Goal: Task Accomplishment & Management: Manage account settings

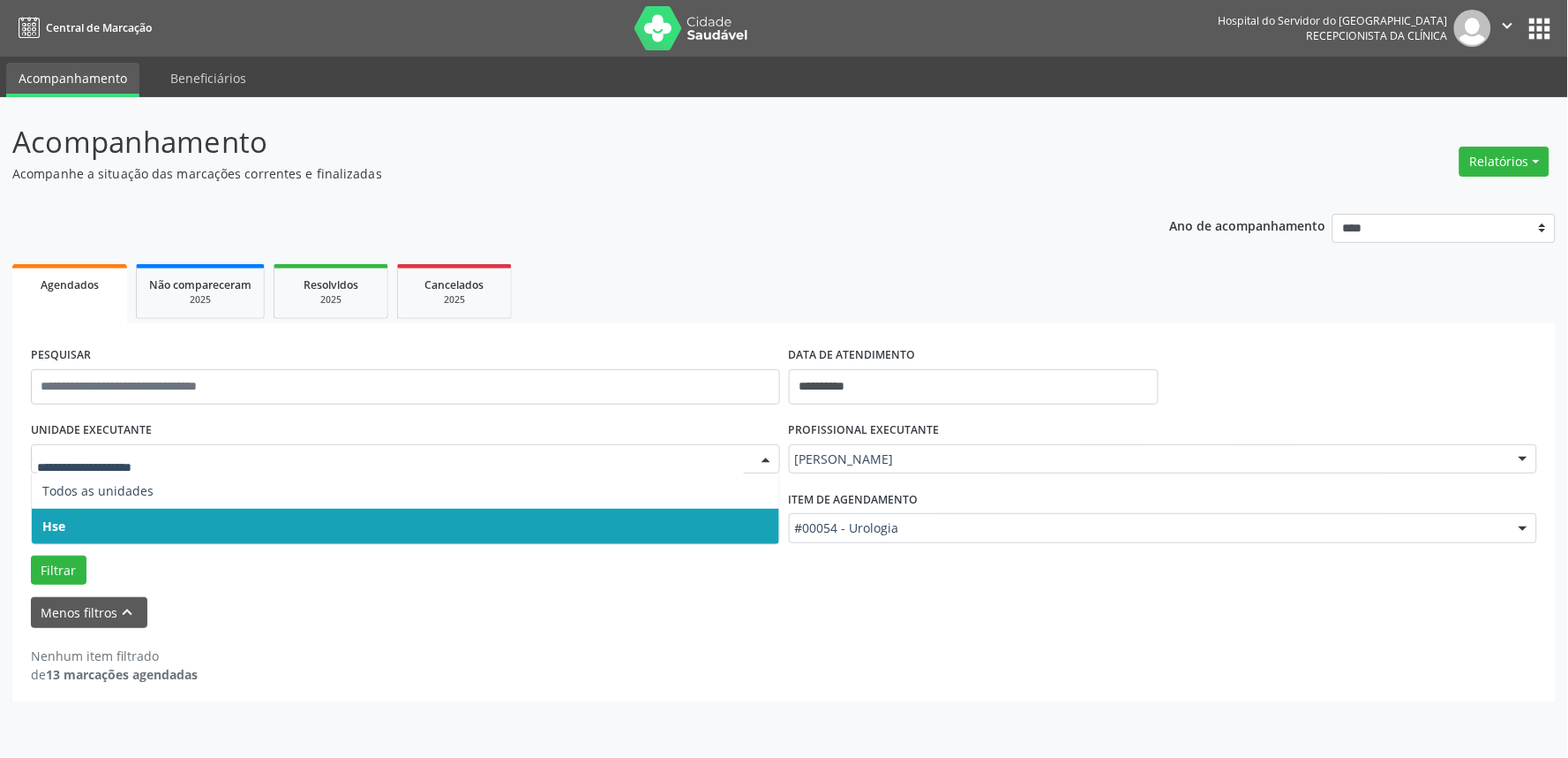
click at [110, 517] on span "Hse" at bounding box center [405, 526] width 747 height 35
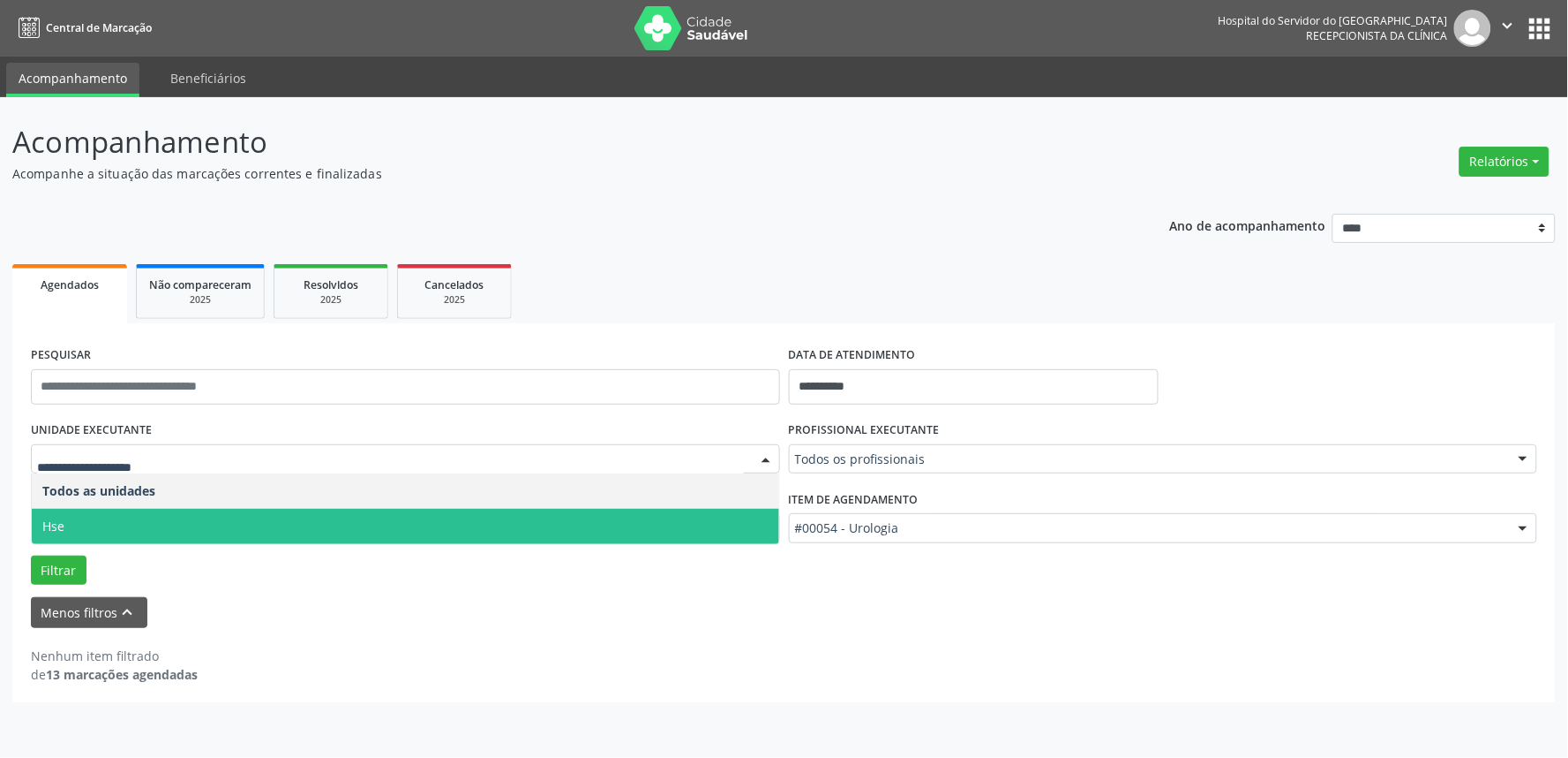
click at [136, 526] on span "Hse" at bounding box center [405, 526] width 747 height 35
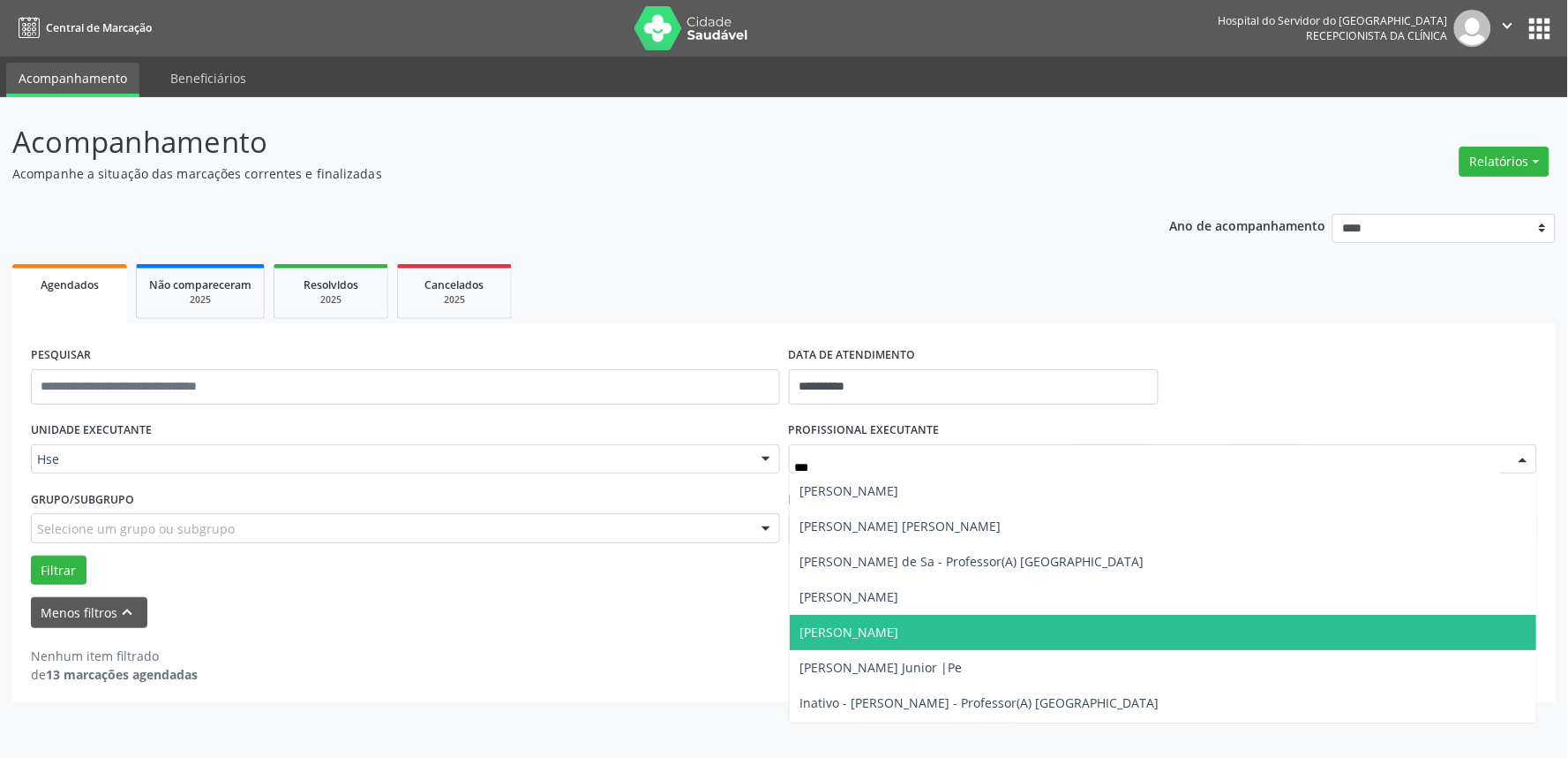
type input "****"
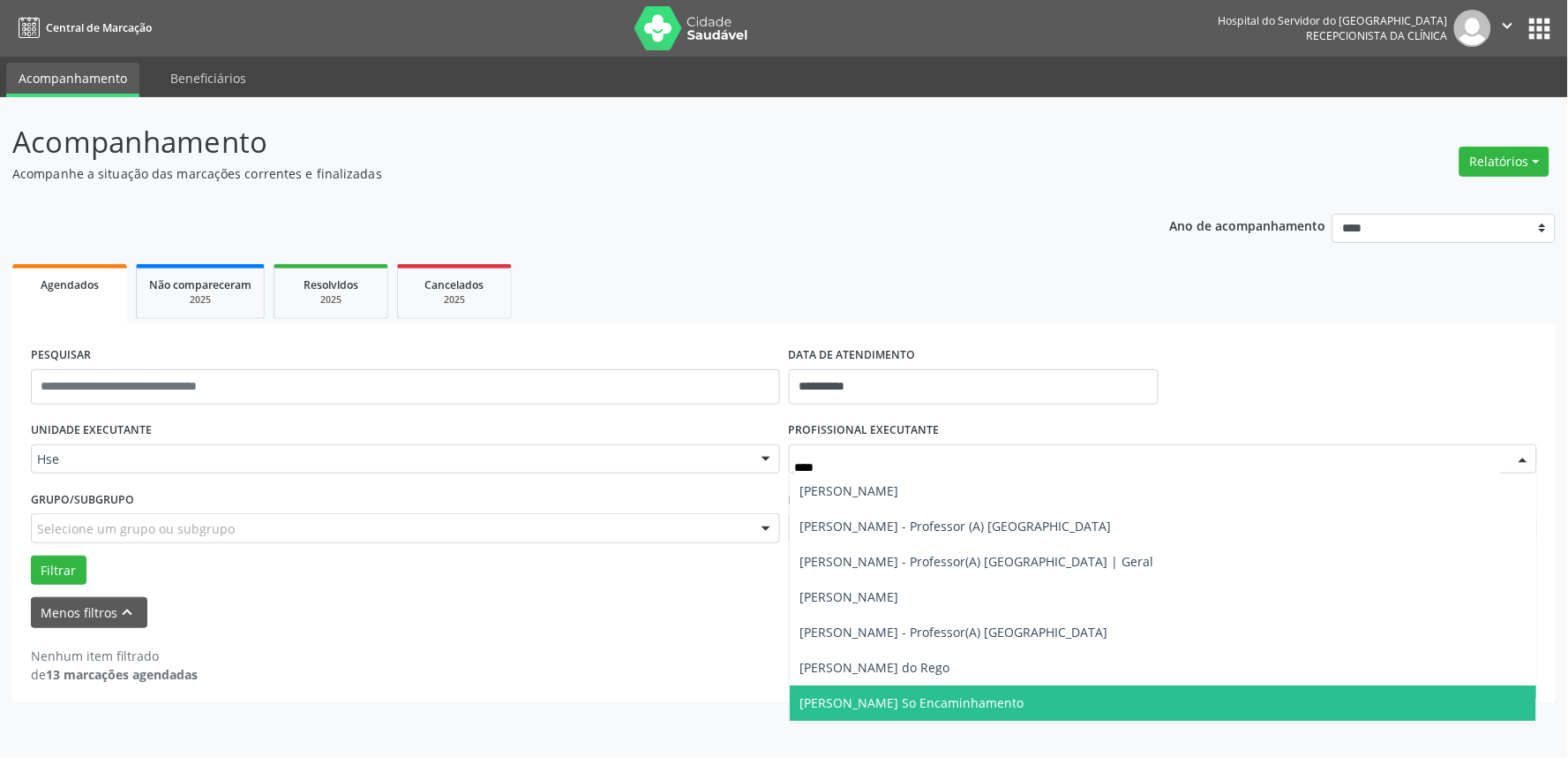
click at [900, 704] on span "[PERSON_NAME] So Encaminhamento" at bounding box center [913, 703] width 225 height 17
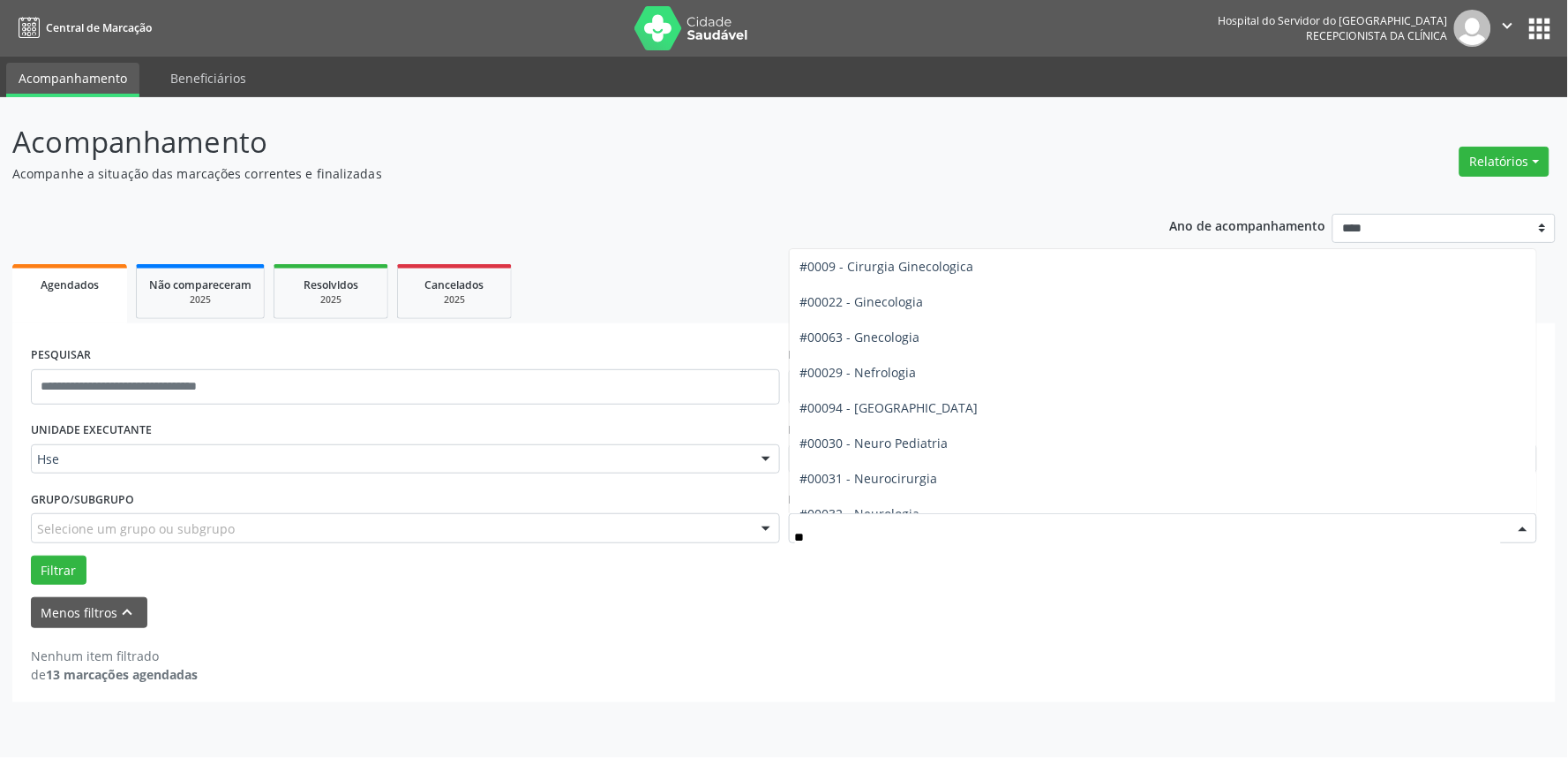
scroll to position [195, 0]
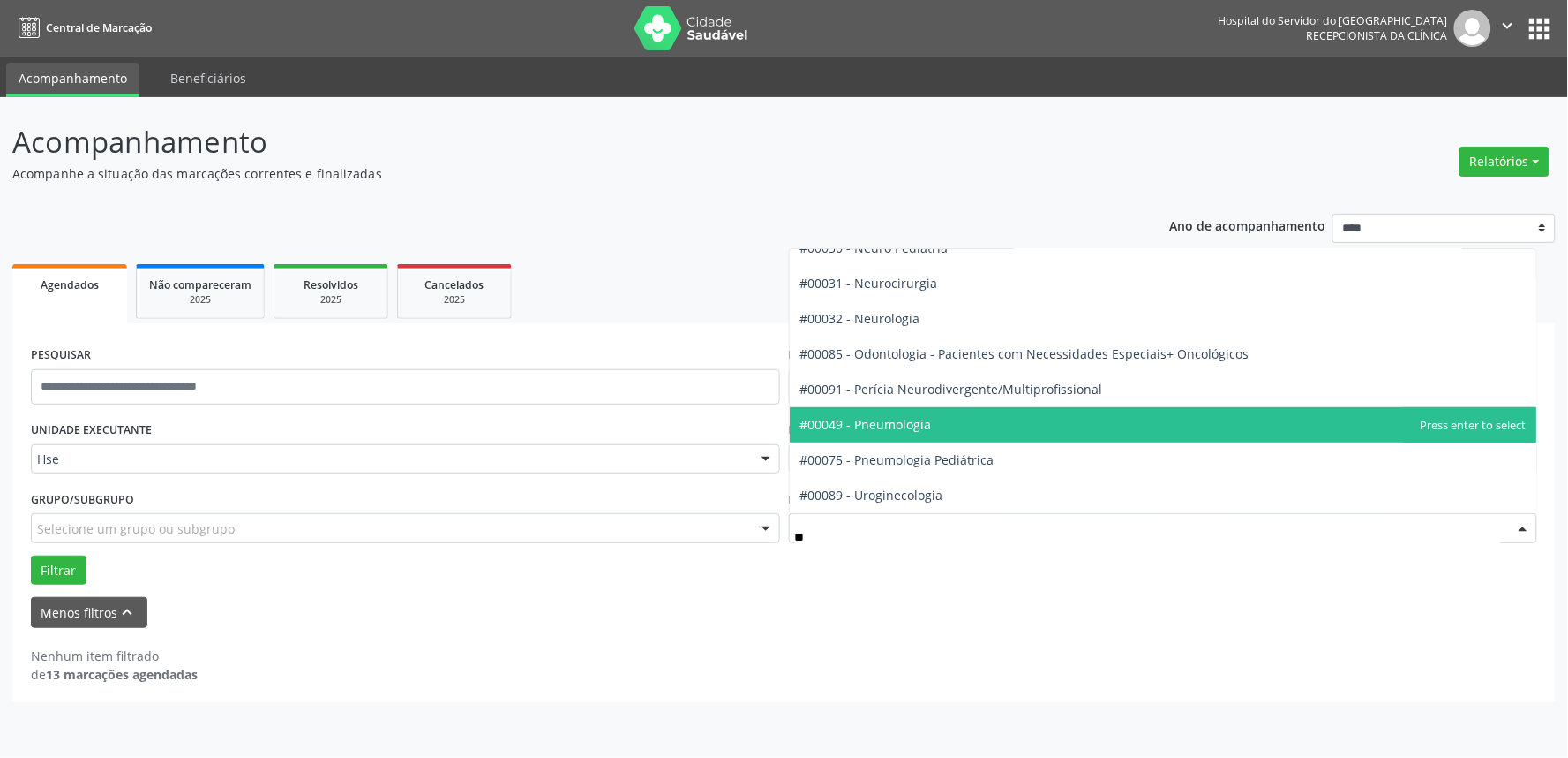
type input "***"
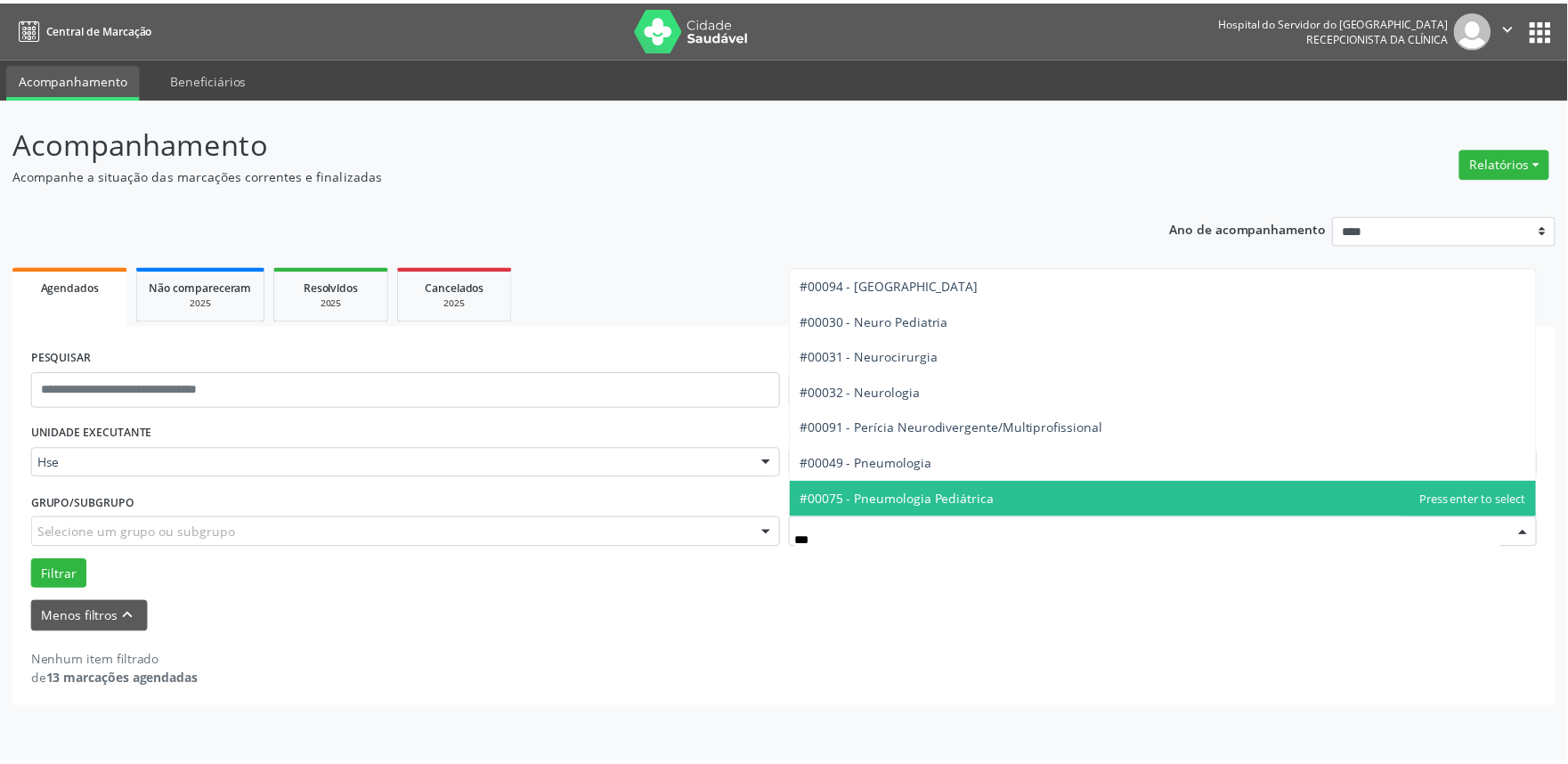
scroll to position [0, 0]
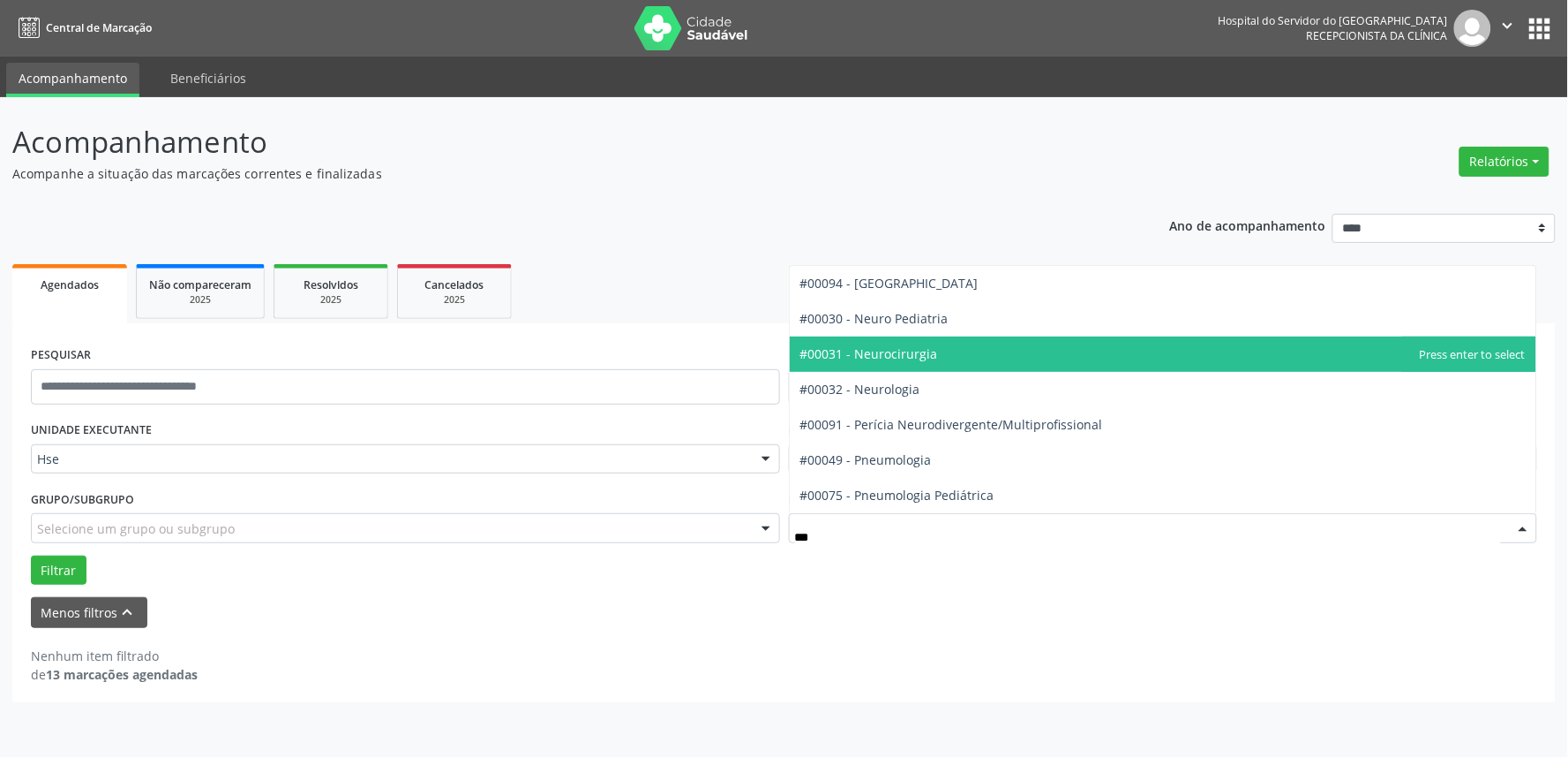
click at [927, 351] on span "#00031 - Neurocirurgia" at bounding box center [870, 354] width 138 height 17
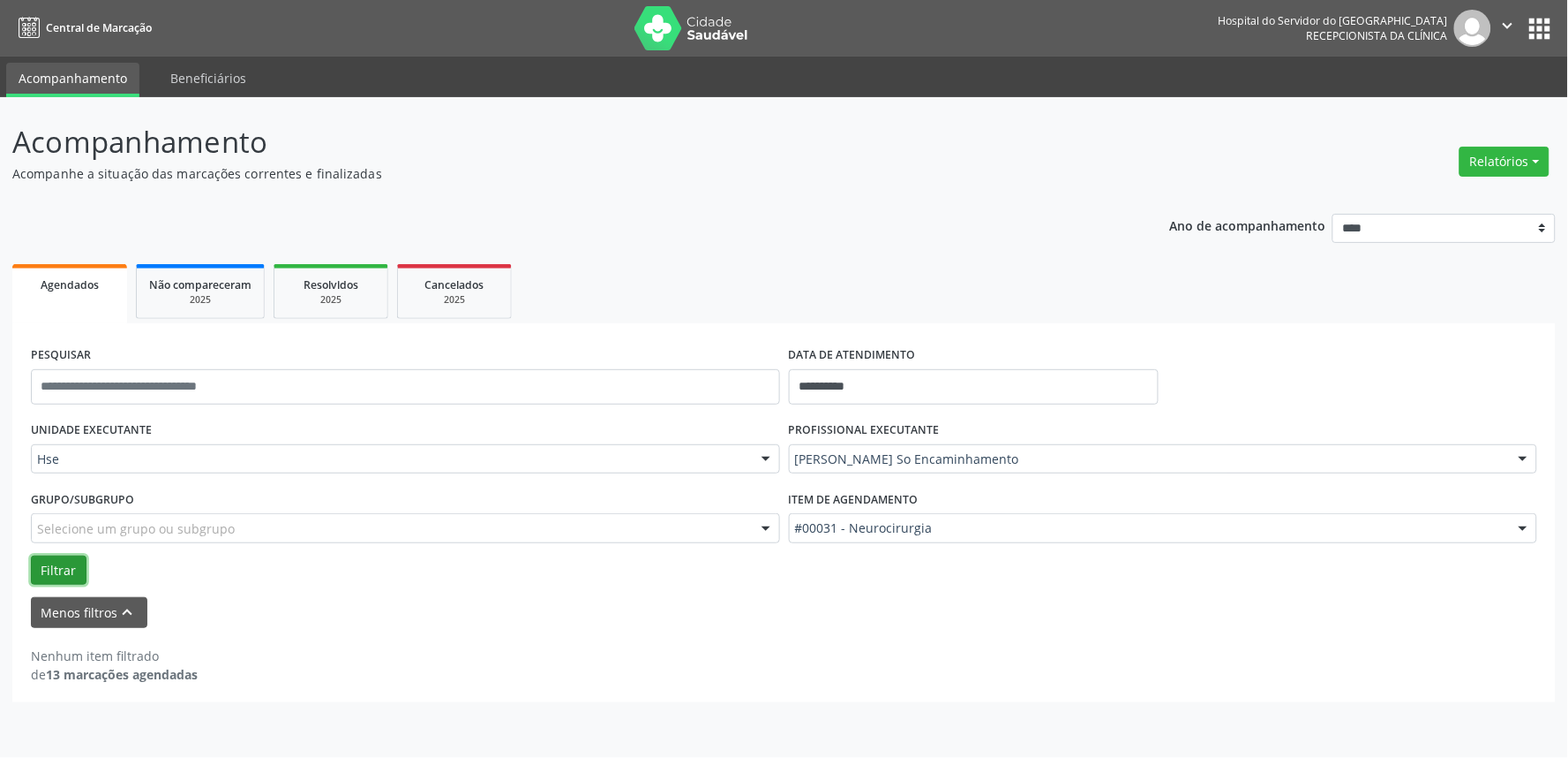
click at [60, 570] on button "Filtrar" at bounding box center [58, 570] width 55 height 30
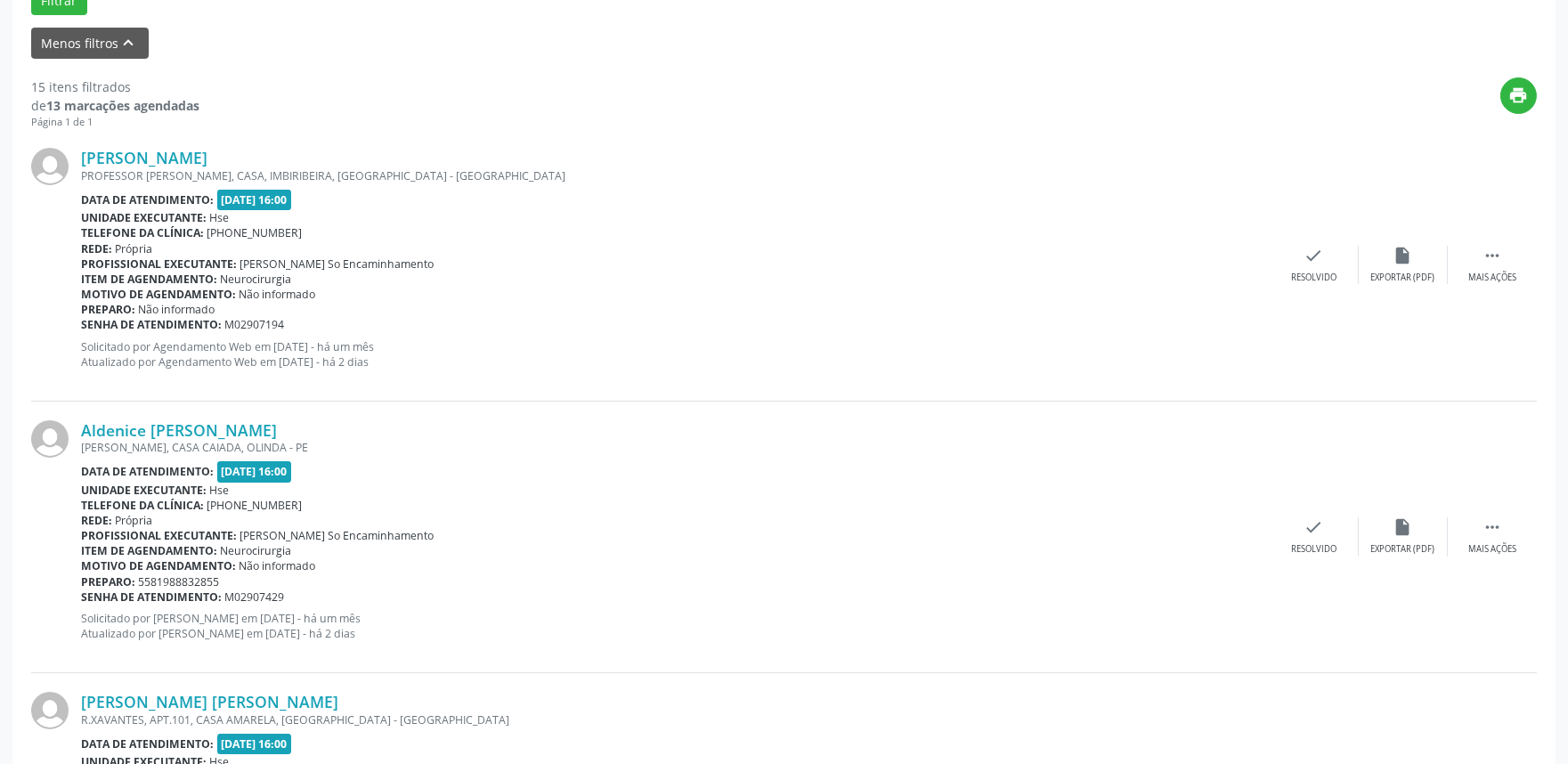
scroll to position [593, 0]
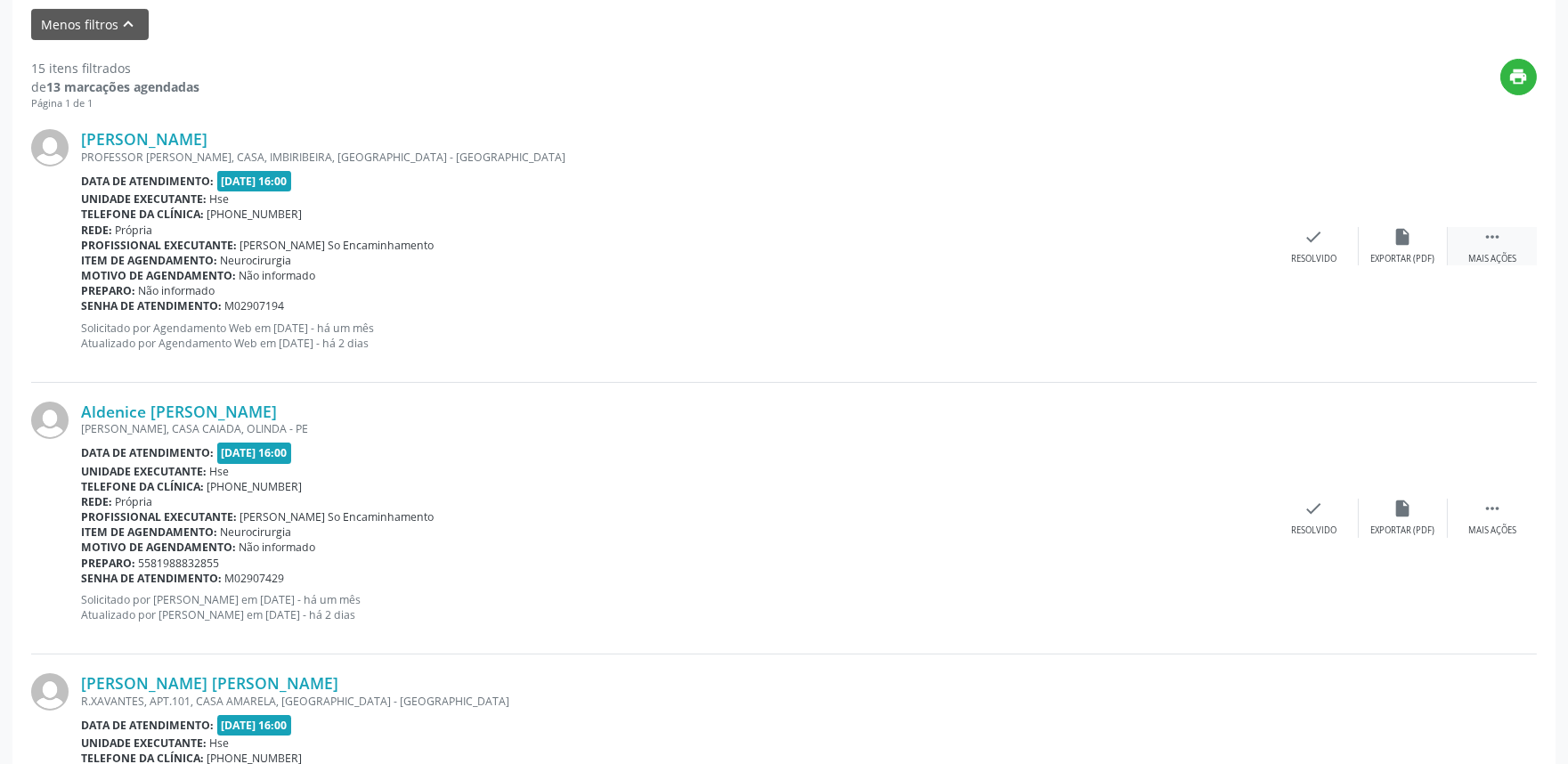
click at [1484, 245] on icon "" at bounding box center [1492, 237] width 19 height 19
click at [1424, 252] on div "Não compareceu" at bounding box center [1402, 258] width 76 height 13
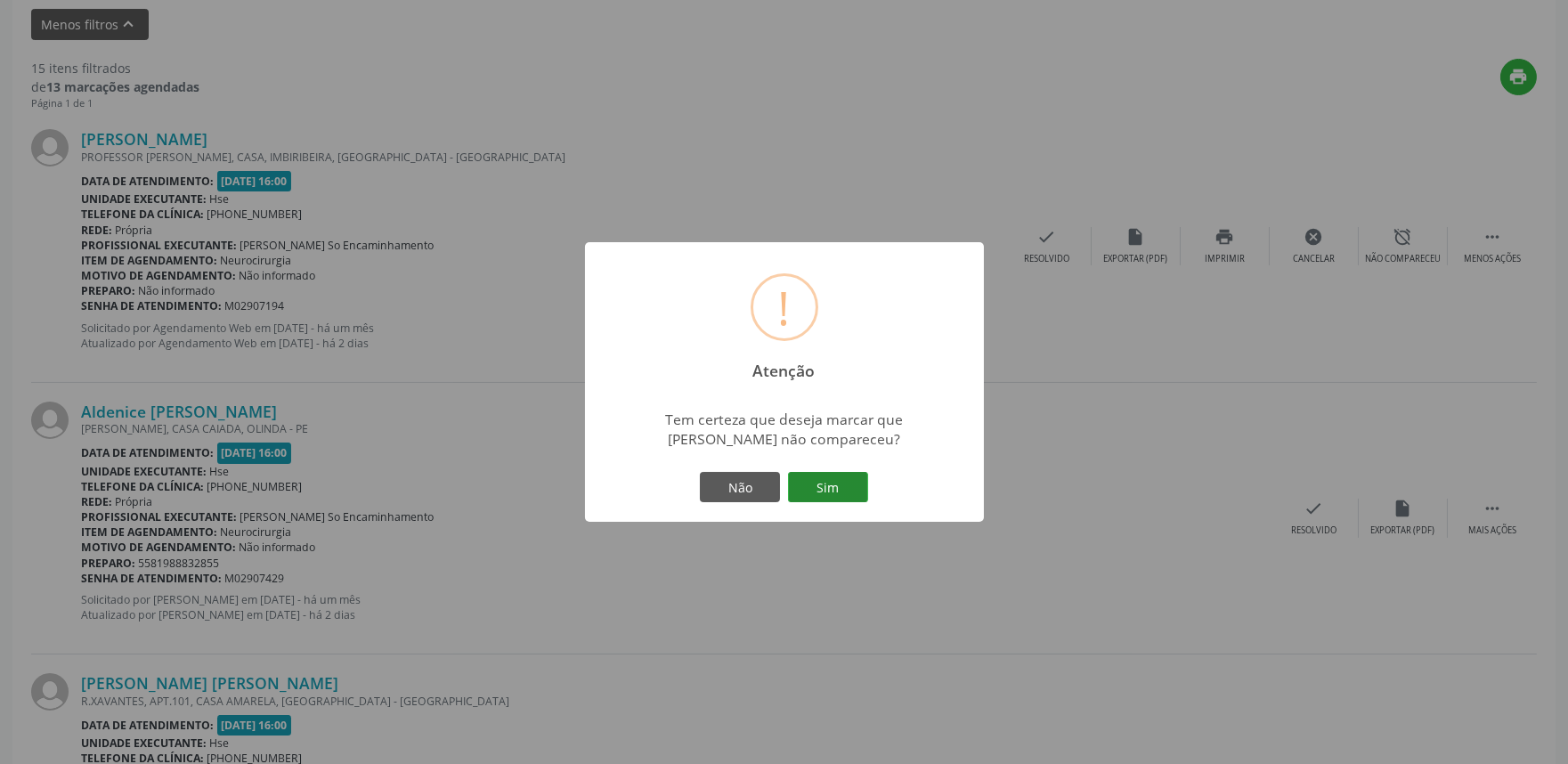
click at [838, 490] on button "Sim" at bounding box center [828, 487] width 80 height 30
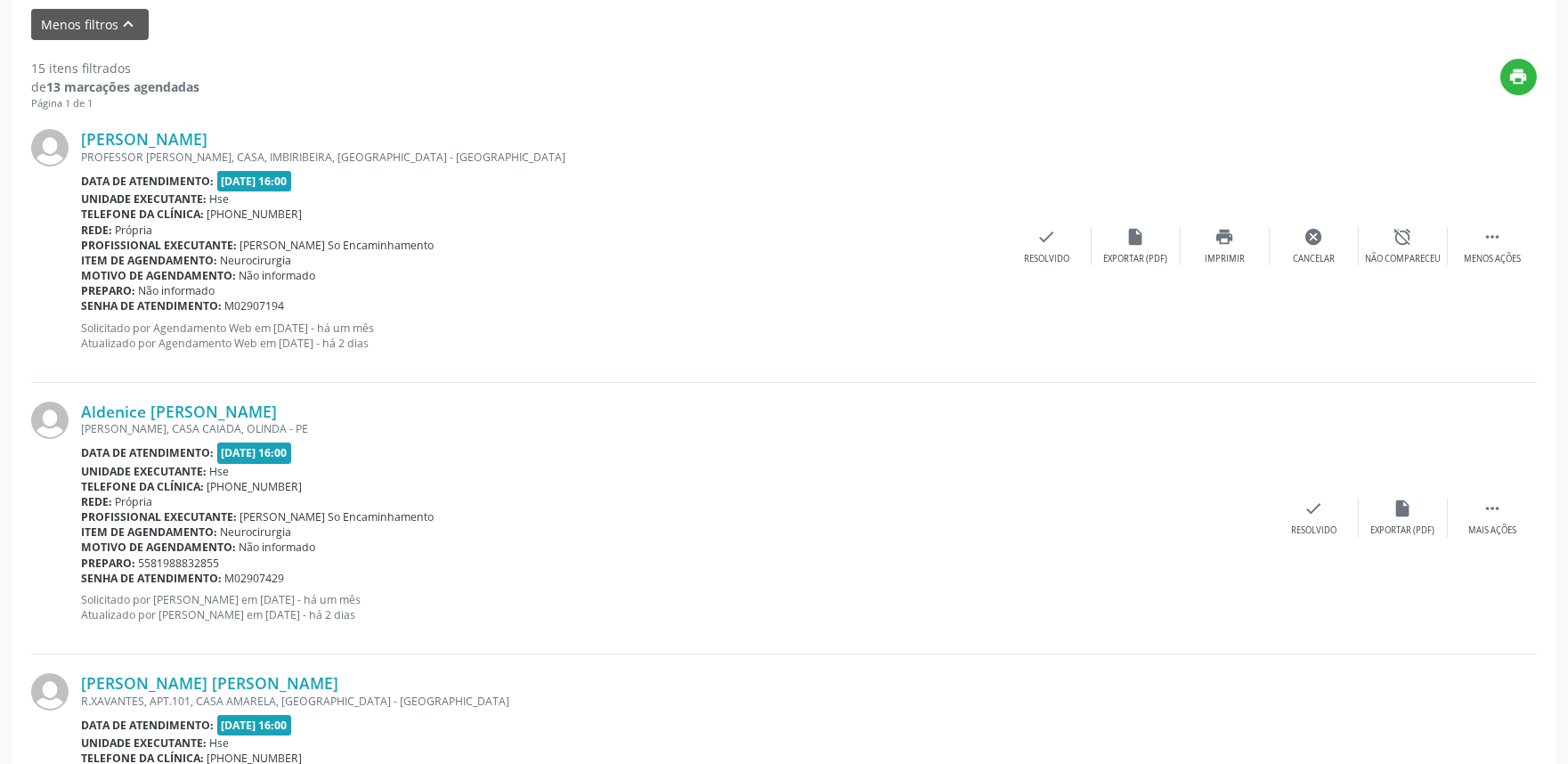
scroll to position [12, 0]
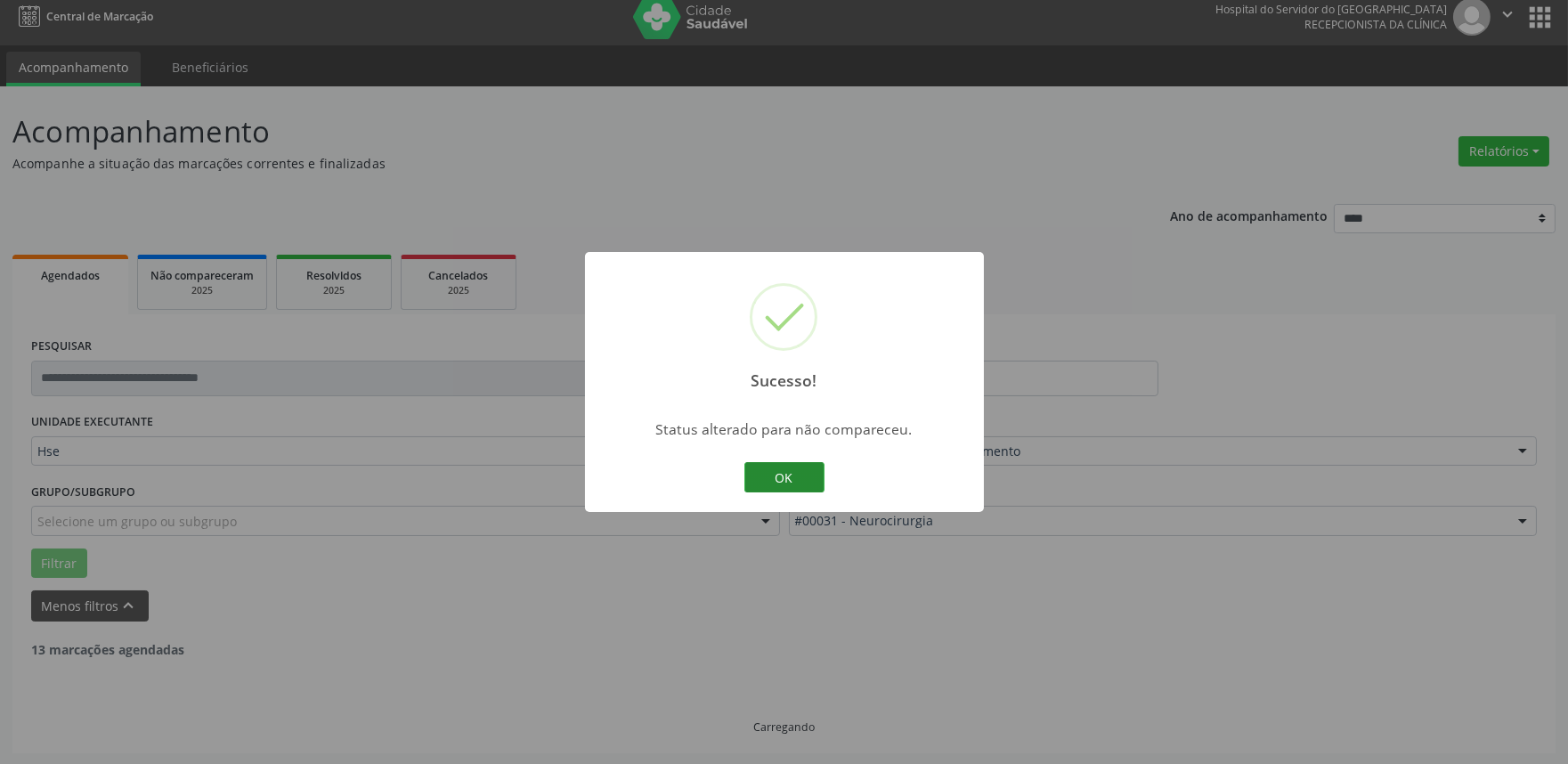
click at [784, 466] on button "OK" at bounding box center [784, 476] width 80 height 30
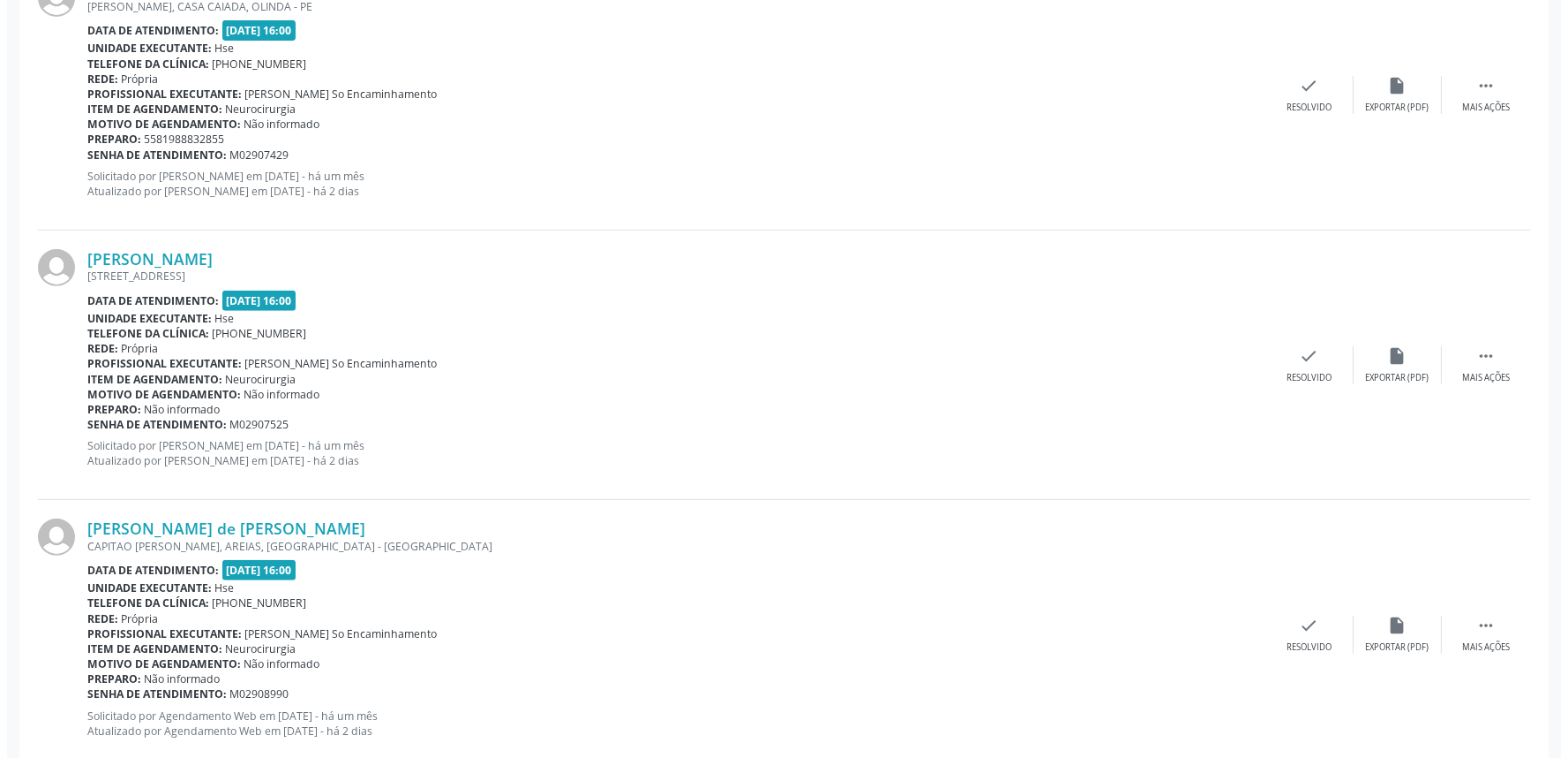
scroll to position [1581, 0]
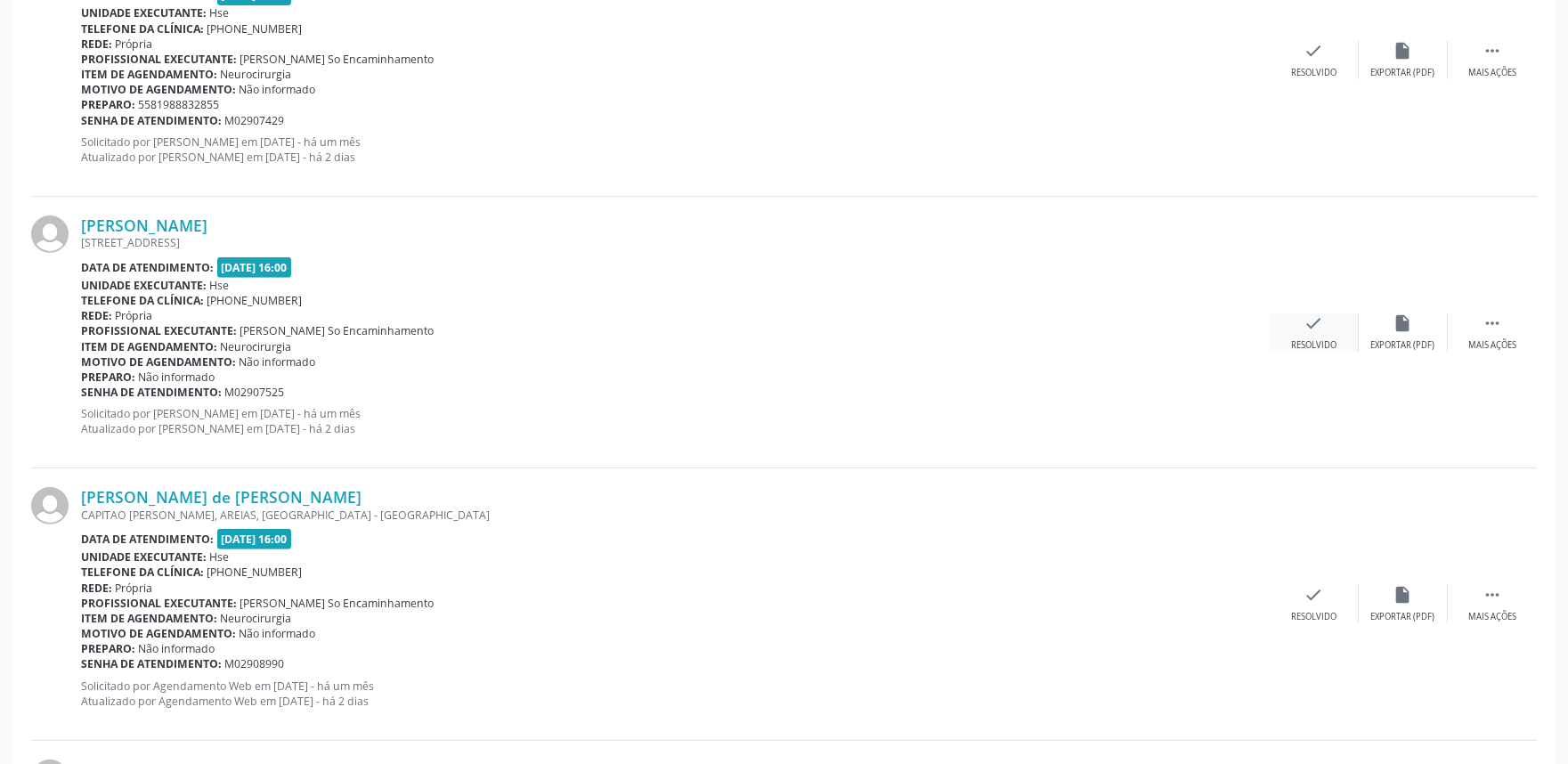
click at [1315, 332] on div "check Resolvido" at bounding box center [1314, 332] width 89 height 39
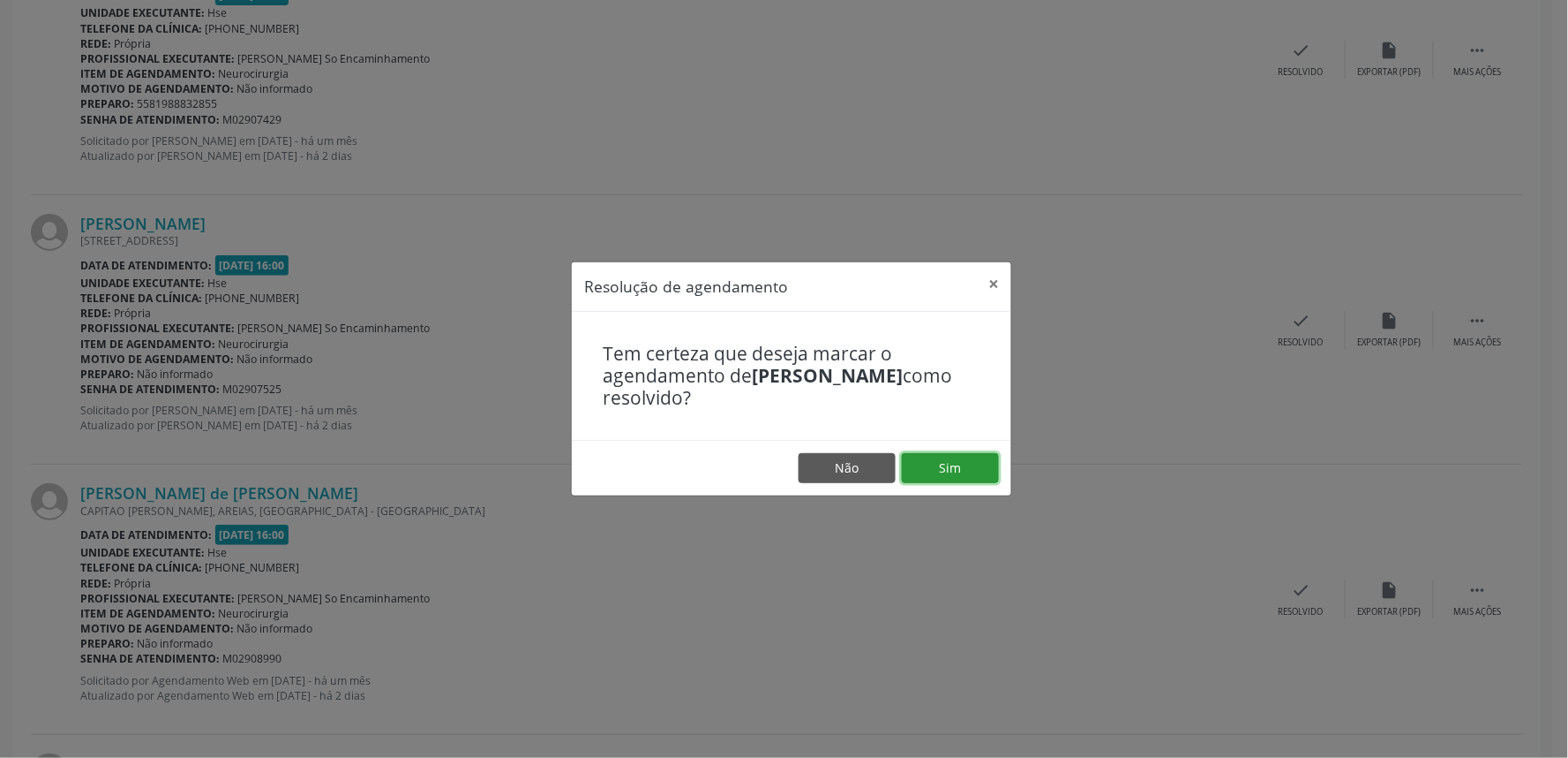
click at [963, 464] on button "Sim" at bounding box center [951, 467] width 97 height 30
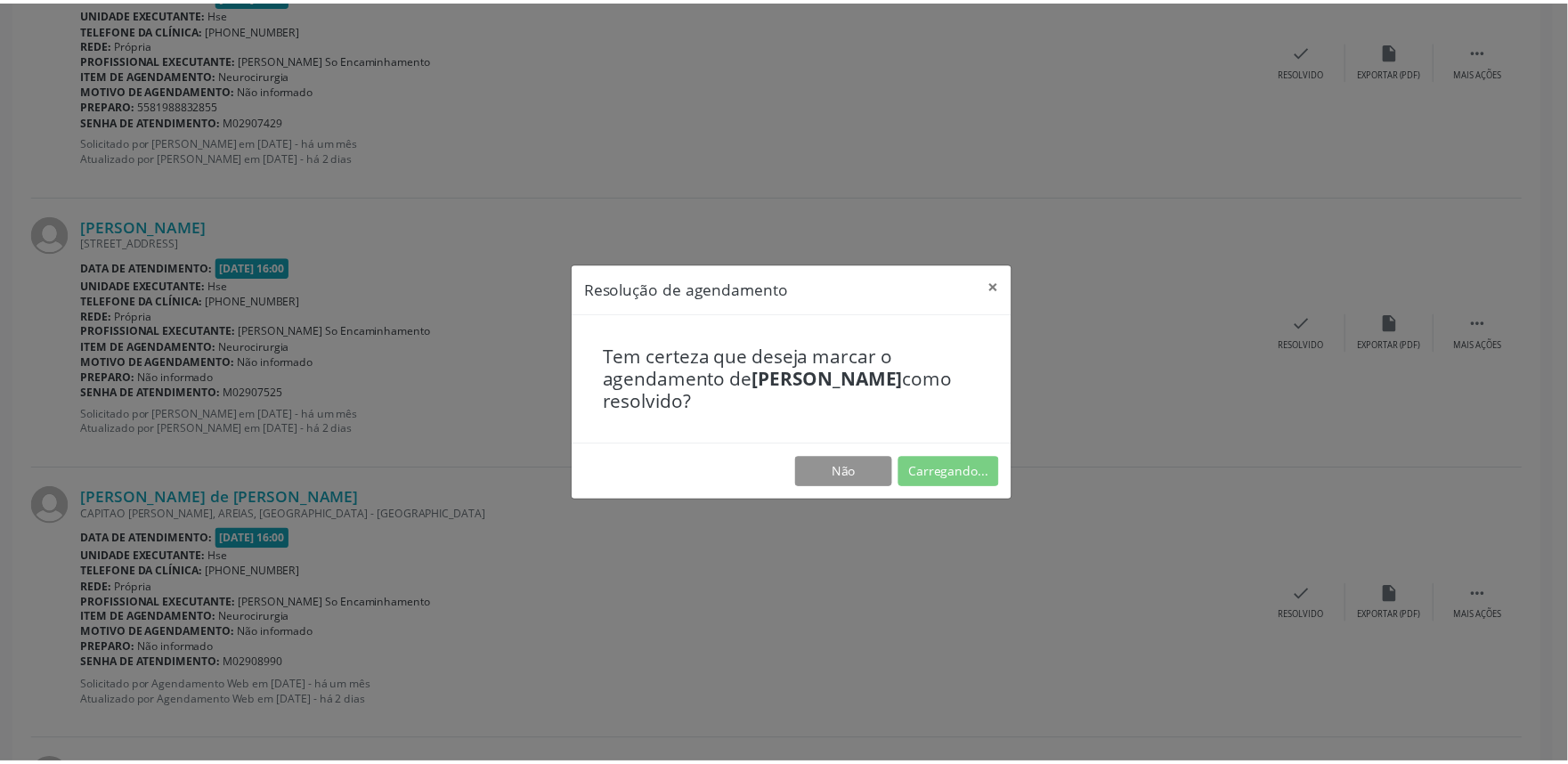
scroll to position [0, 0]
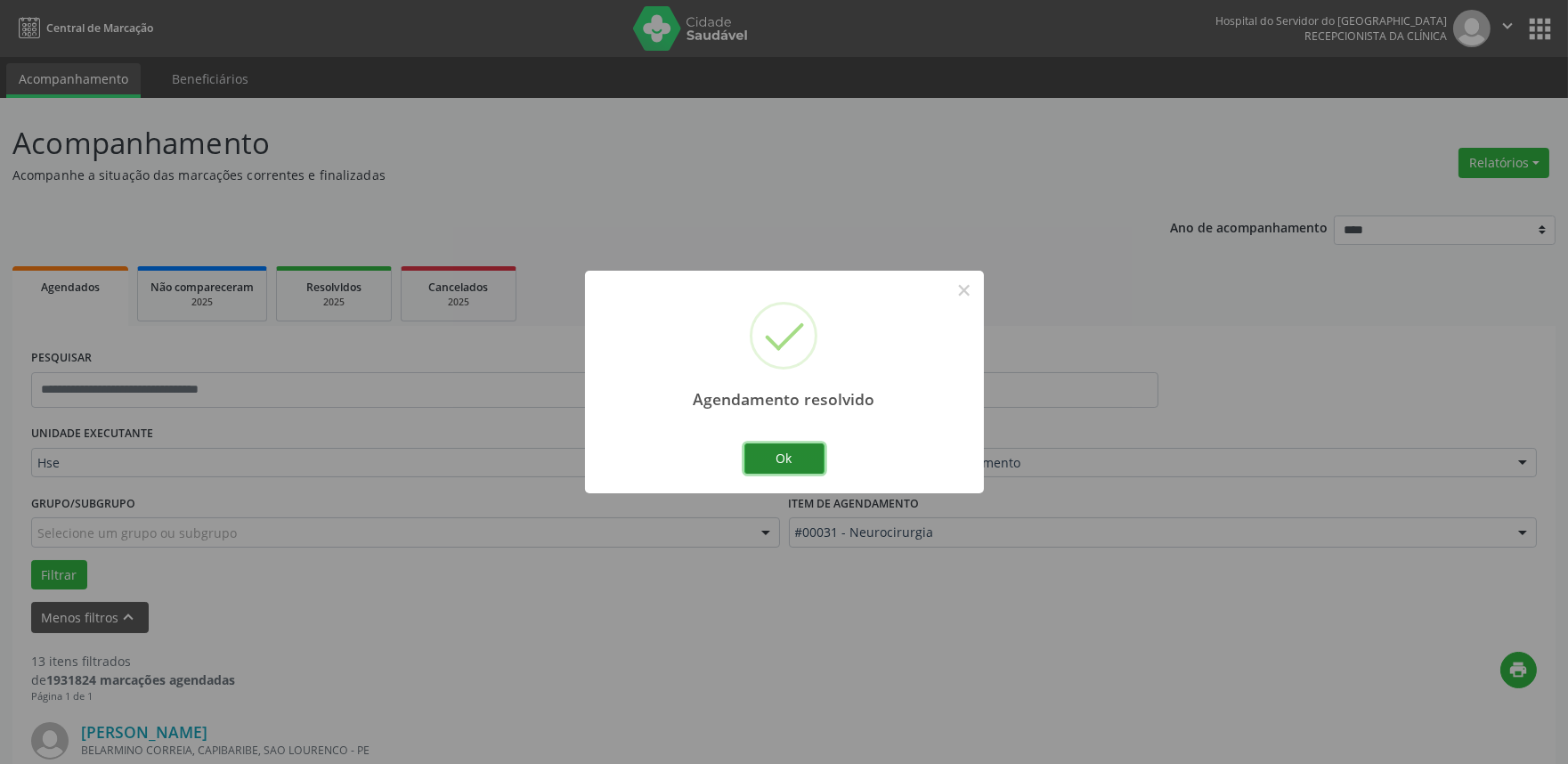
click at [807, 463] on button "Ok" at bounding box center [784, 458] width 80 height 30
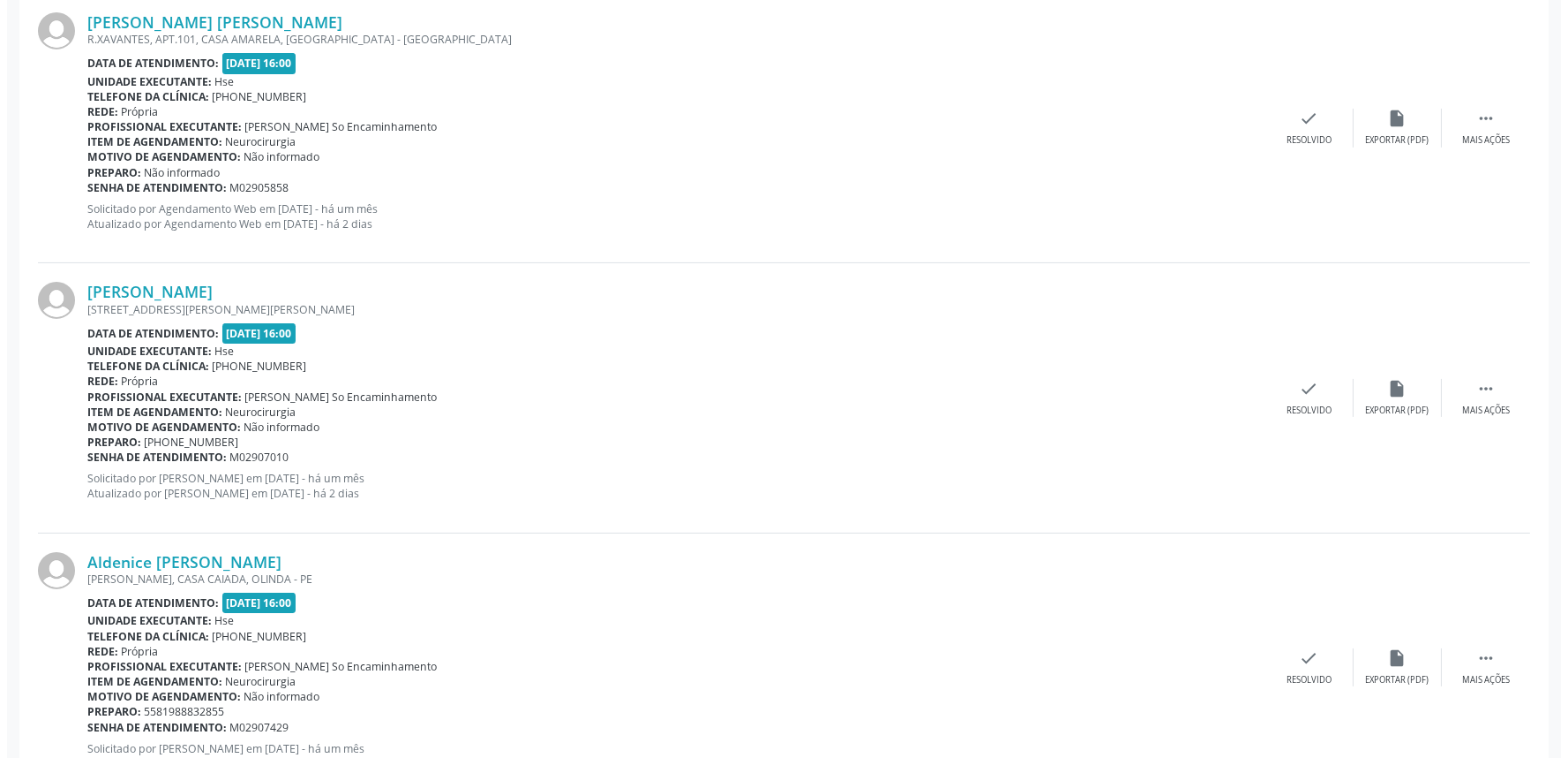
scroll to position [981, 0]
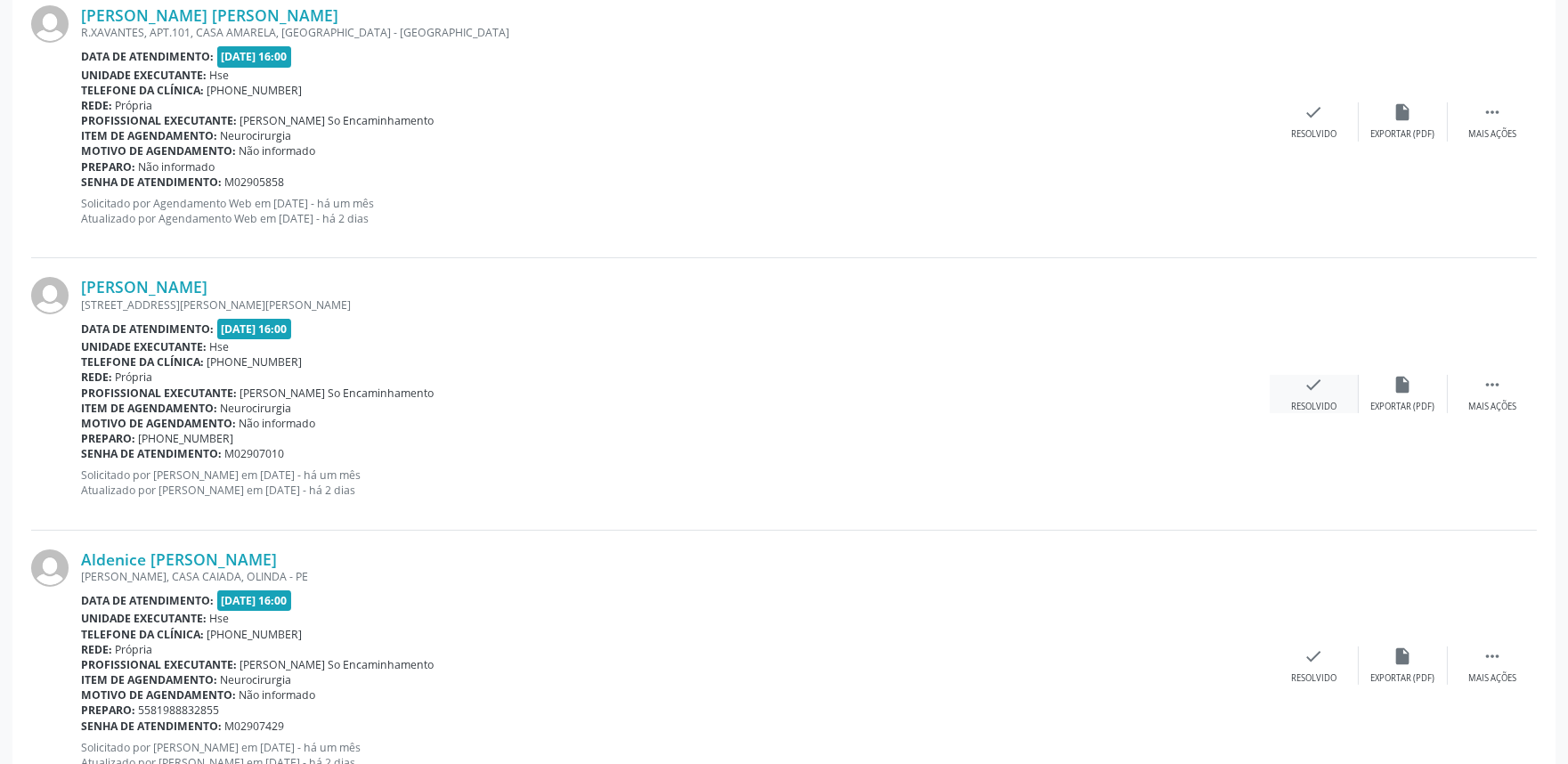
click at [1304, 391] on icon "check" at bounding box center [1314, 384] width 19 height 19
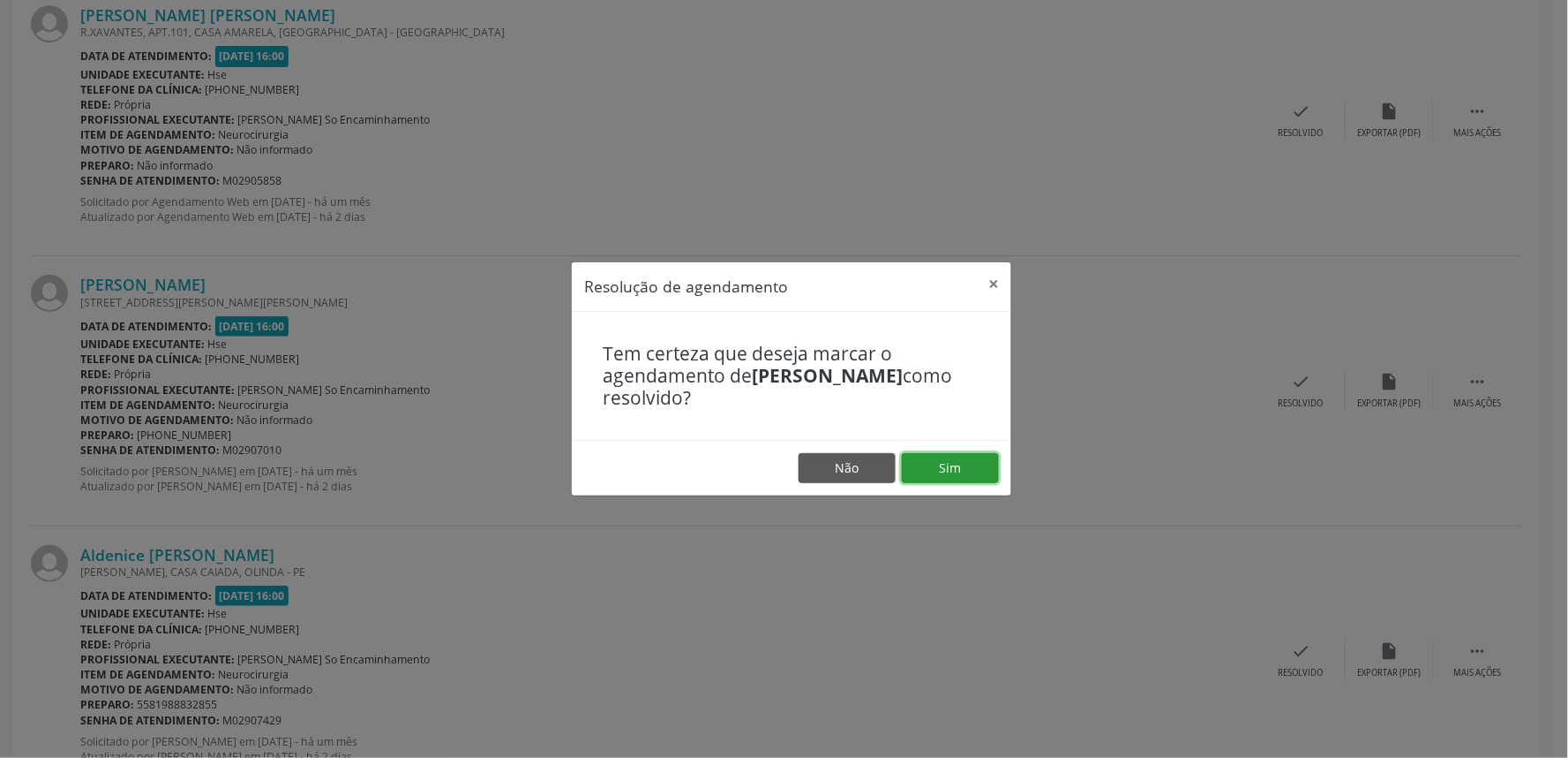
click at [939, 466] on button "Sim" at bounding box center [951, 467] width 97 height 30
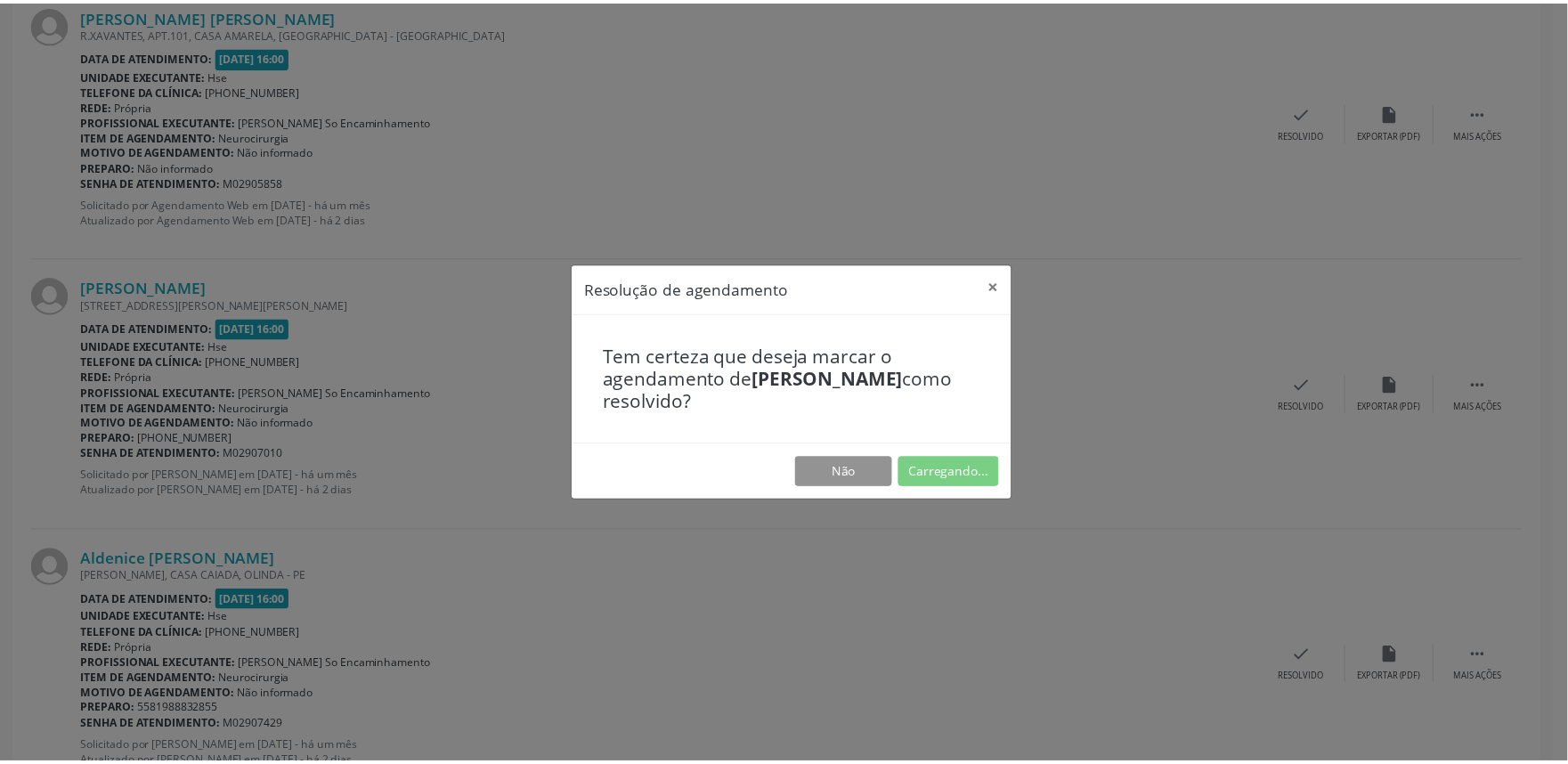
scroll to position [0, 0]
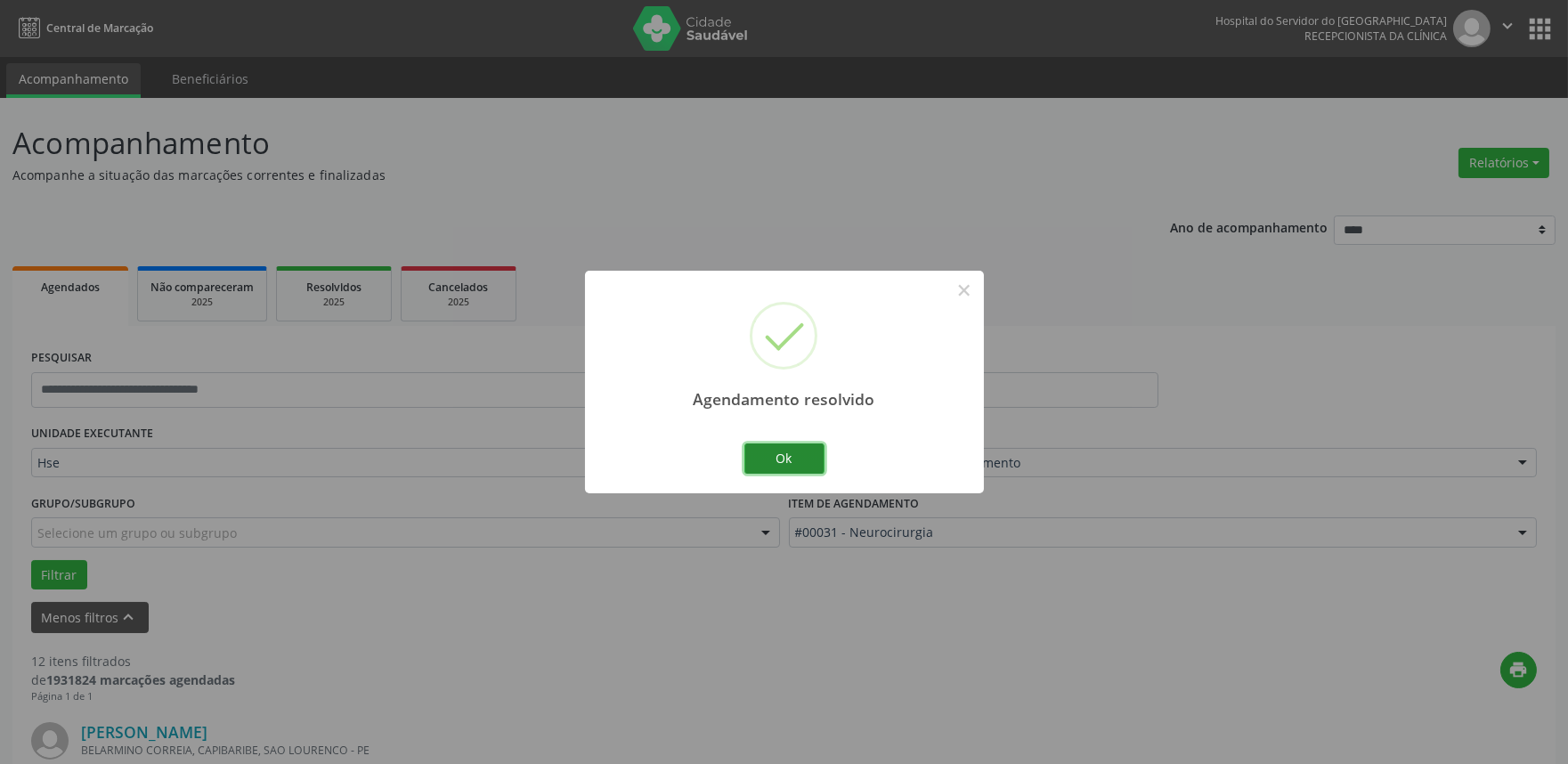
click at [768, 459] on button "Ok" at bounding box center [784, 458] width 80 height 30
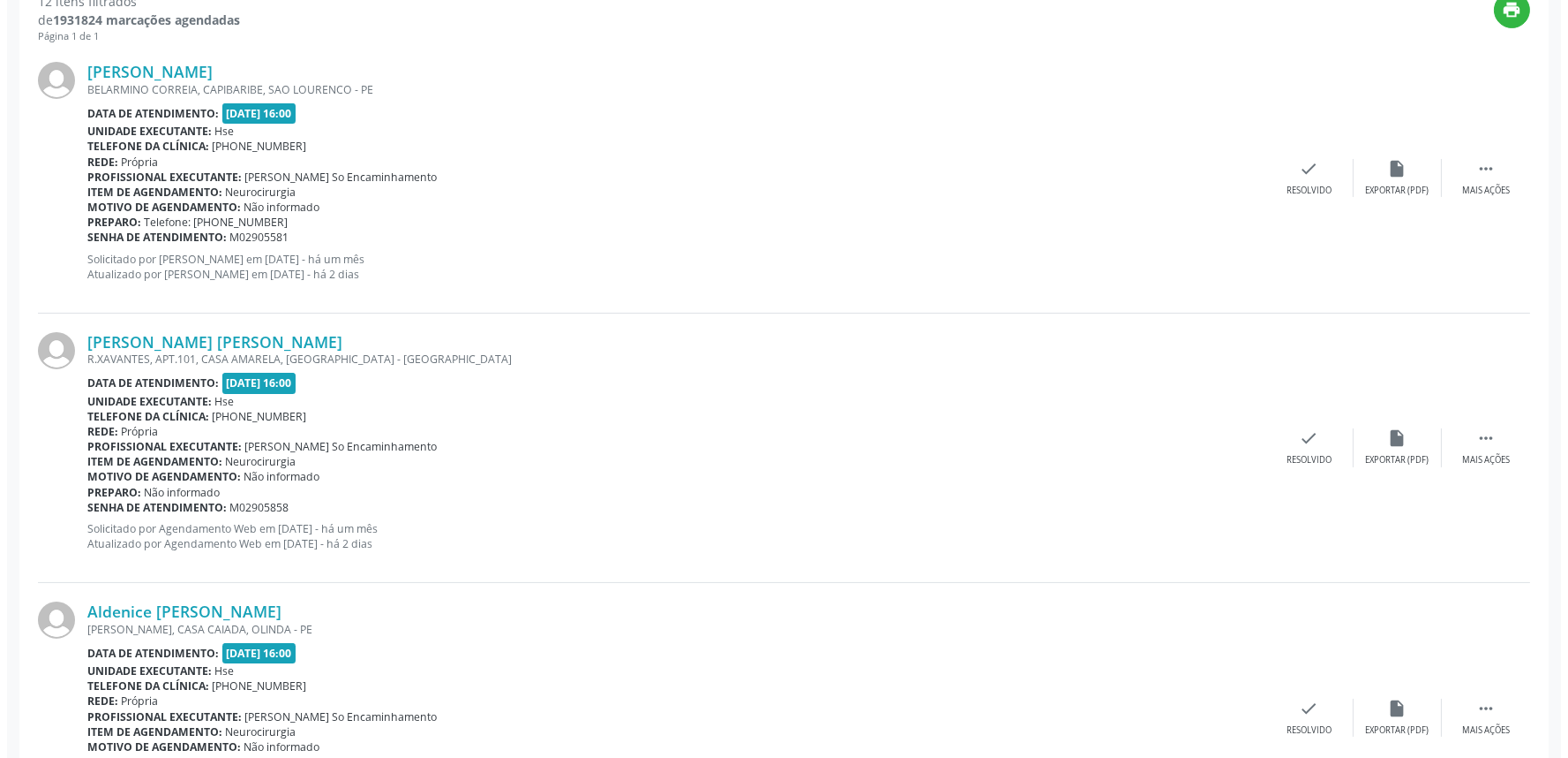
scroll to position [784, 0]
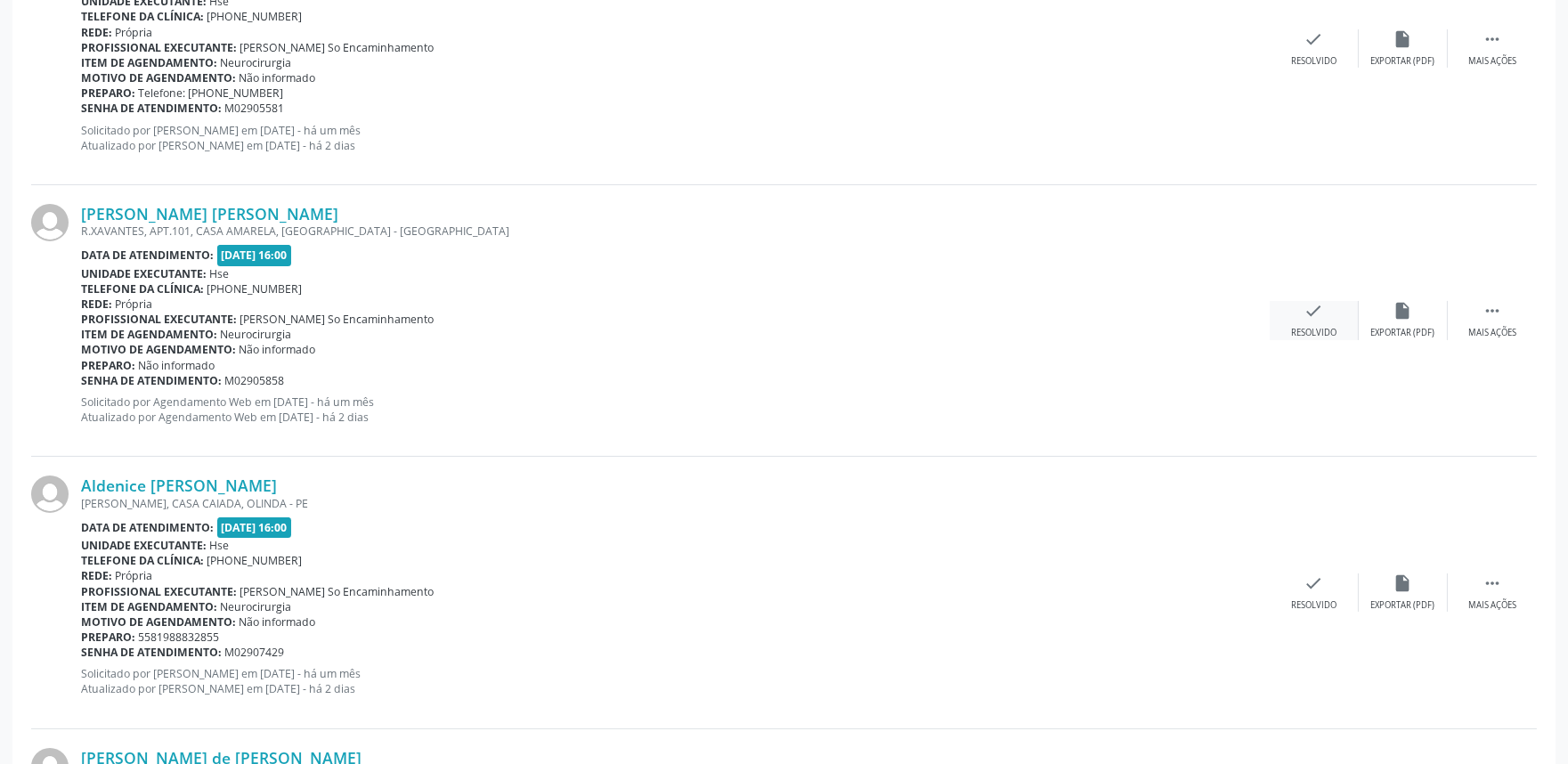
click at [1314, 327] on div "Resolvido" at bounding box center [1313, 332] width 45 height 13
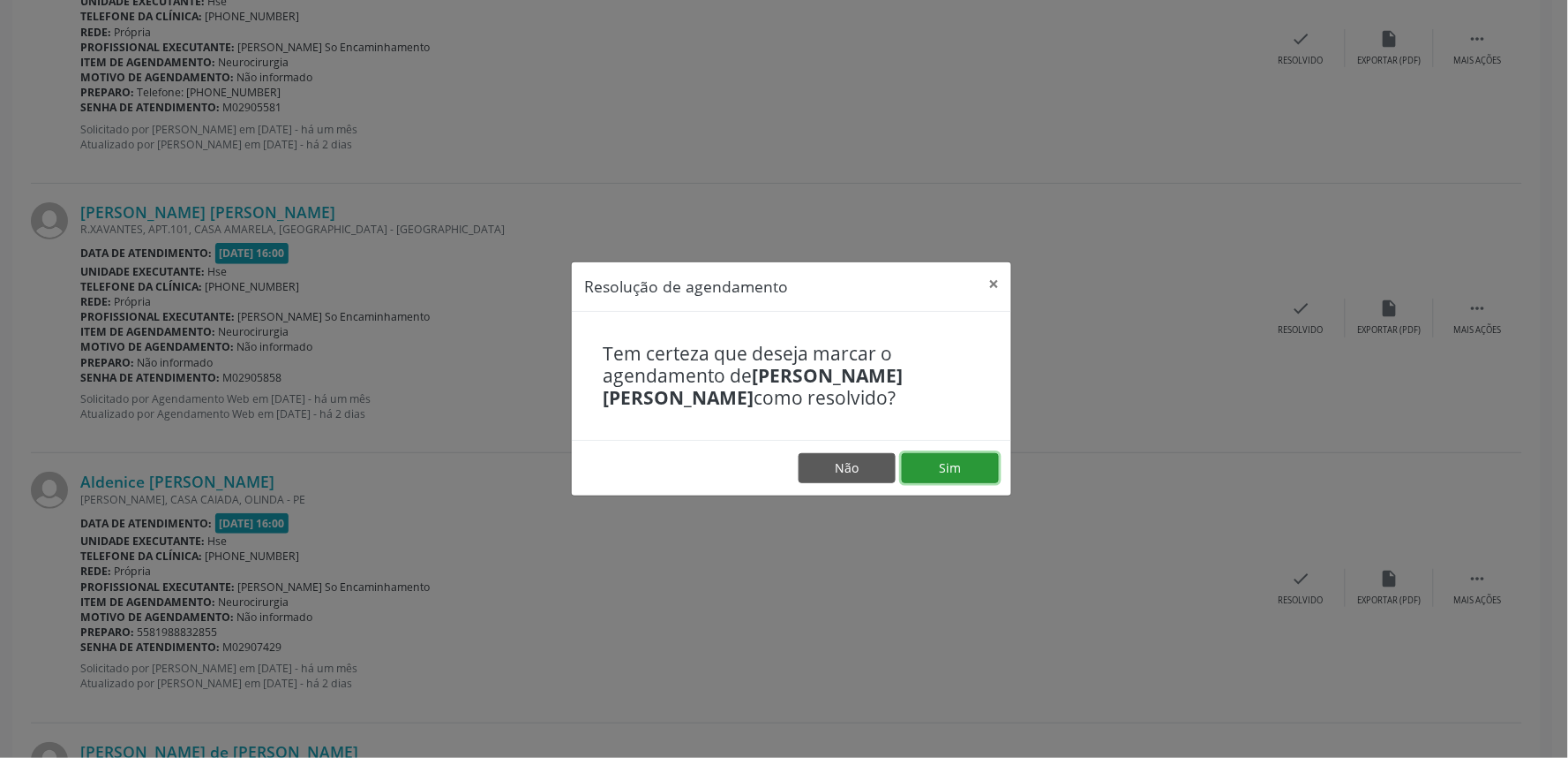
click at [950, 478] on button "Sim" at bounding box center [951, 467] width 97 height 30
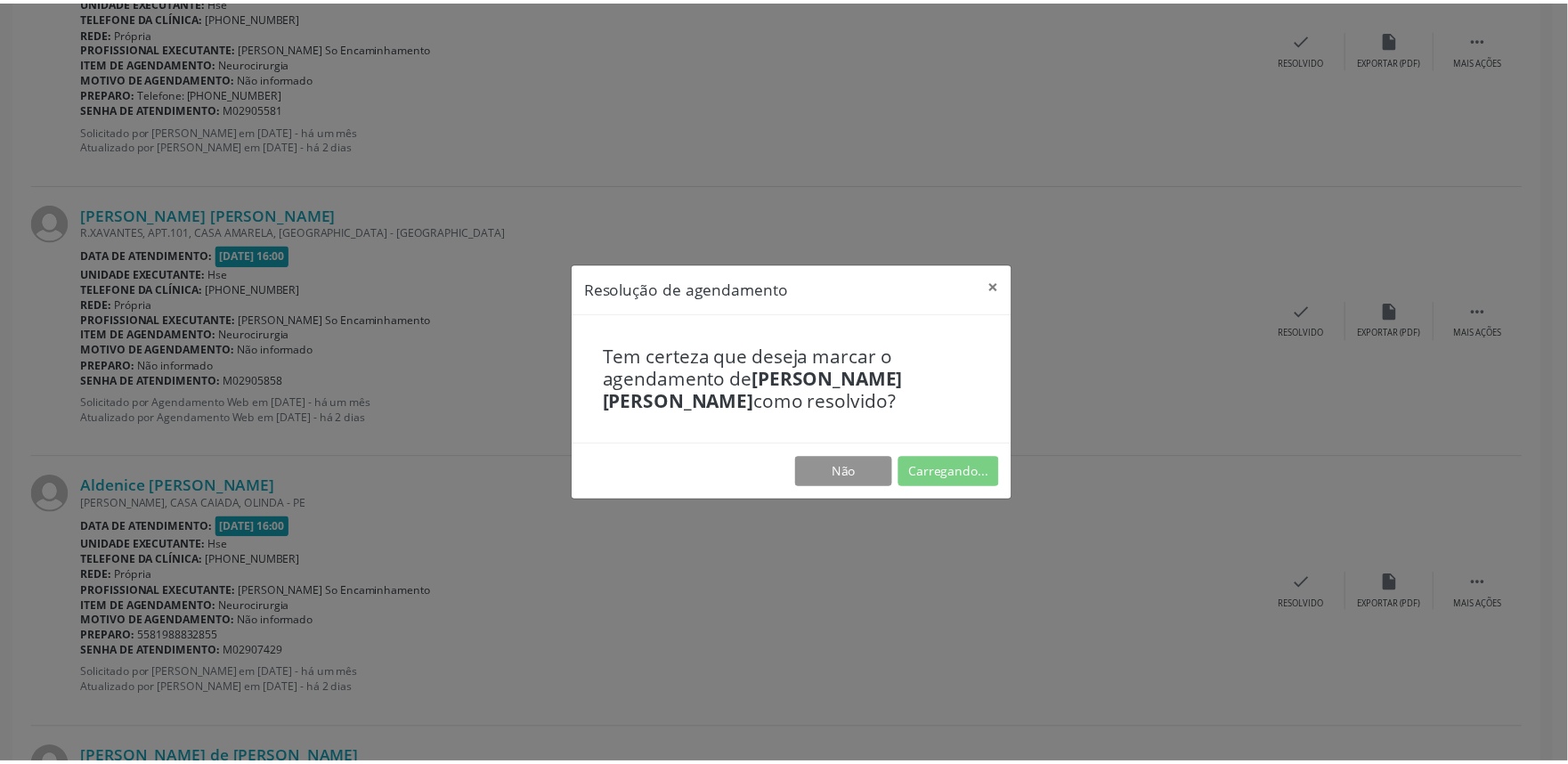
scroll to position [0, 0]
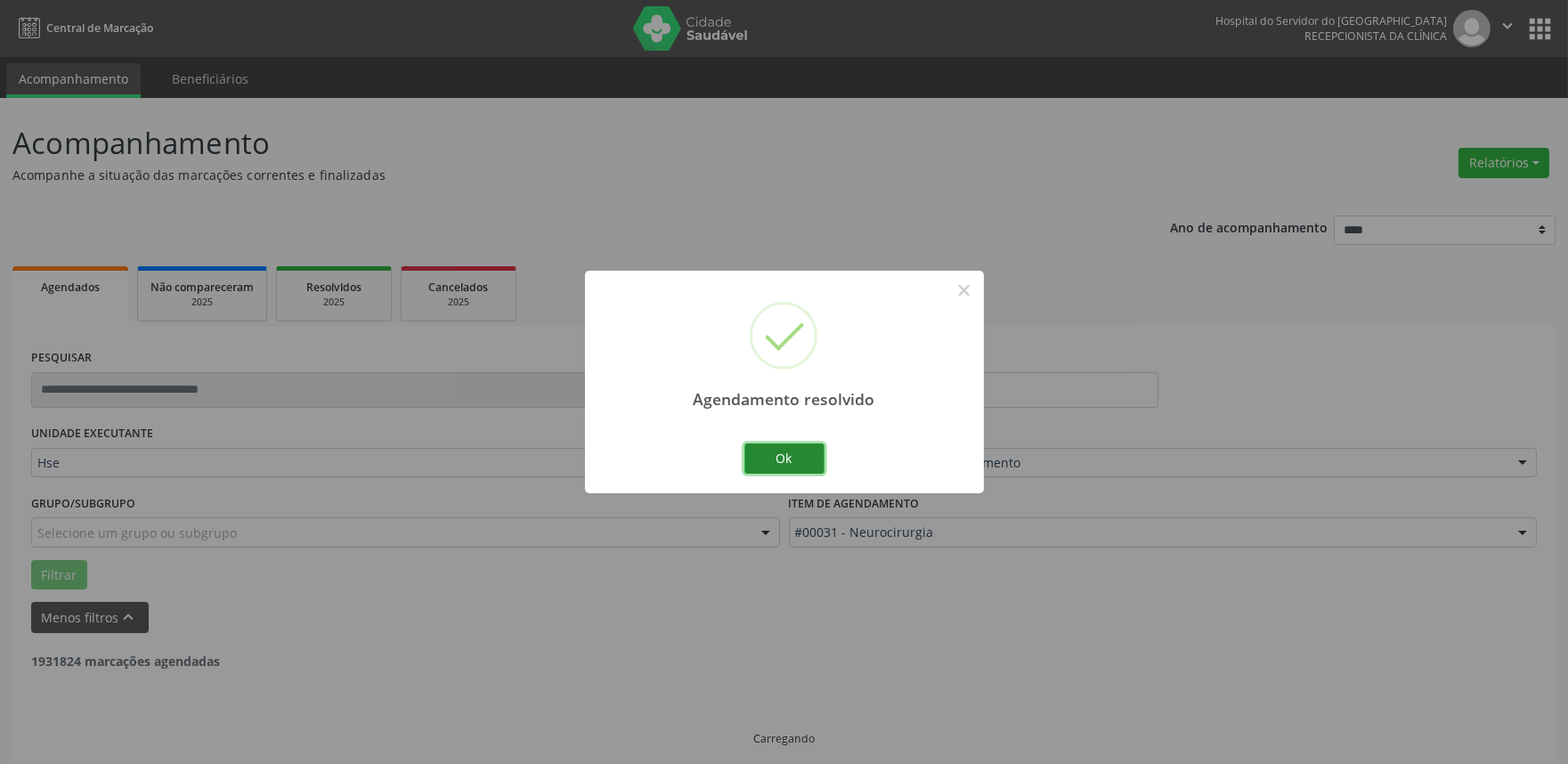
click at [794, 467] on button "Ok" at bounding box center [784, 458] width 80 height 30
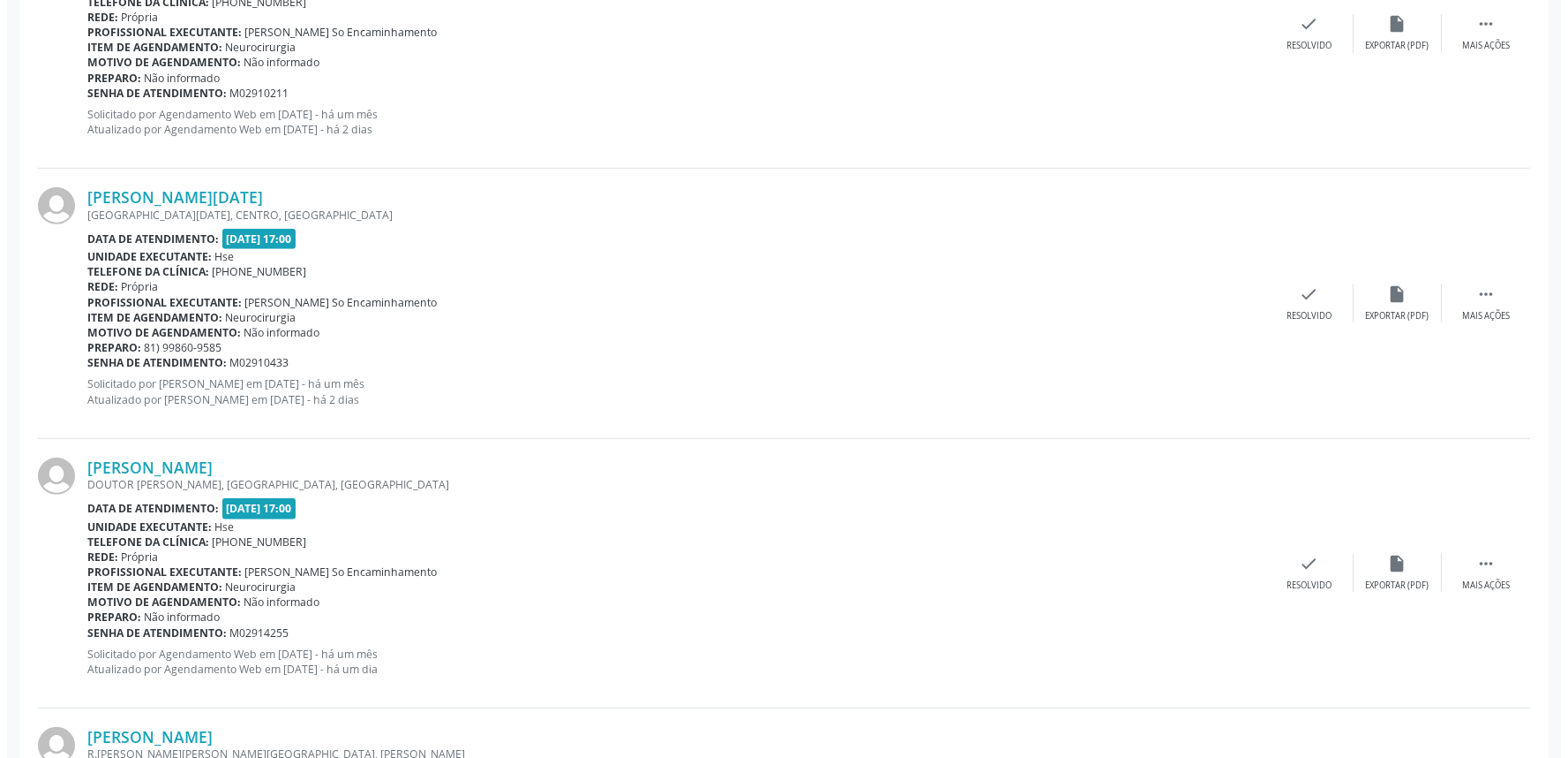
scroll to position [2452, 0]
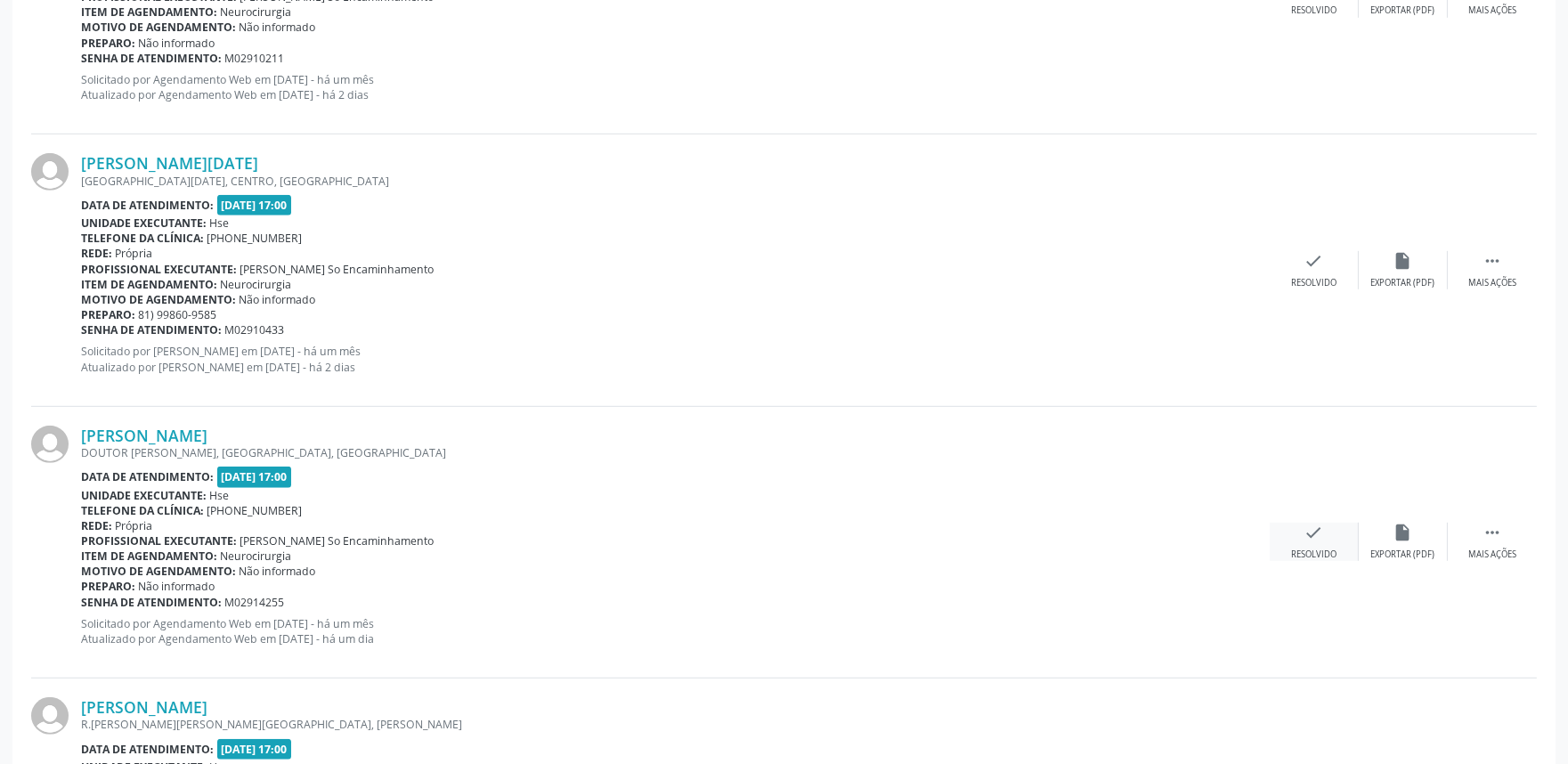
click at [1296, 539] on div "check Resolvido" at bounding box center [1314, 541] width 89 height 39
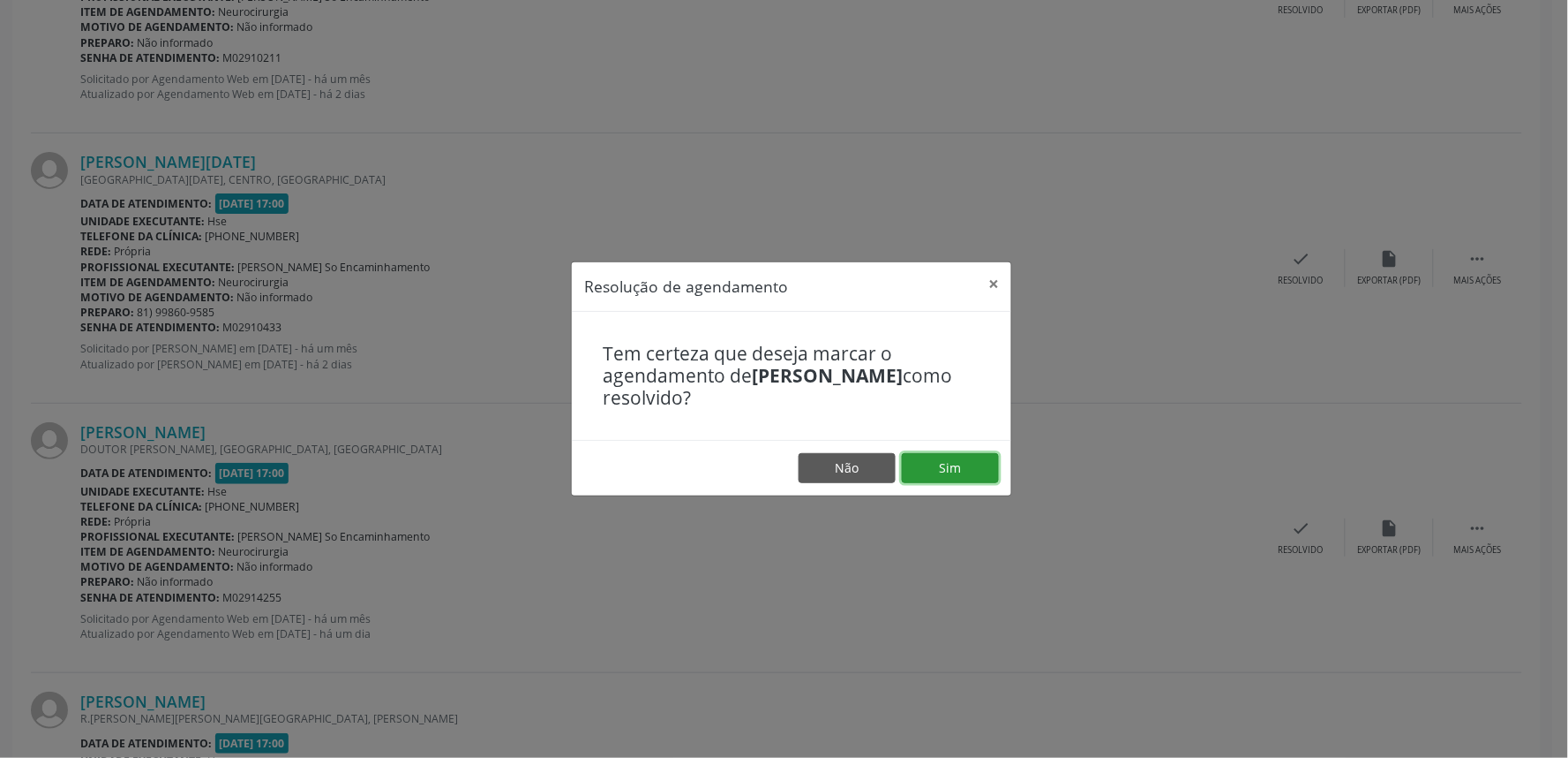
click at [934, 468] on button "Sim" at bounding box center [951, 467] width 97 height 30
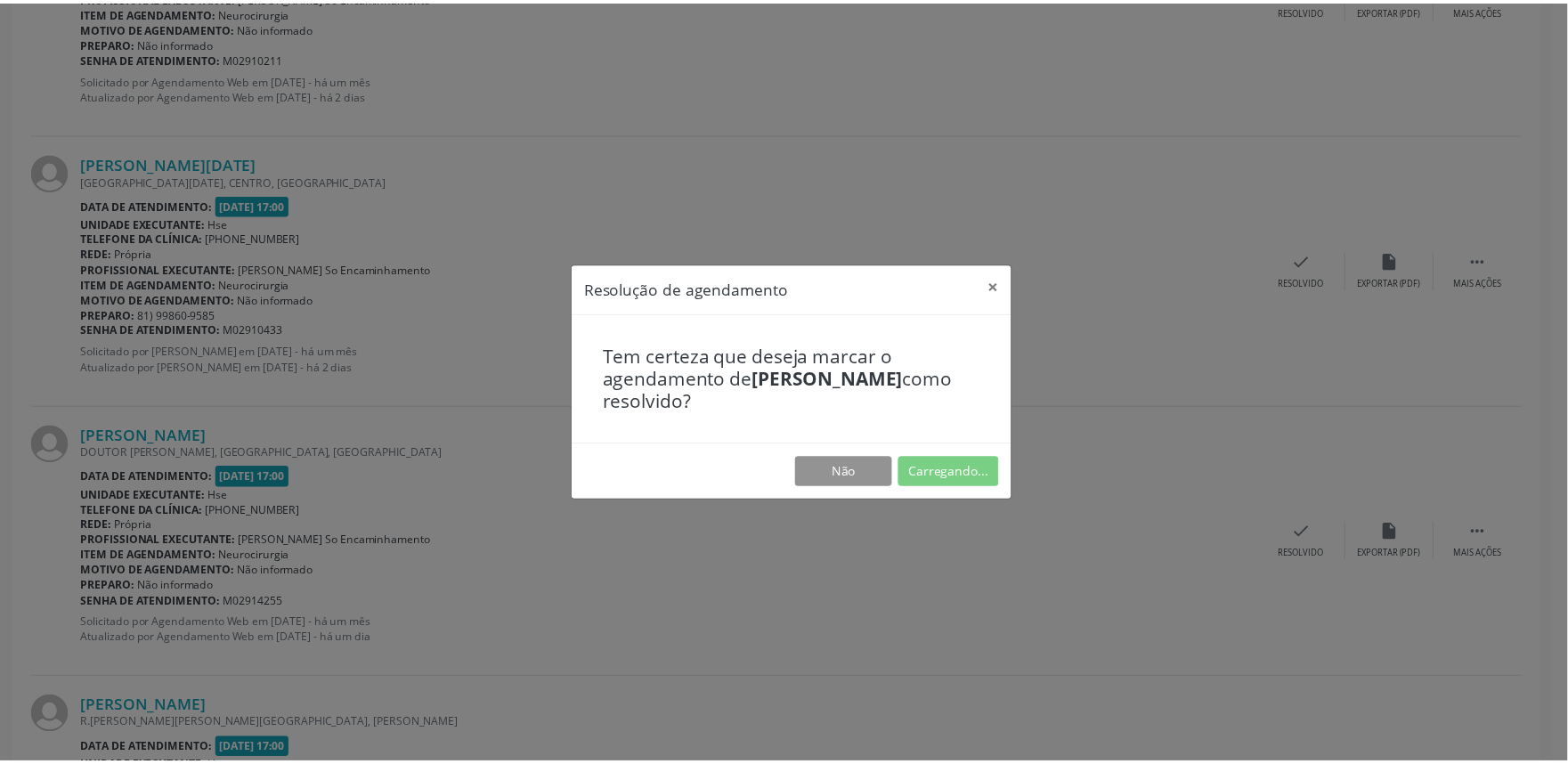
scroll to position [0, 0]
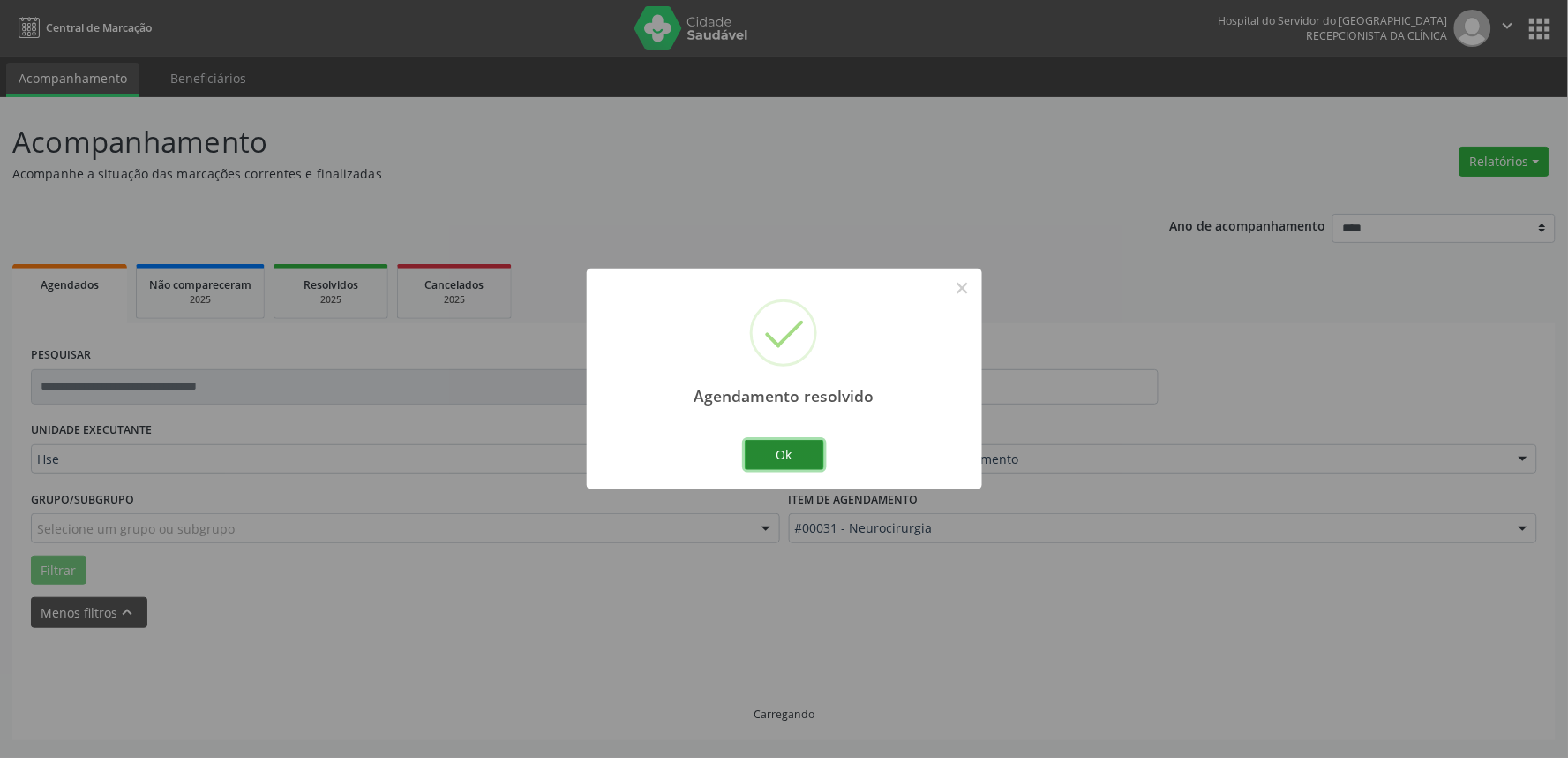
click at [781, 455] on button "Ok" at bounding box center [784, 454] width 79 height 30
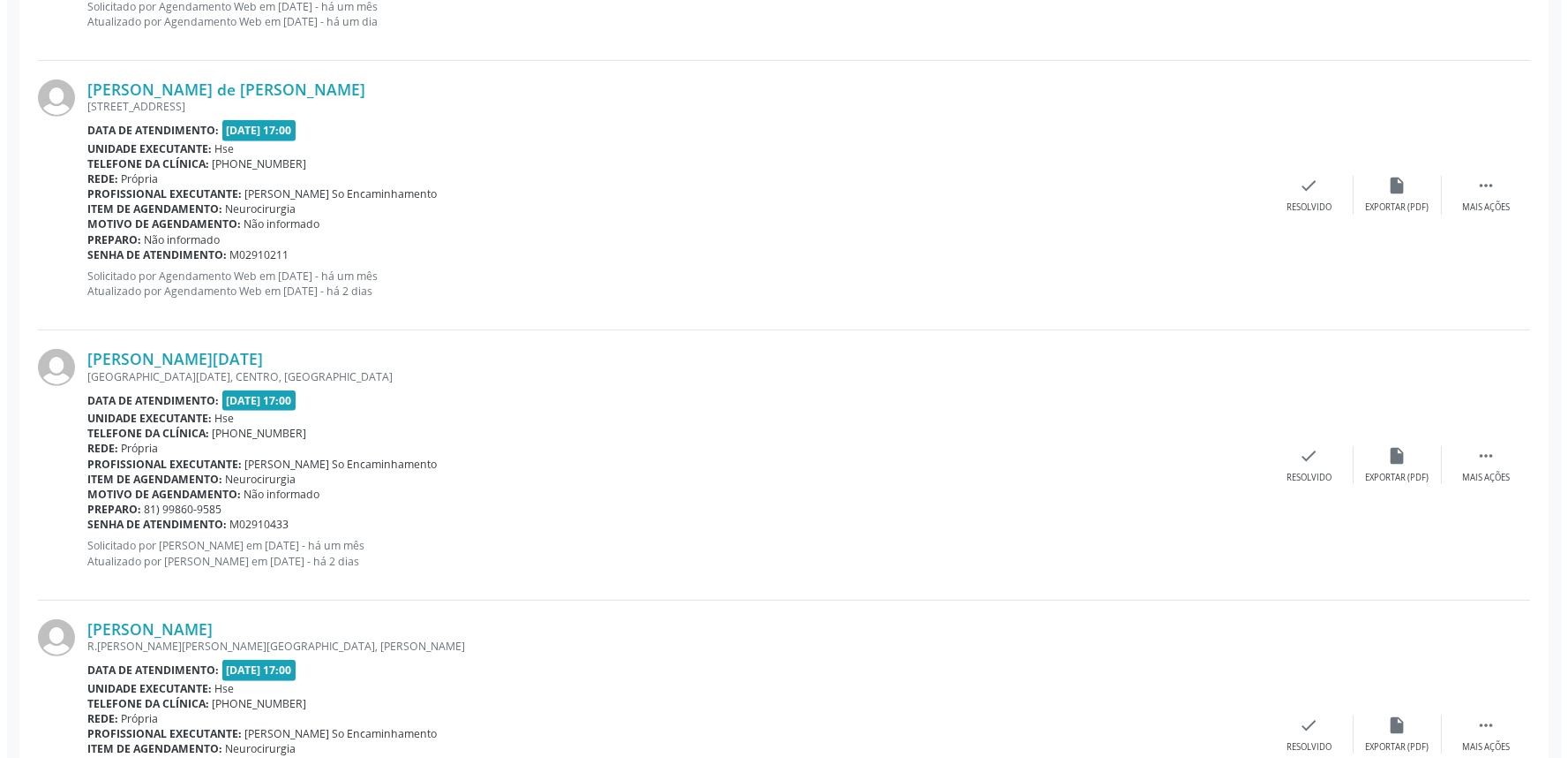
scroll to position [2256, 0]
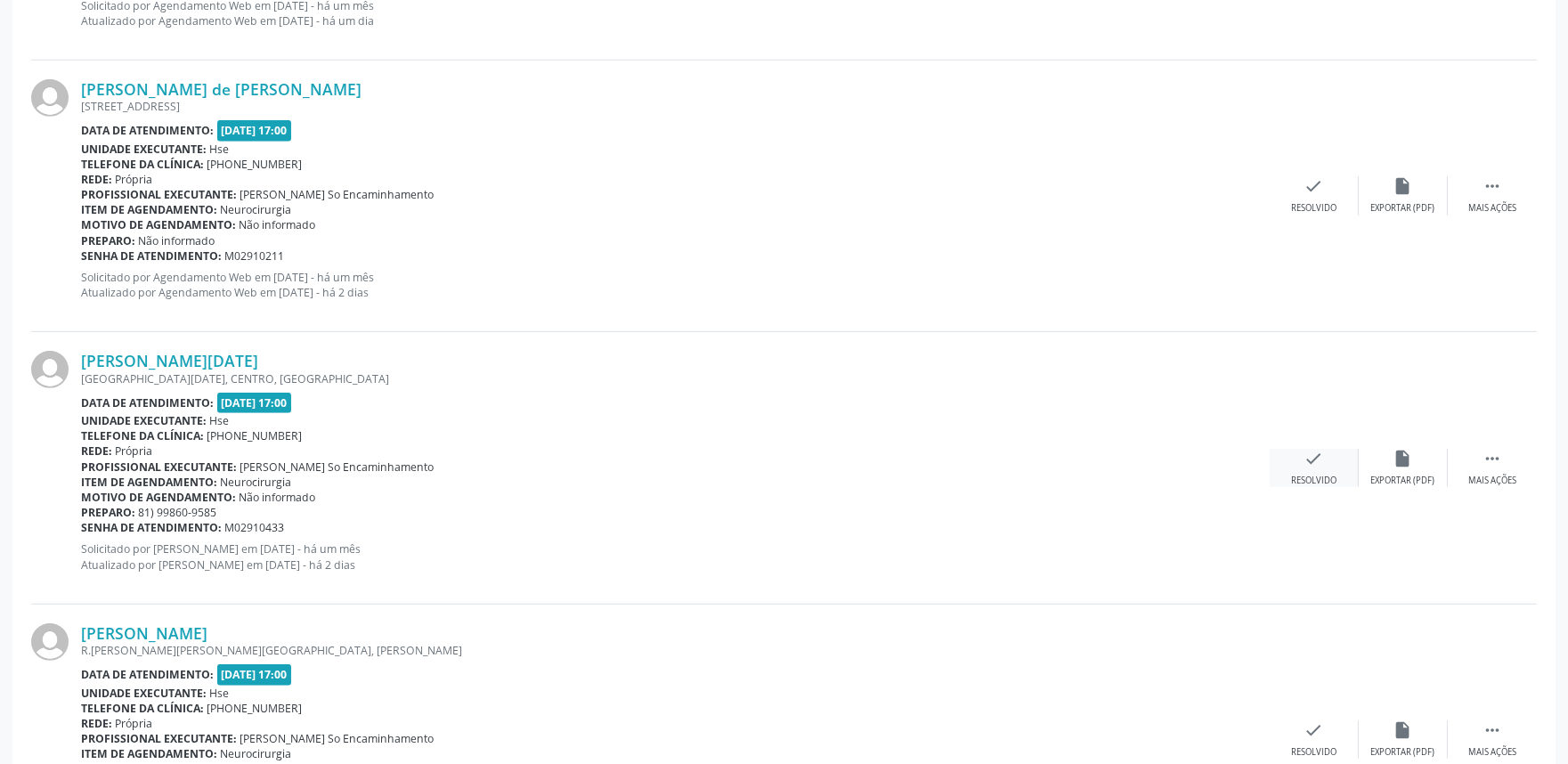
click at [1316, 481] on div "Resolvido" at bounding box center [1313, 480] width 45 height 13
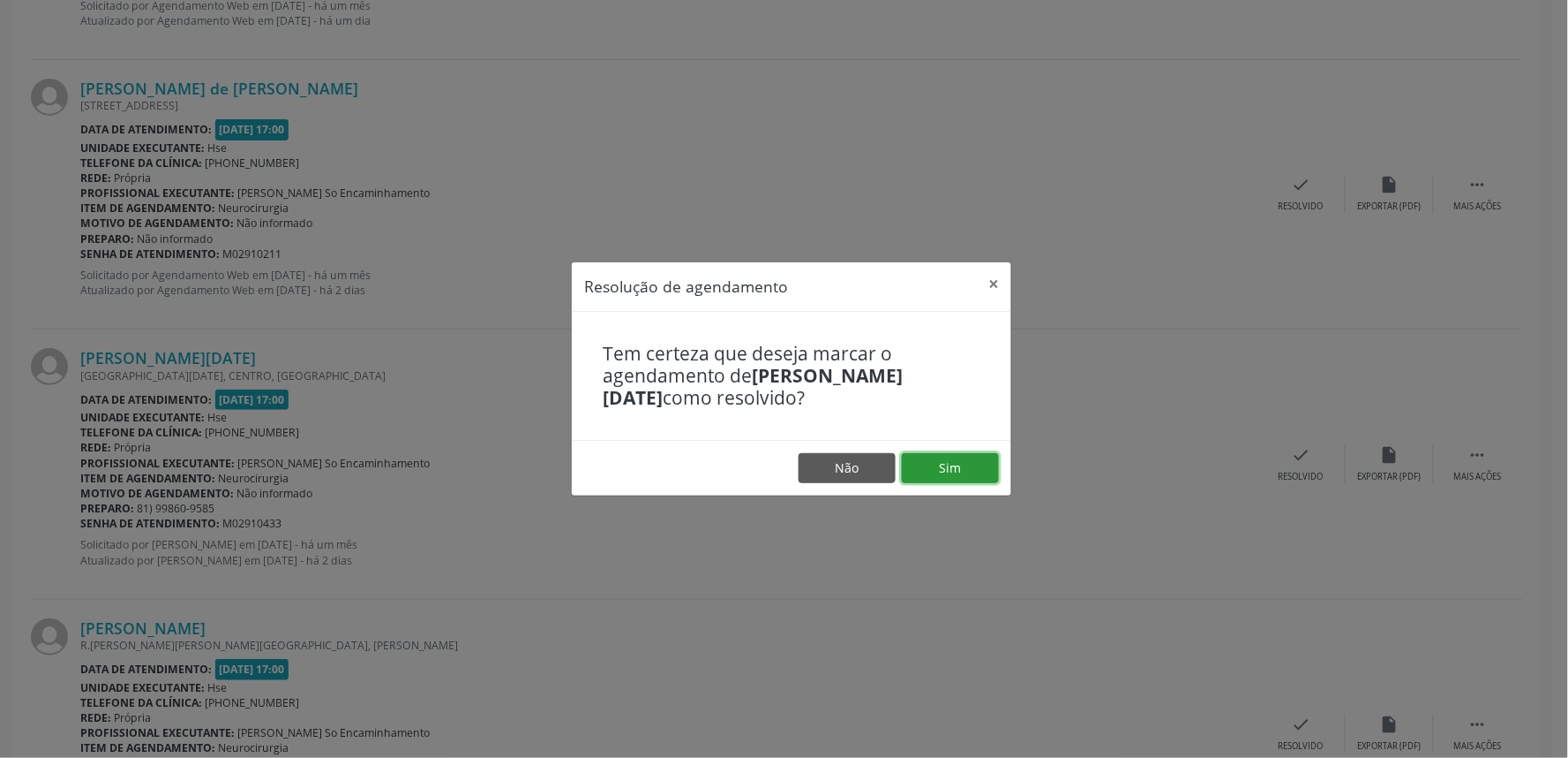
click at [949, 466] on button "Sim" at bounding box center [951, 467] width 97 height 30
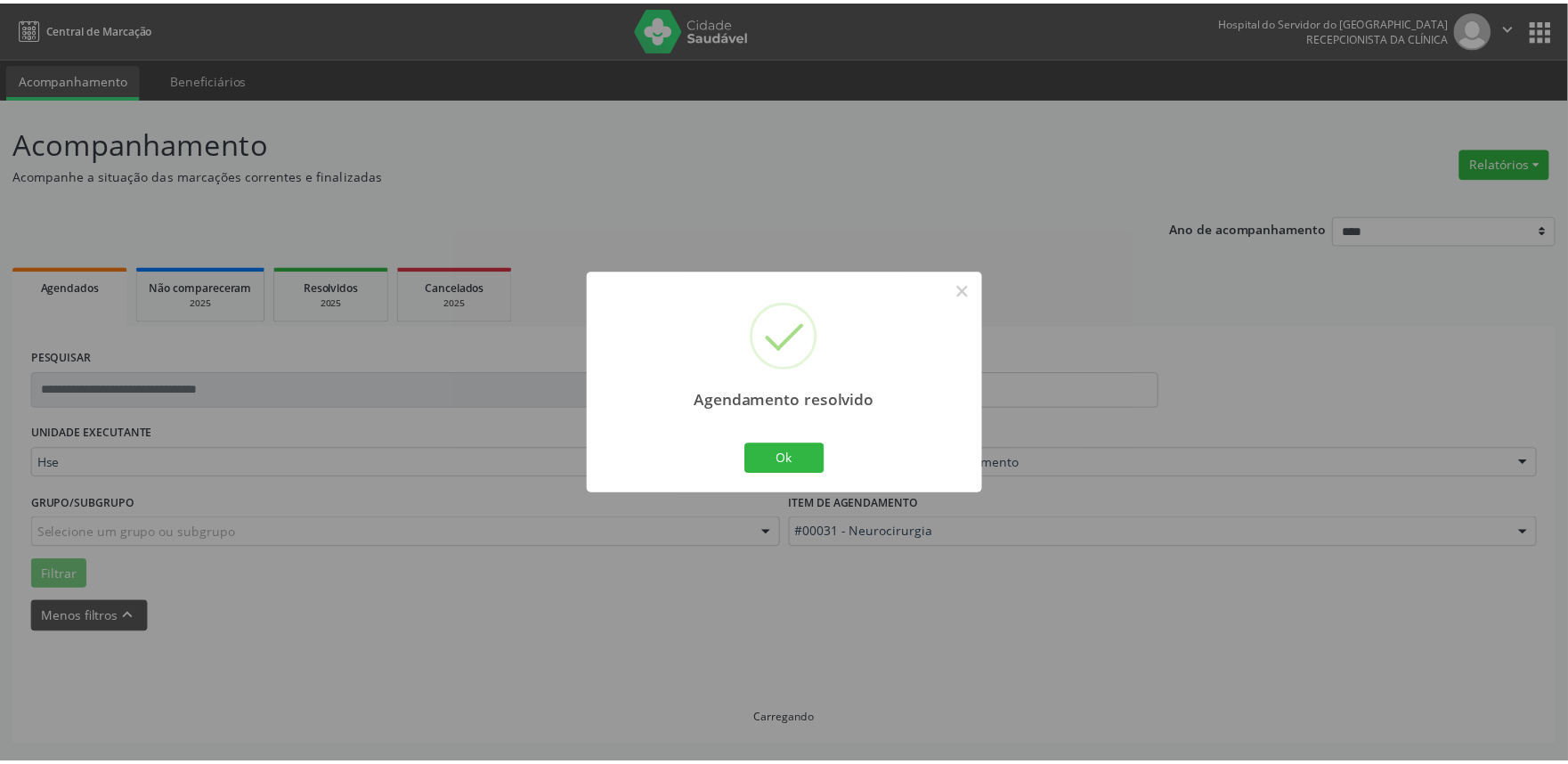
scroll to position [0, 0]
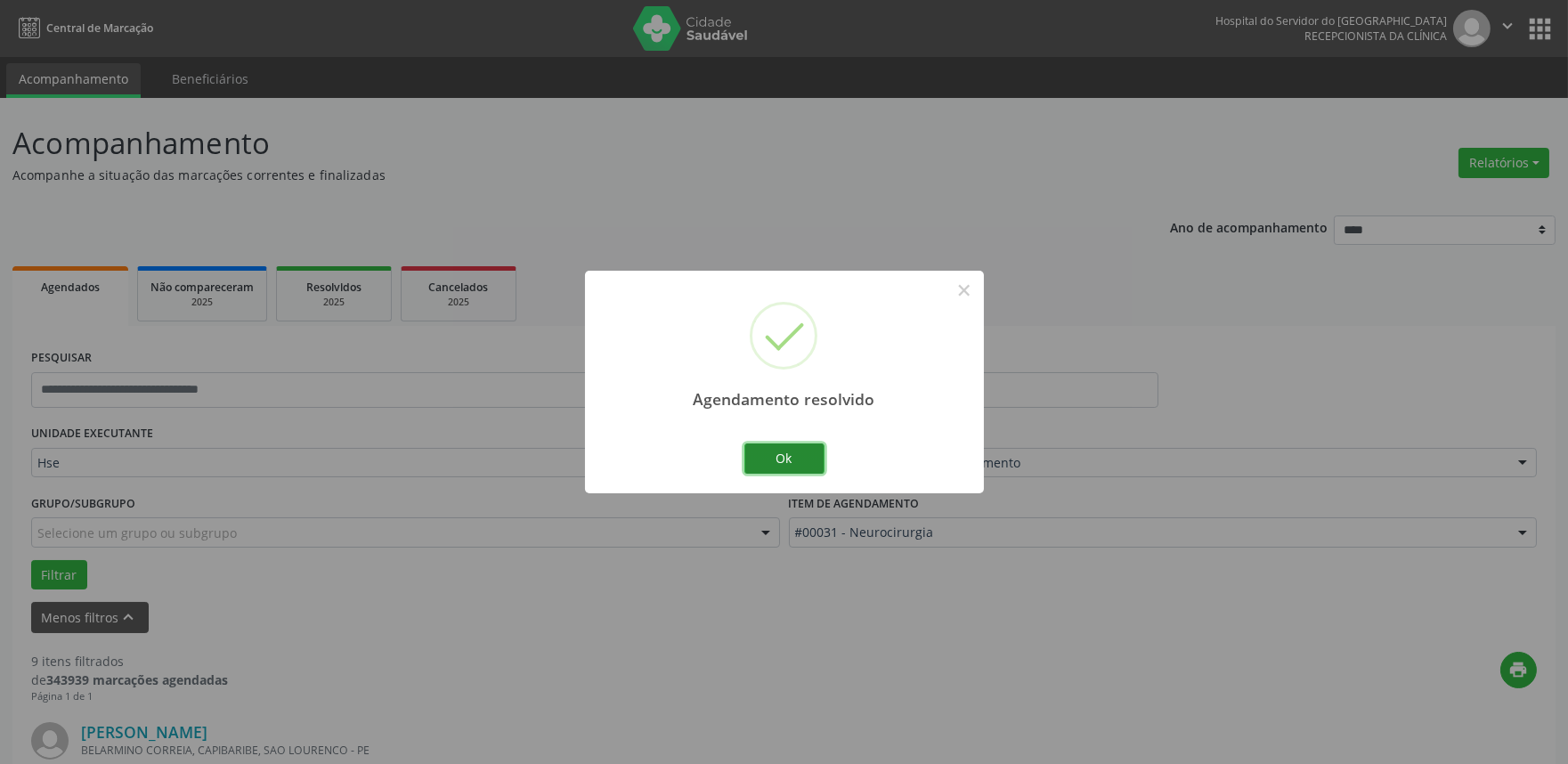
click at [777, 466] on button "Ok" at bounding box center [784, 458] width 80 height 30
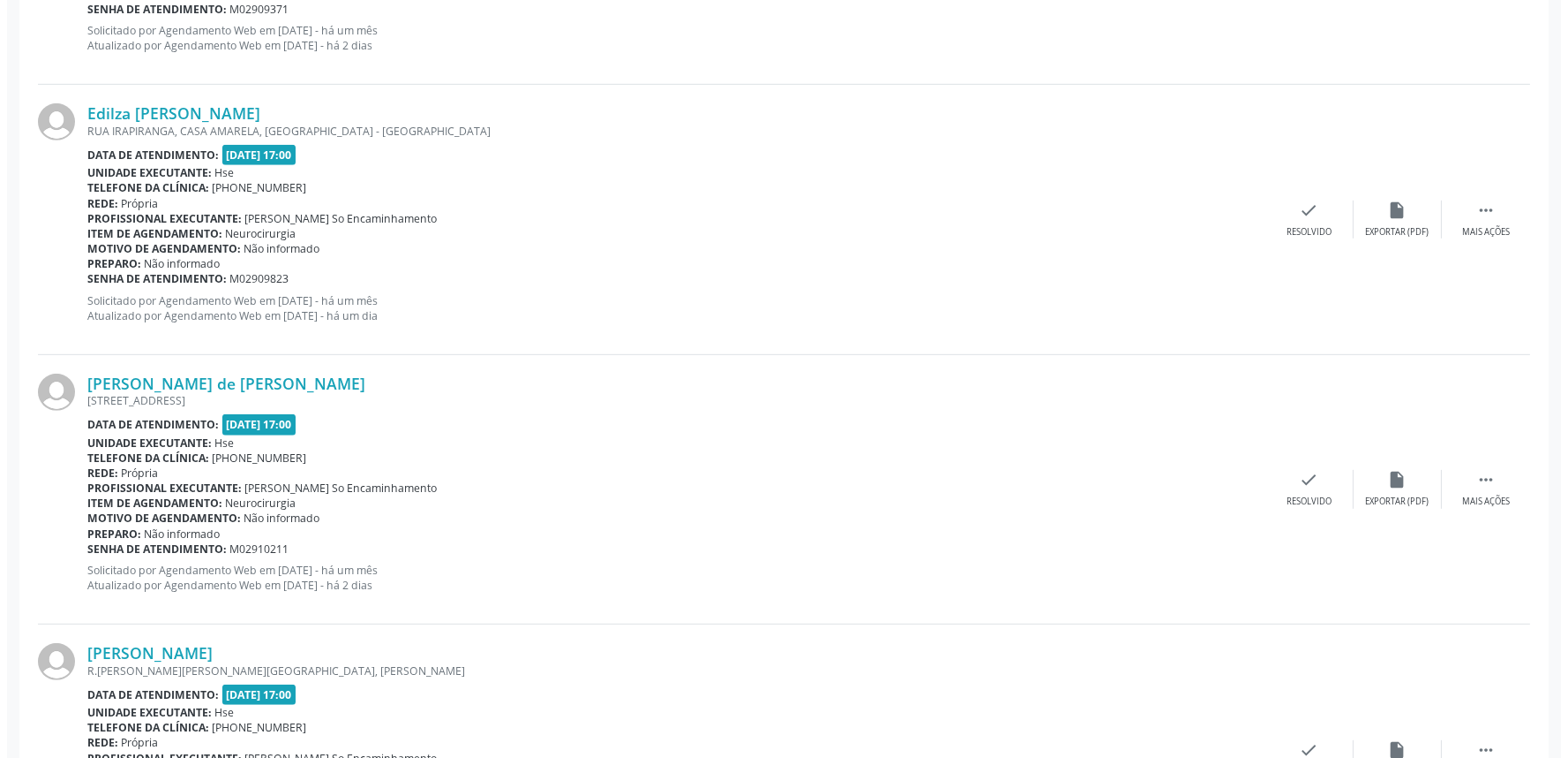
scroll to position [1962, 0]
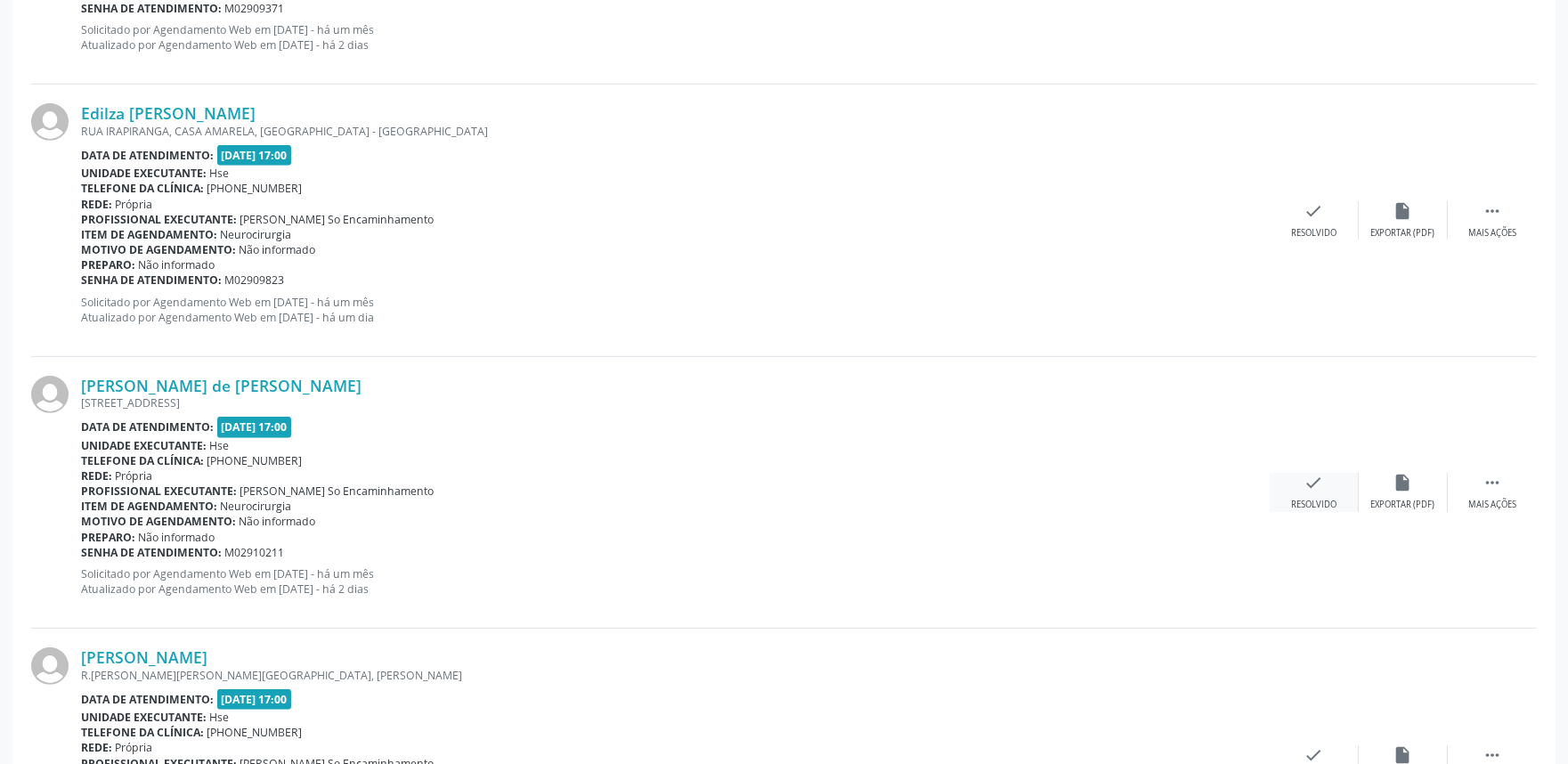
click at [1311, 495] on div "check Resolvido" at bounding box center [1314, 492] width 89 height 39
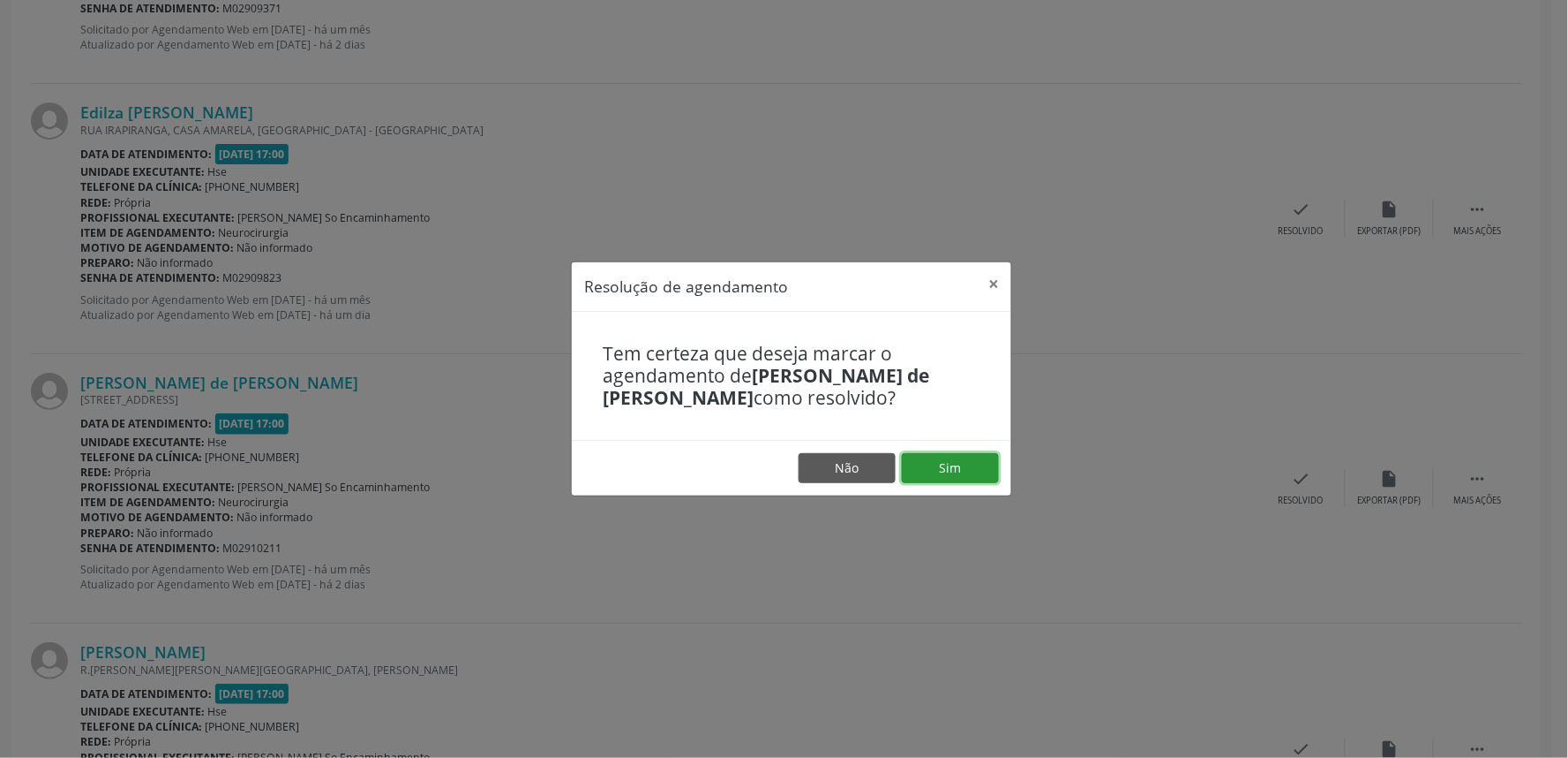
click at [951, 469] on button "Sim" at bounding box center [951, 467] width 97 height 30
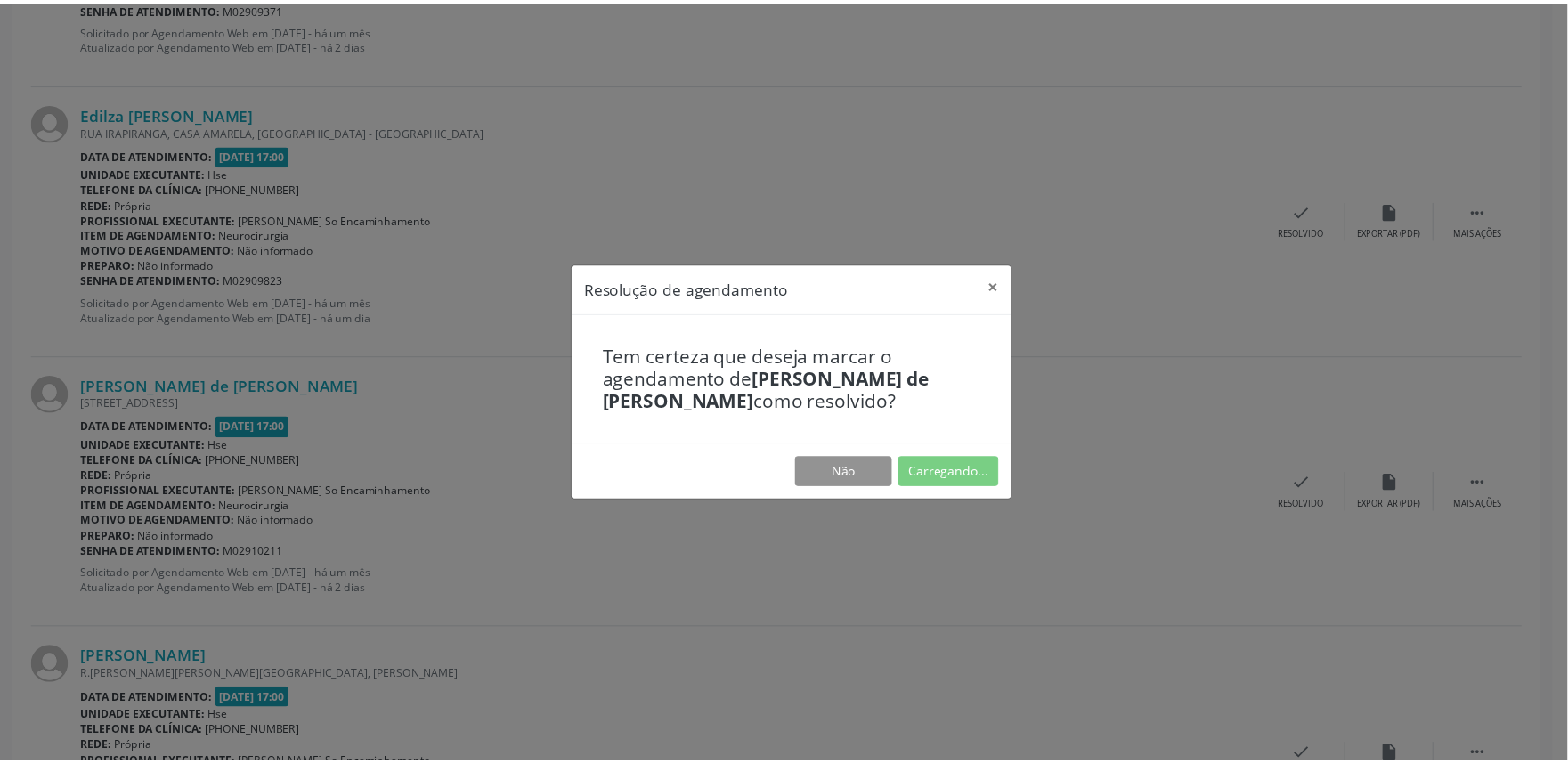
scroll to position [0, 0]
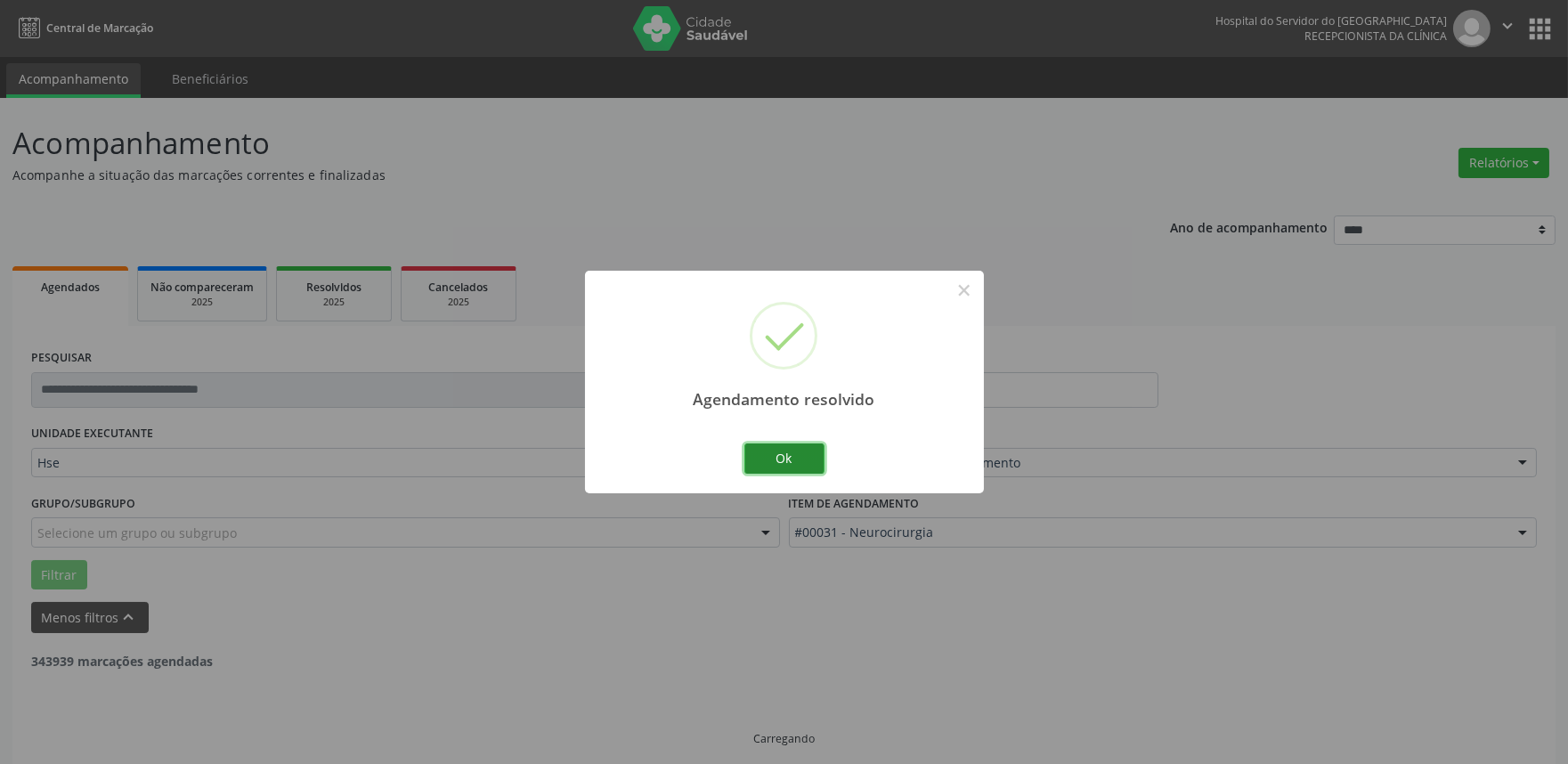
click at [807, 462] on button "Ok" at bounding box center [784, 458] width 80 height 30
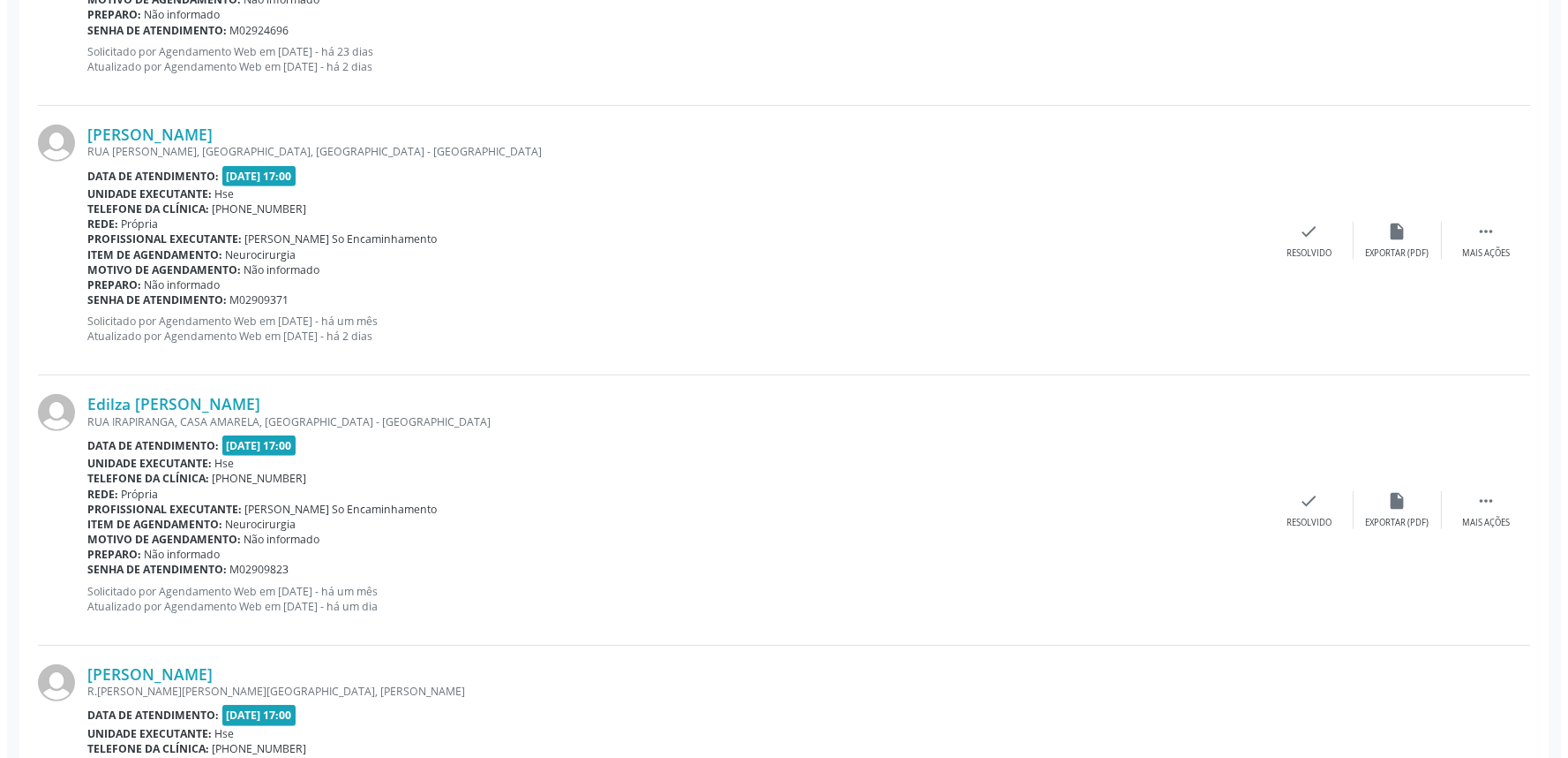
scroll to position [1765, 0]
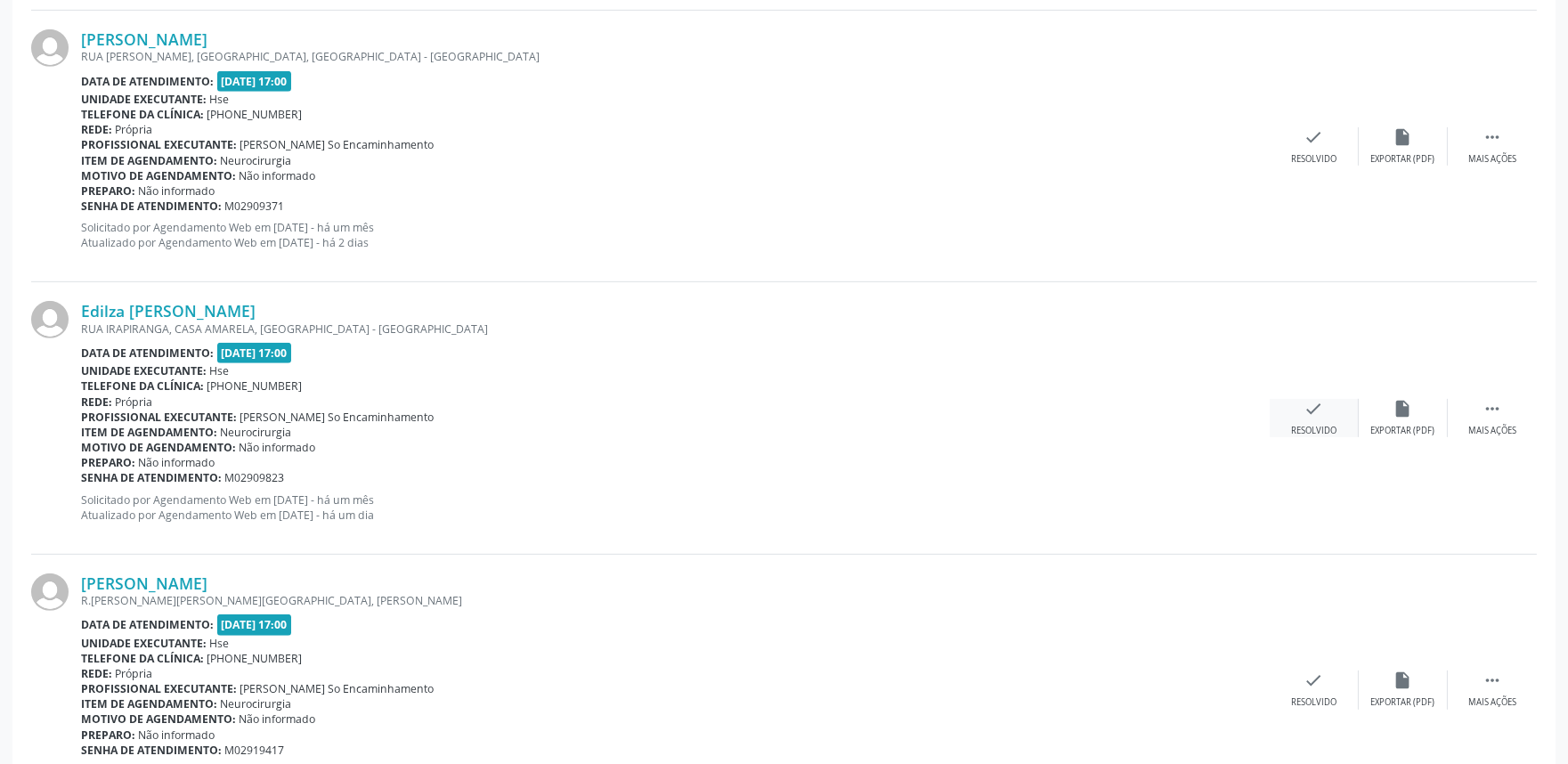
click at [1310, 425] on div "Resolvido" at bounding box center [1313, 431] width 45 height 13
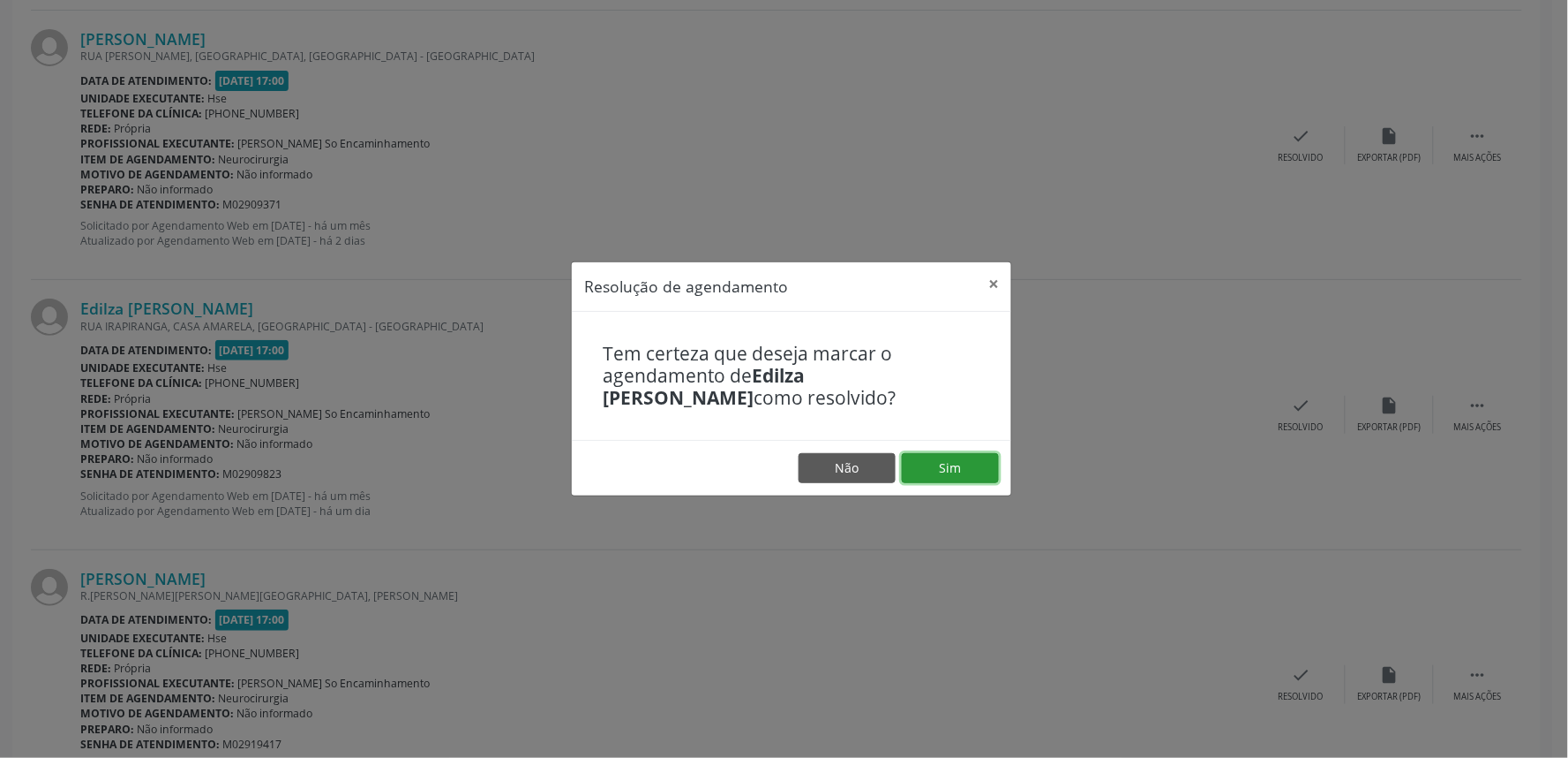
click at [971, 463] on button "Sim" at bounding box center [951, 467] width 97 height 30
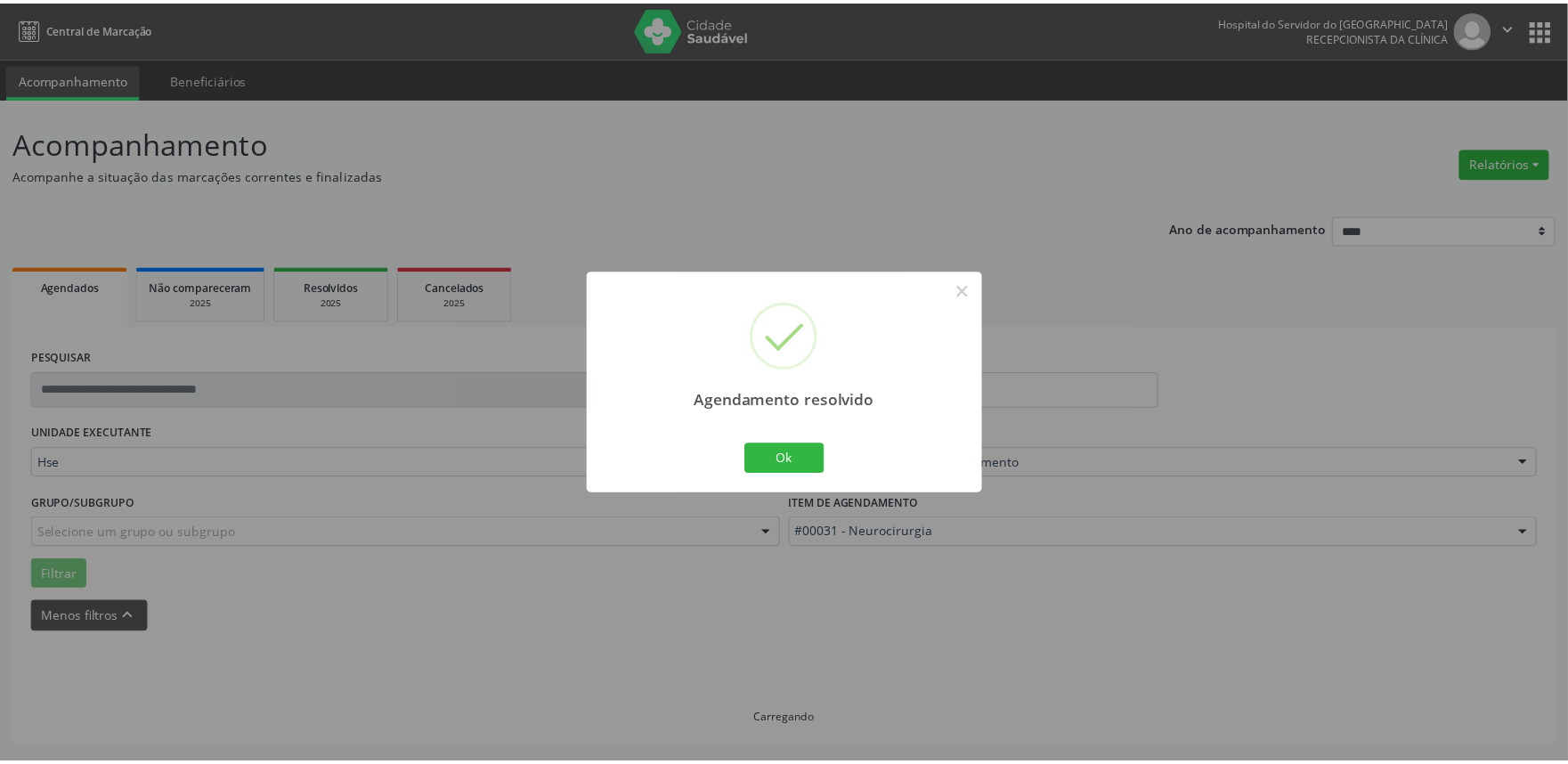
scroll to position [0, 0]
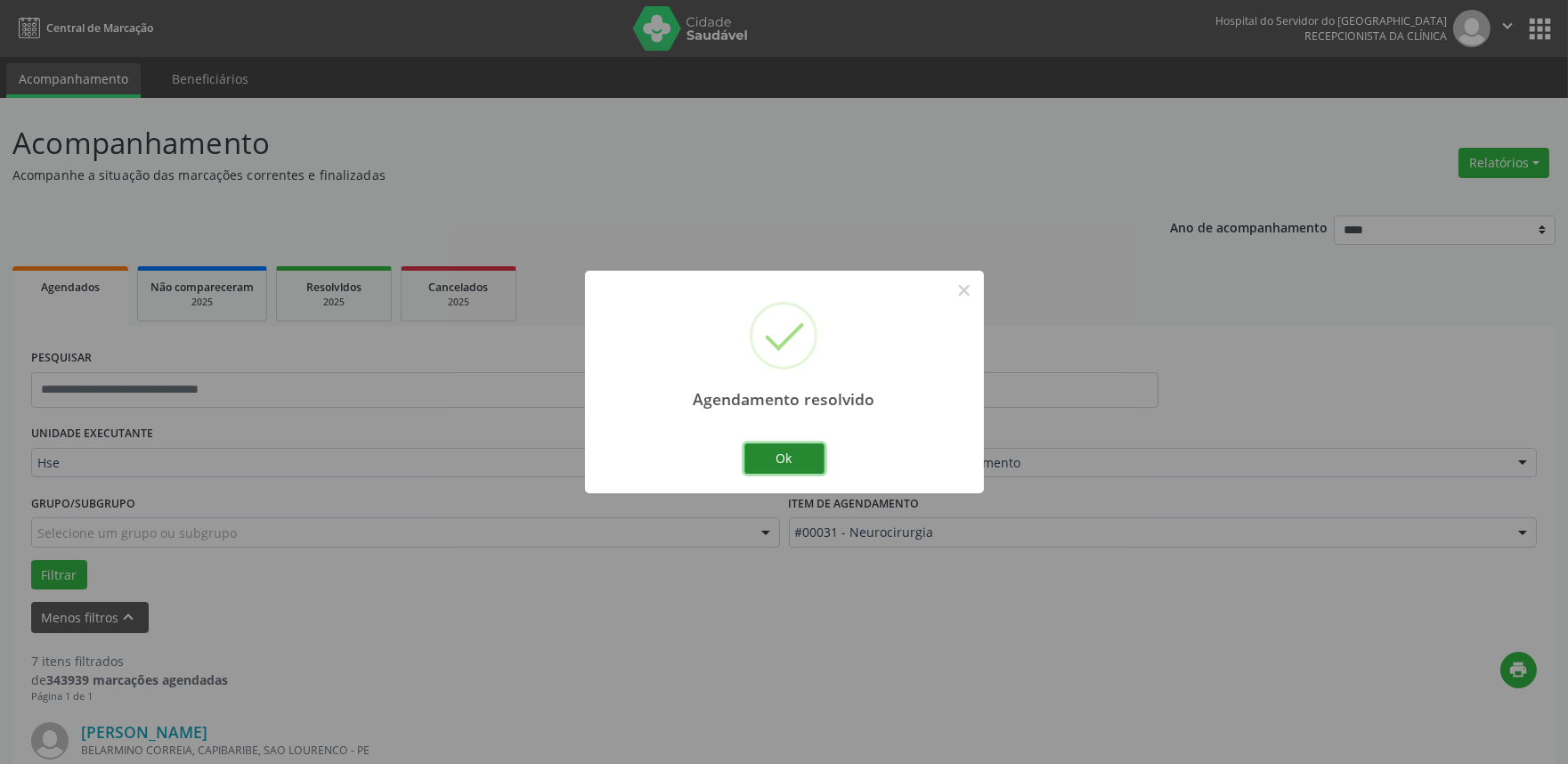
click at [802, 461] on button "Ok" at bounding box center [784, 458] width 80 height 30
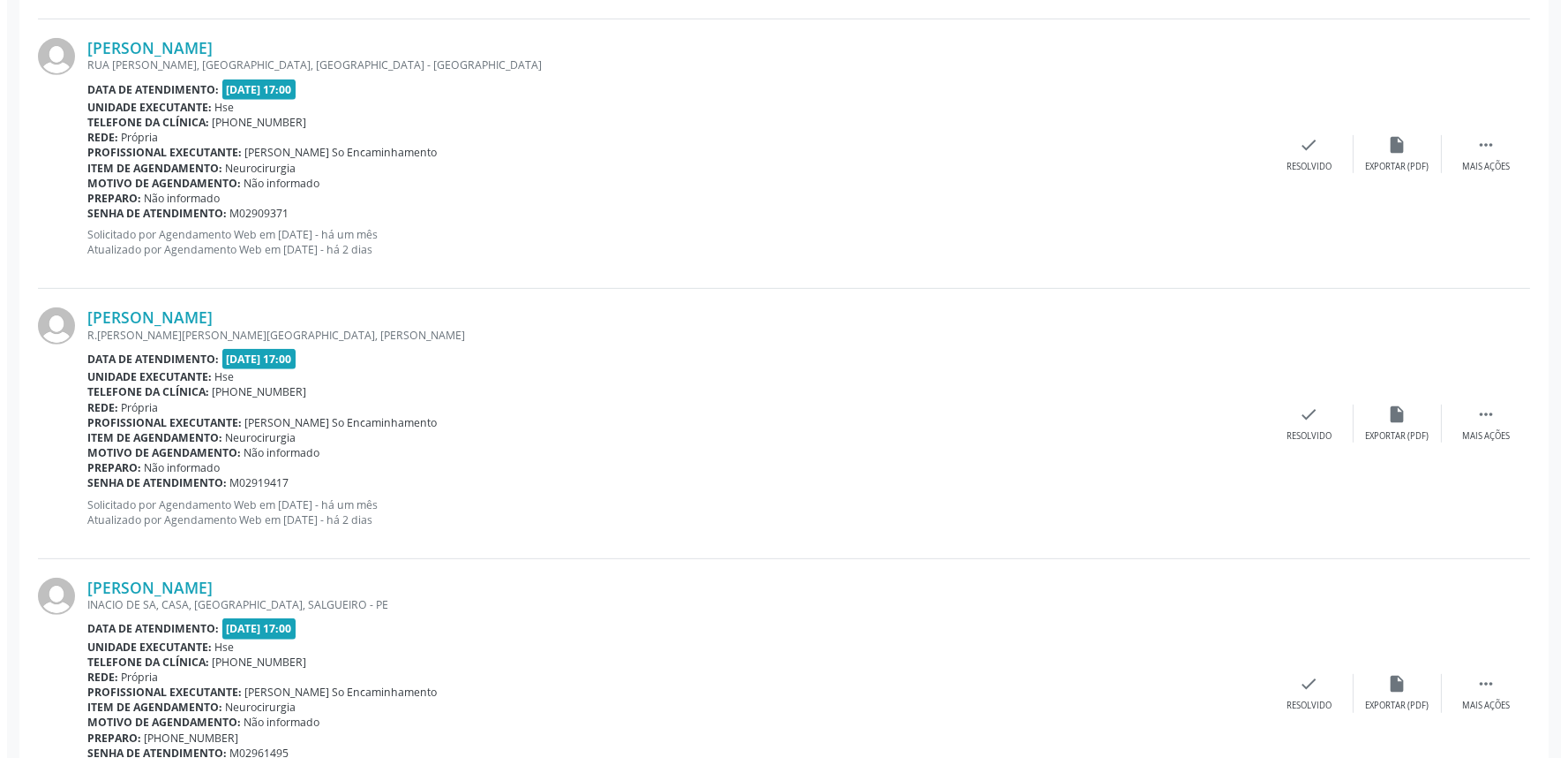
scroll to position [1857, 0]
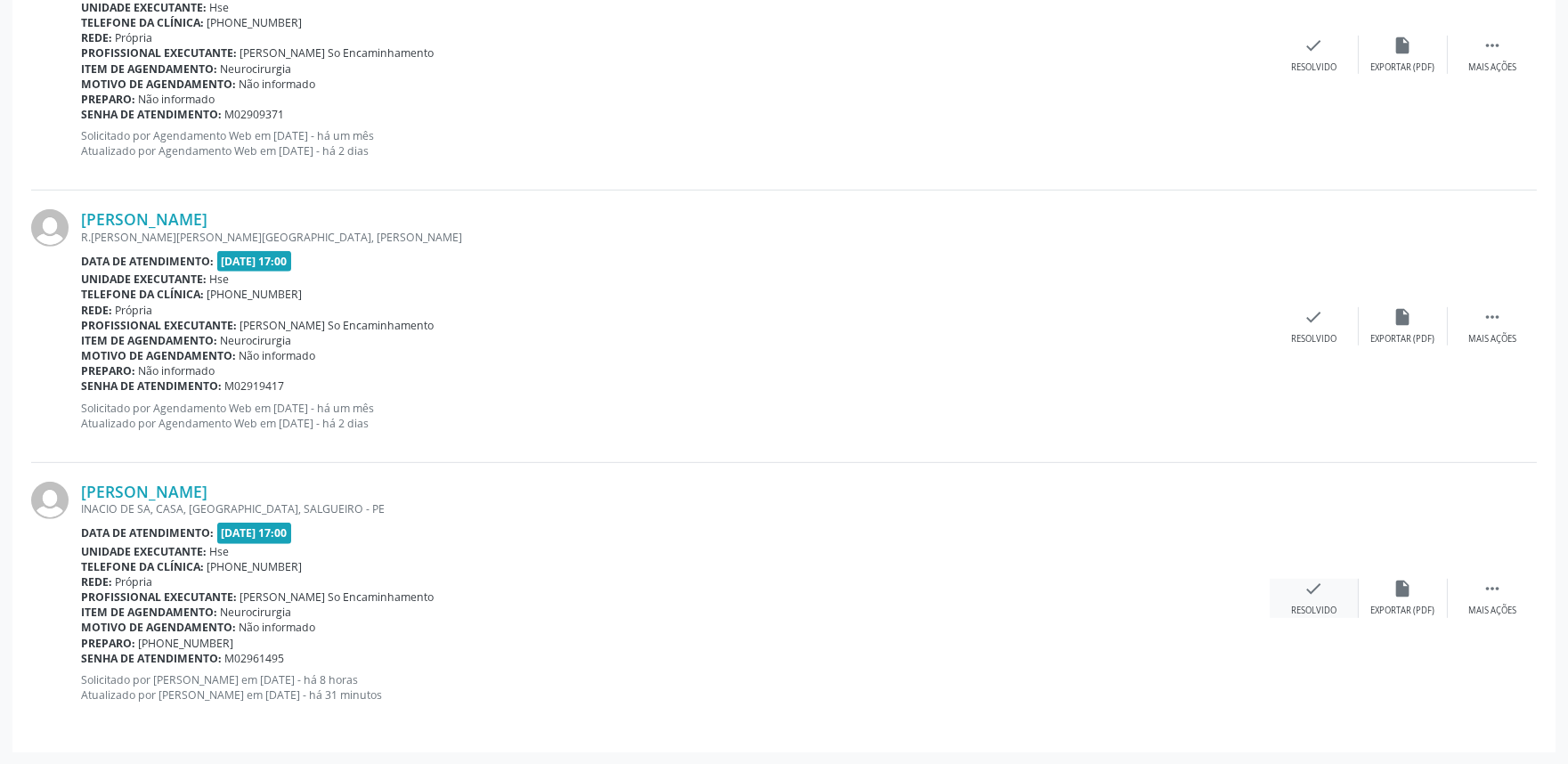
click at [1307, 590] on icon "check" at bounding box center [1314, 588] width 19 height 19
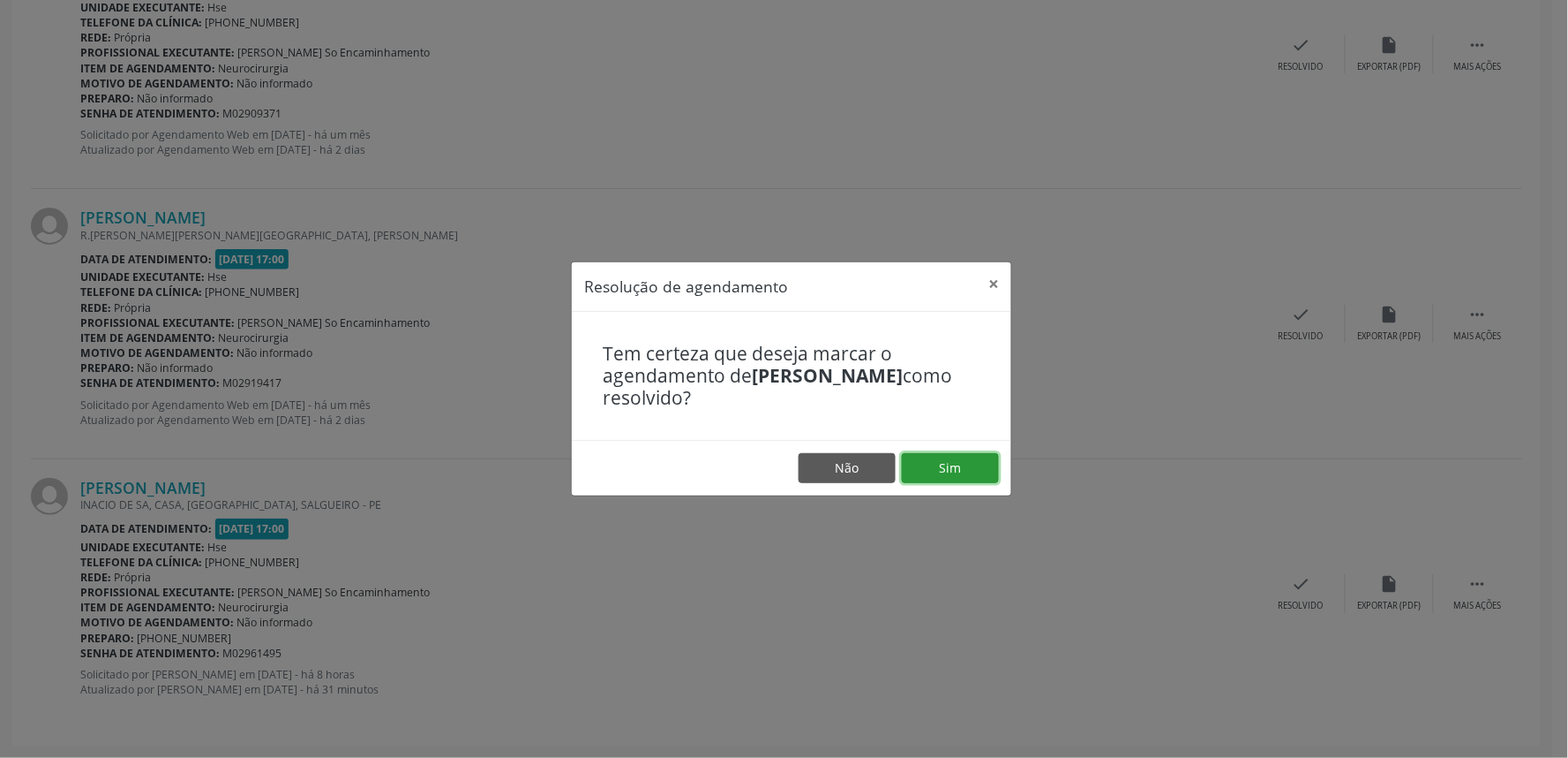
click at [957, 461] on button "Sim" at bounding box center [951, 467] width 97 height 30
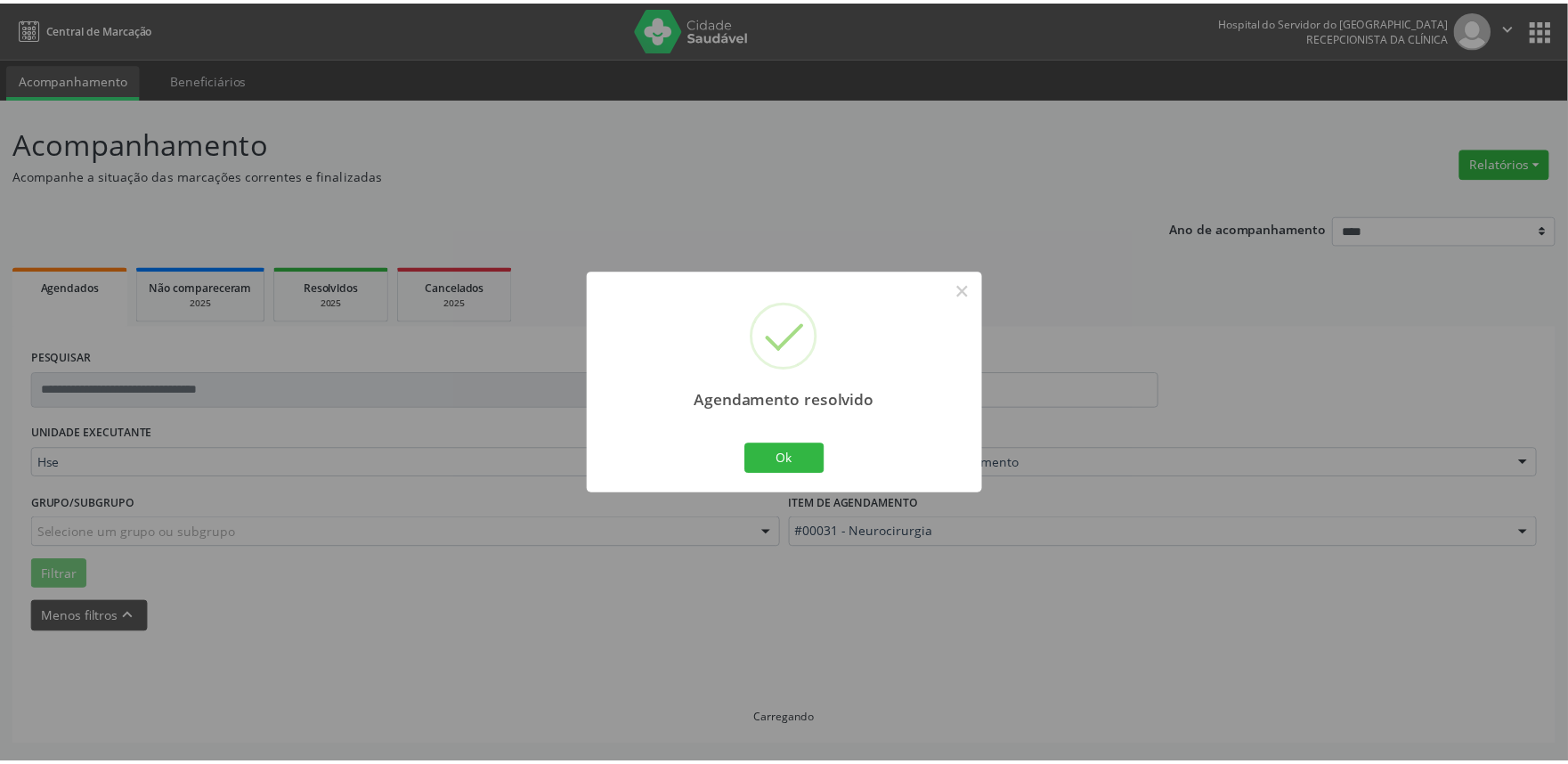
scroll to position [0, 0]
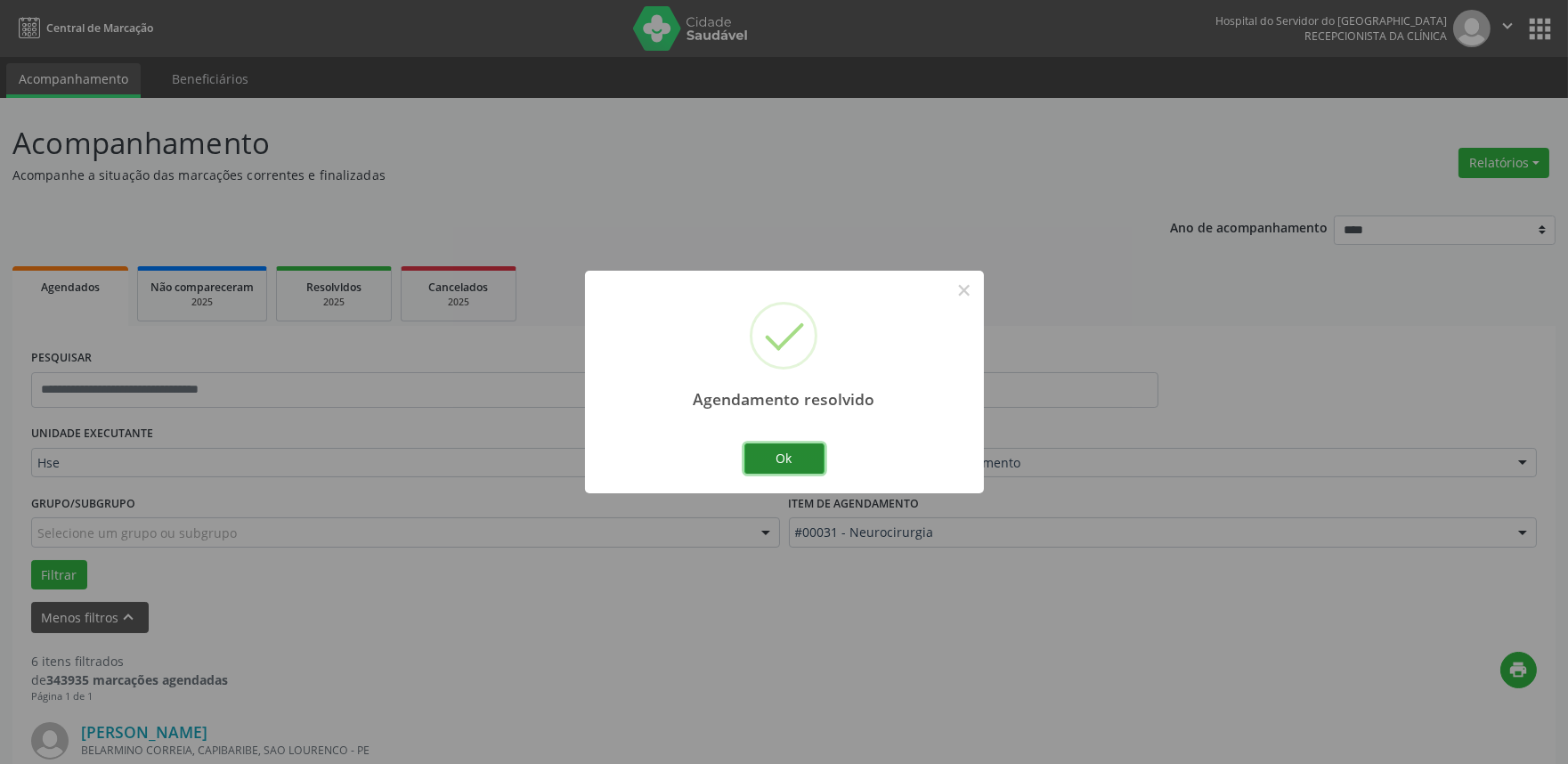
click at [792, 449] on button "Ok" at bounding box center [784, 458] width 80 height 30
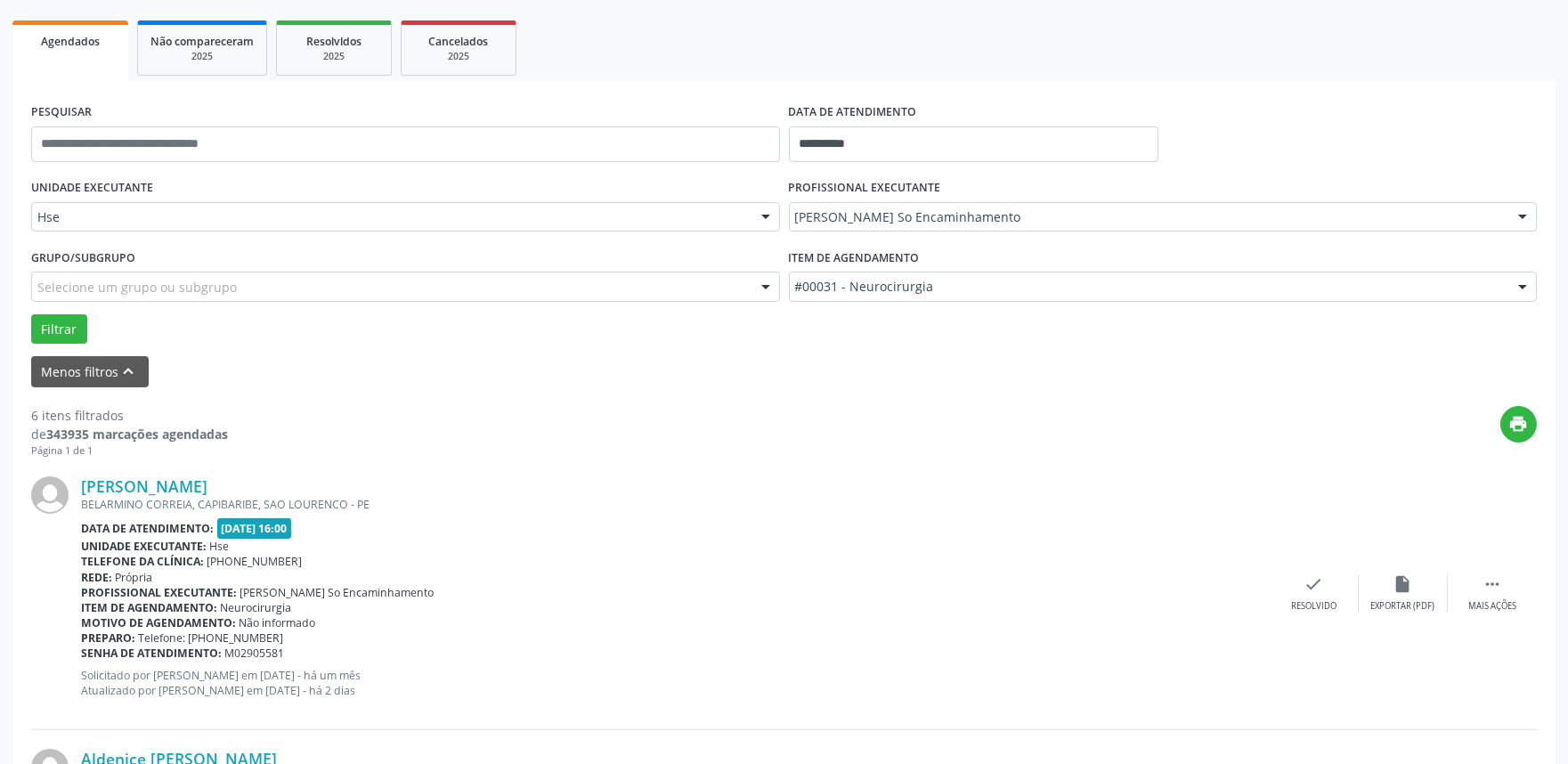
scroll to position [395, 0]
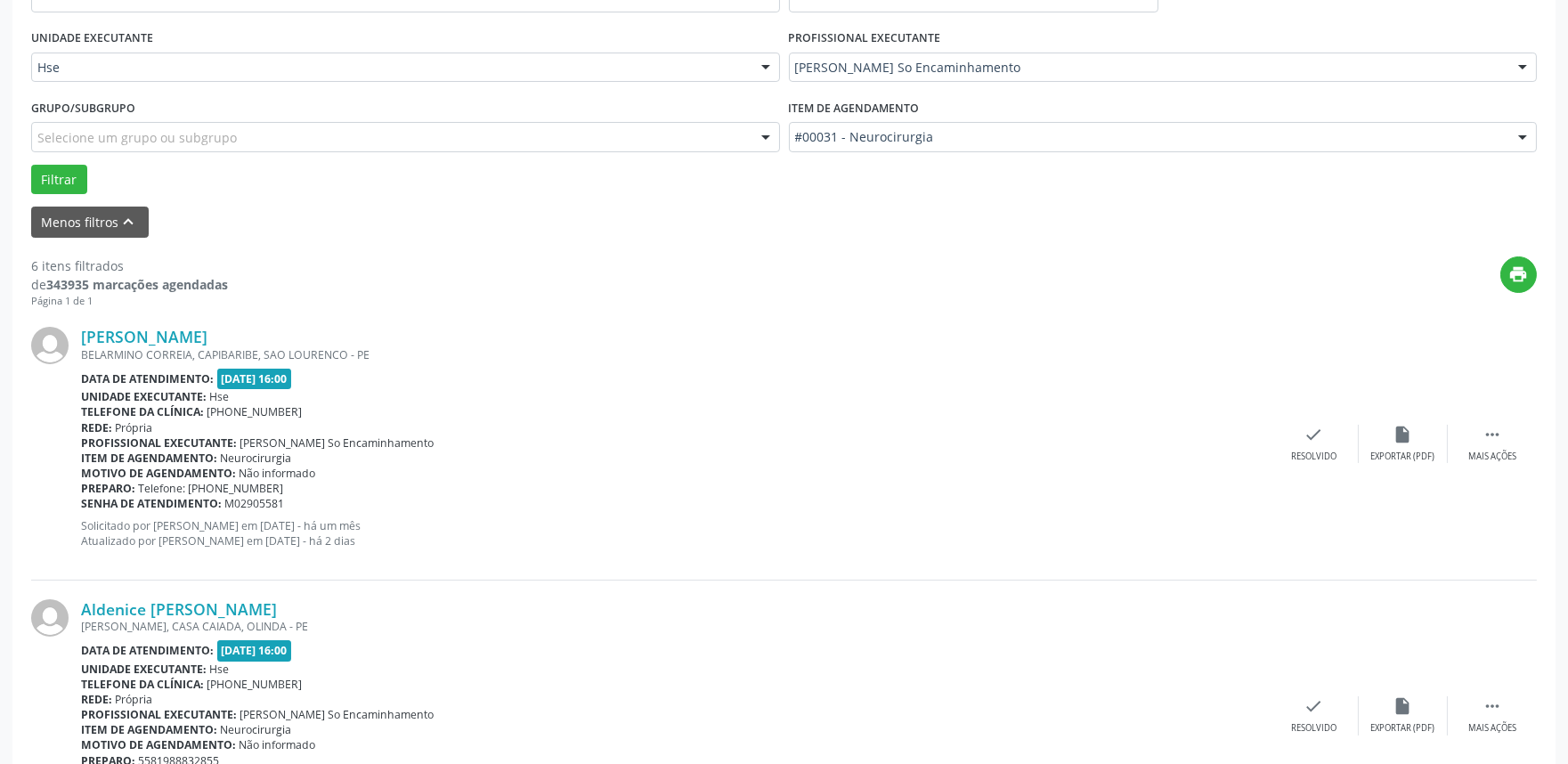
drag, startPoint x: 1489, startPoint y: 446, endPoint x: 997, endPoint y: 441, distance: 492.0
click at [997, 441] on div "Profissional executante: [PERSON_NAME] So Encaminhamento" at bounding box center [675, 443] width 1188 height 15
click at [1494, 446] on div " Mais ações" at bounding box center [1492, 444] width 89 height 39
click at [1395, 447] on div "alarm_off Não compareceu" at bounding box center [1403, 444] width 89 height 39
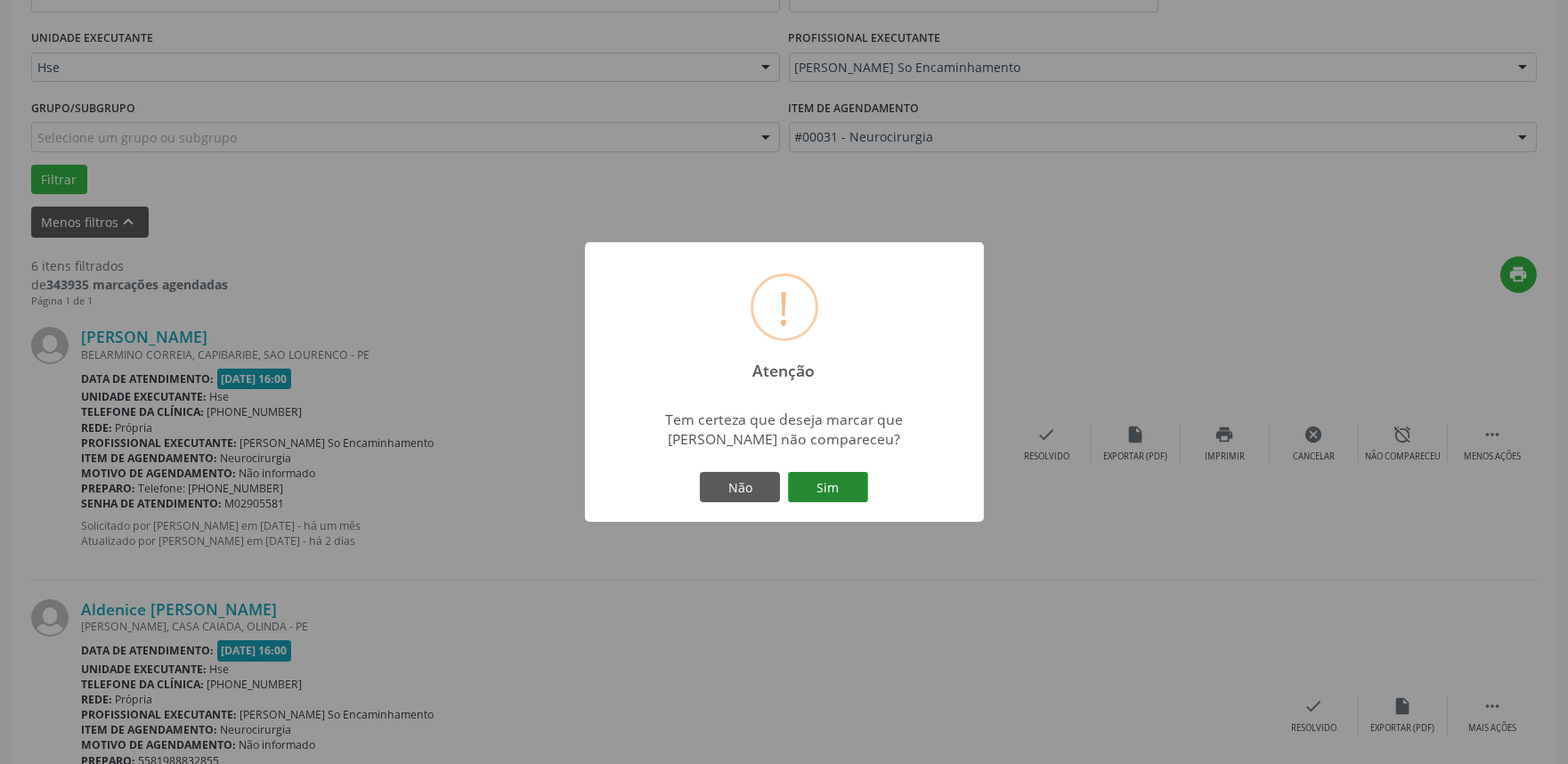
click at [832, 475] on button "Sim" at bounding box center [828, 487] width 80 height 30
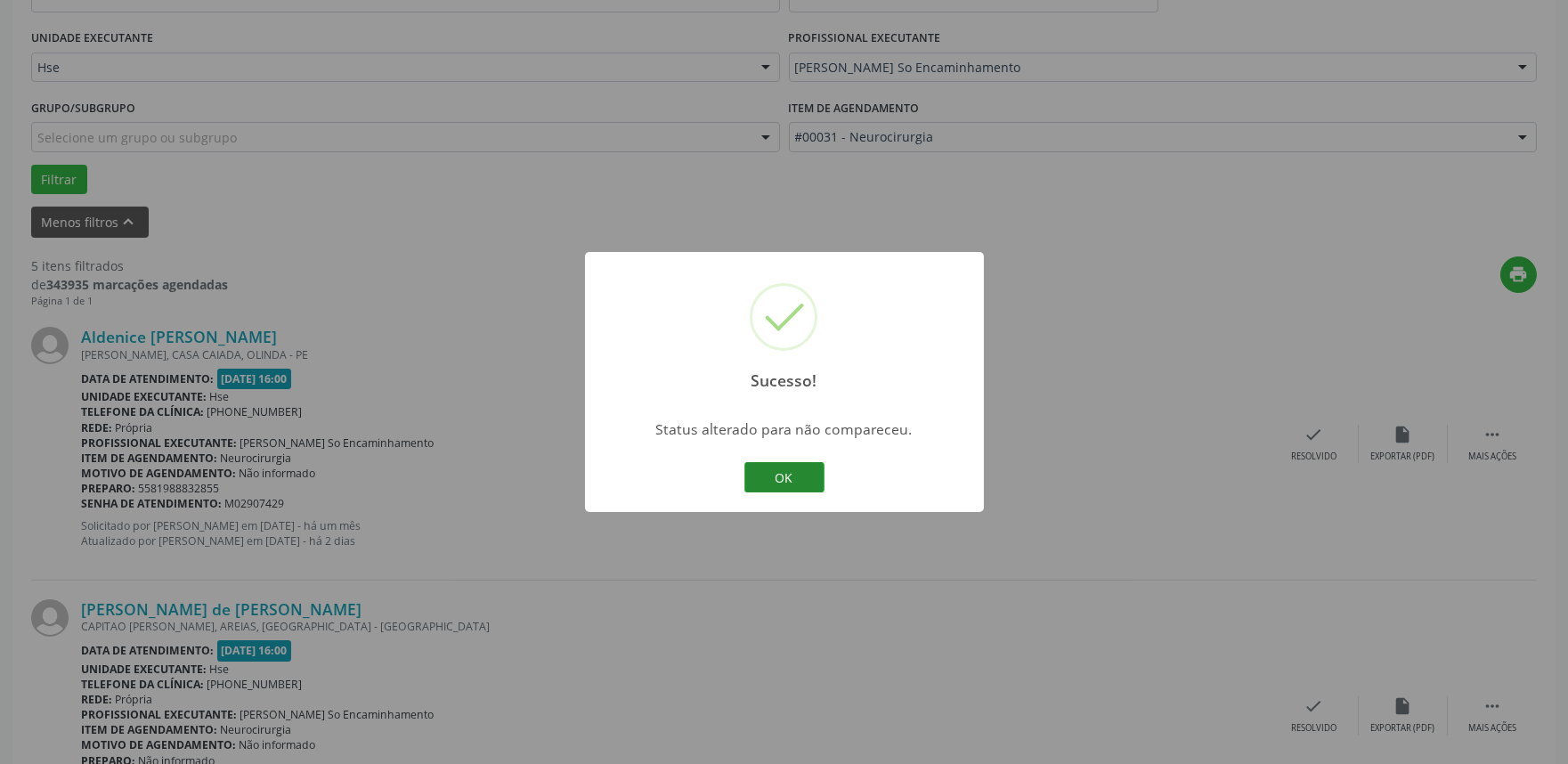
click at [807, 475] on button "OK" at bounding box center [784, 476] width 80 height 30
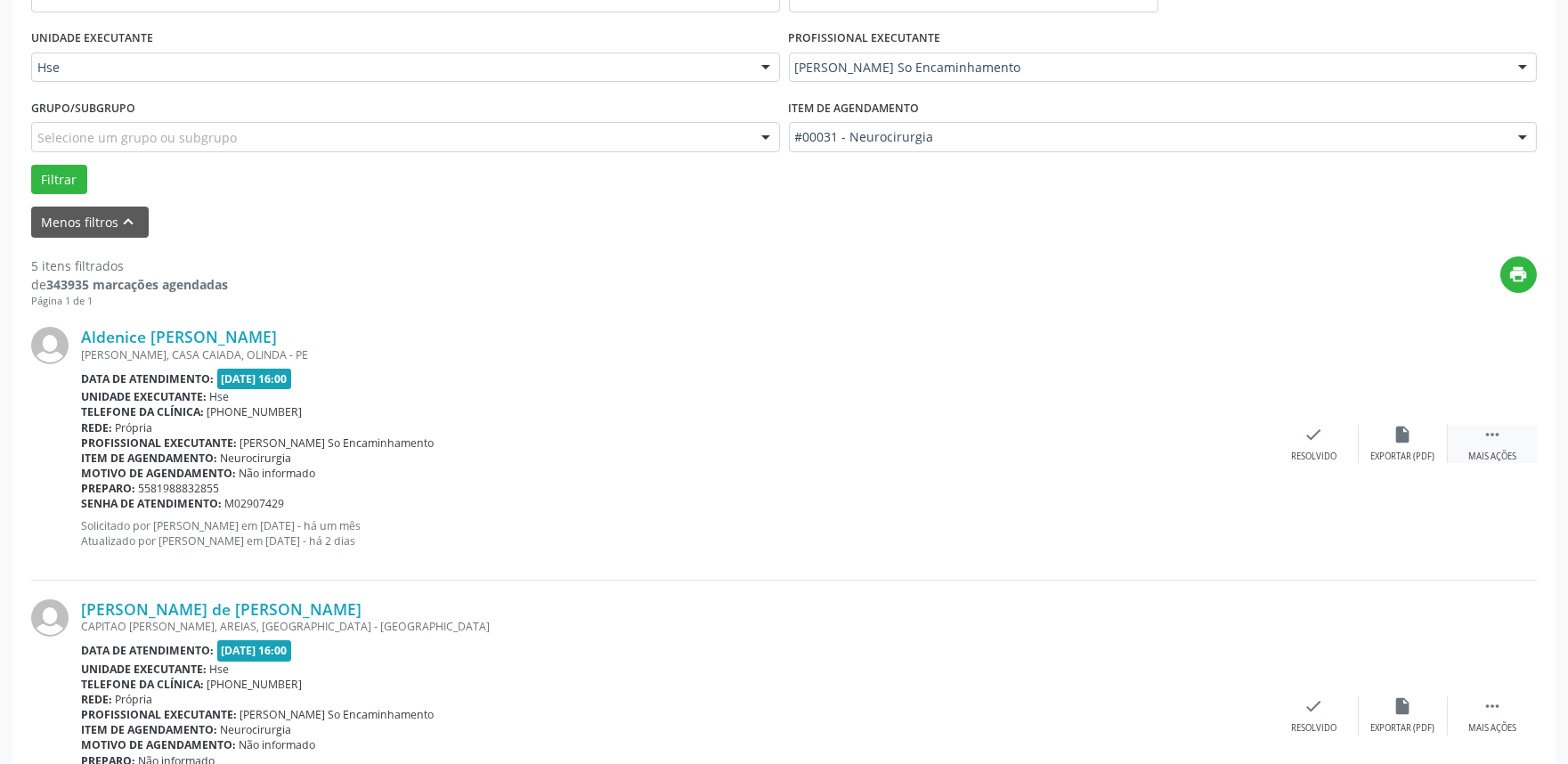
click at [1492, 440] on icon "" at bounding box center [1492, 435] width 19 height 19
click at [1397, 437] on icon "alarm_off" at bounding box center [1403, 435] width 19 height 19
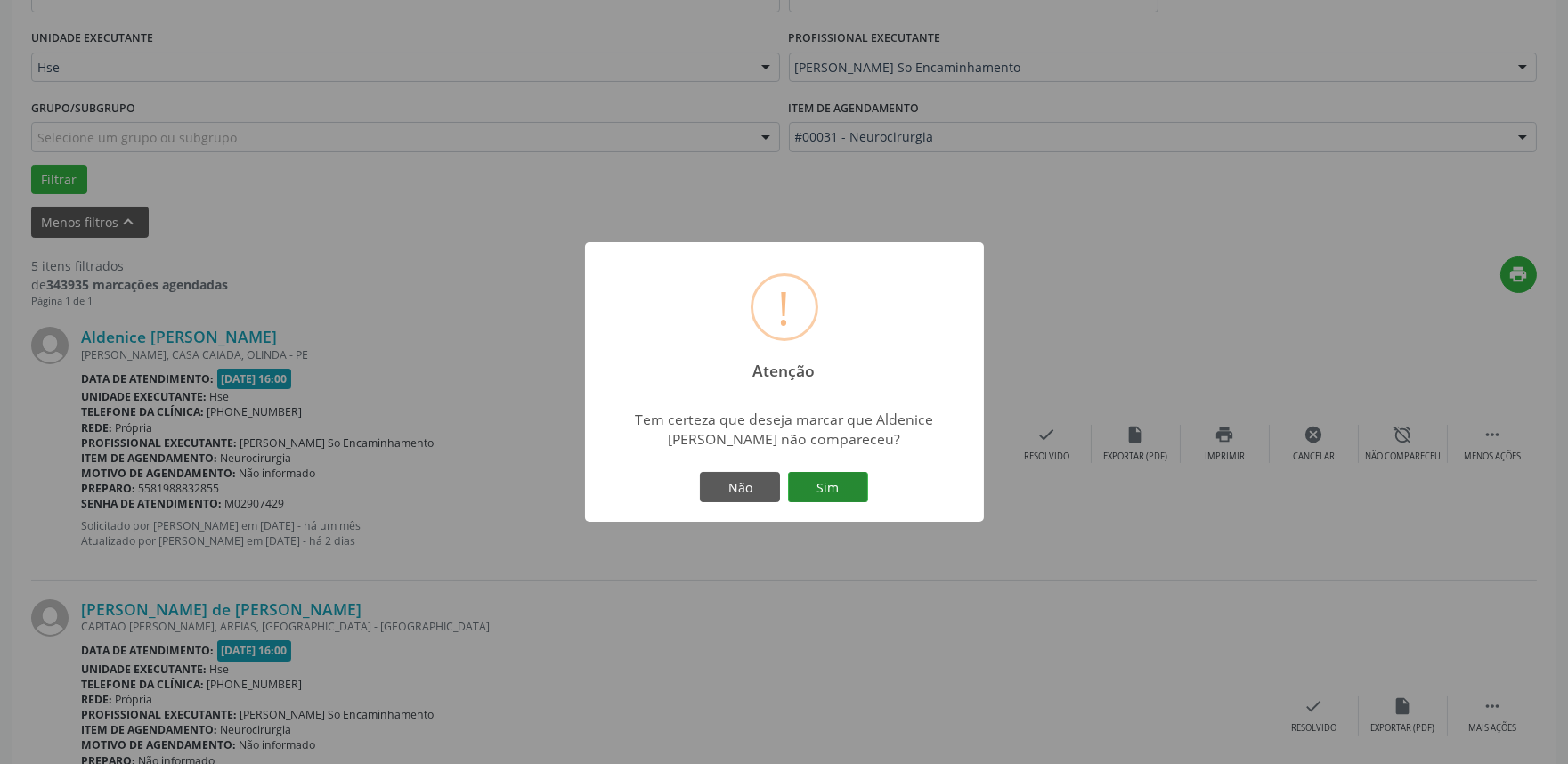
click at [821, 494] on button "Sim" at bounding box center [828, 487] width 80 height 30
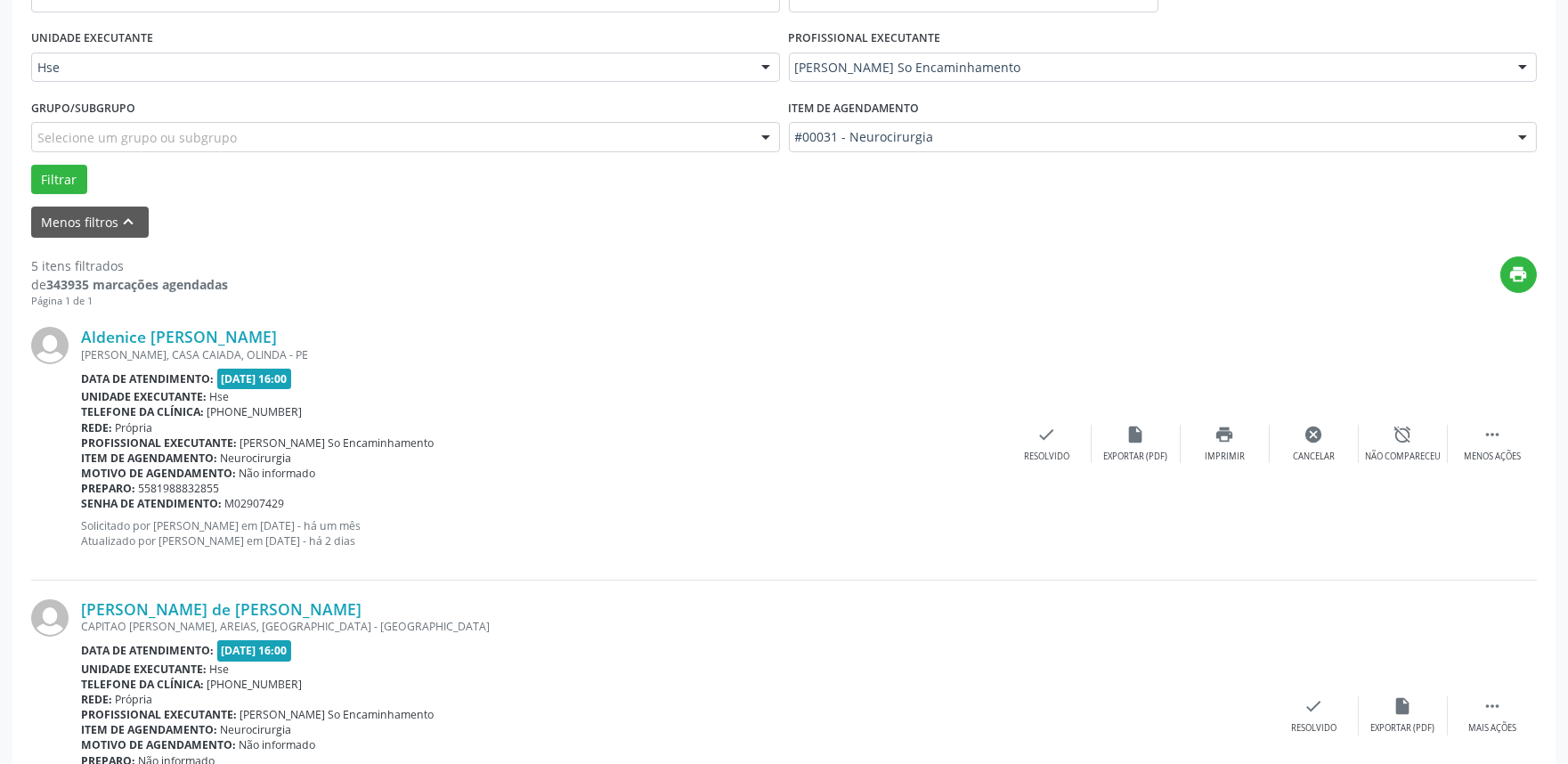
scroll to position [12, 0]
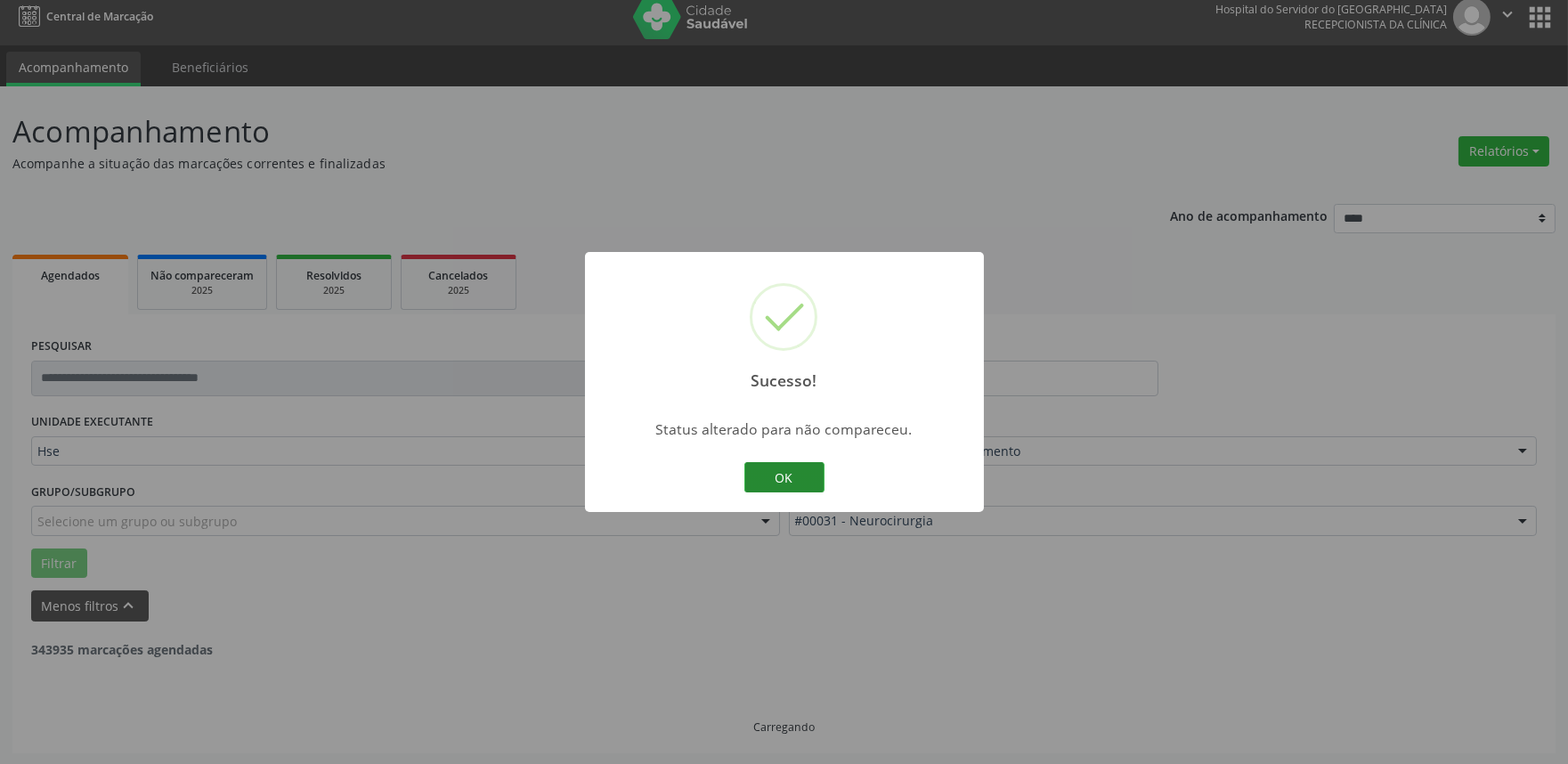
click at [788, 470] on button "OK" at bounding box center [784, 476] width 80 height 30
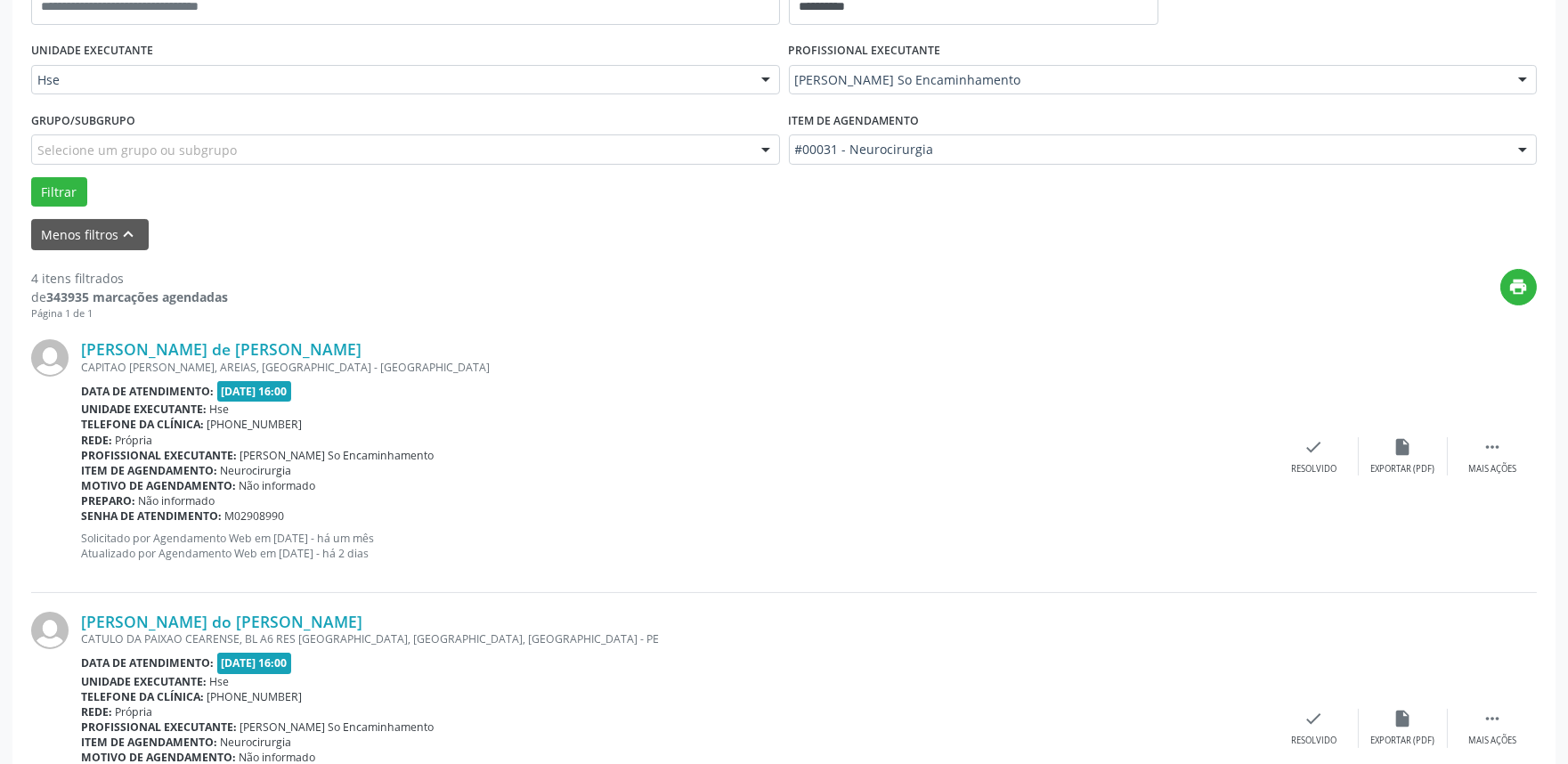
scroll to position [506, 0]
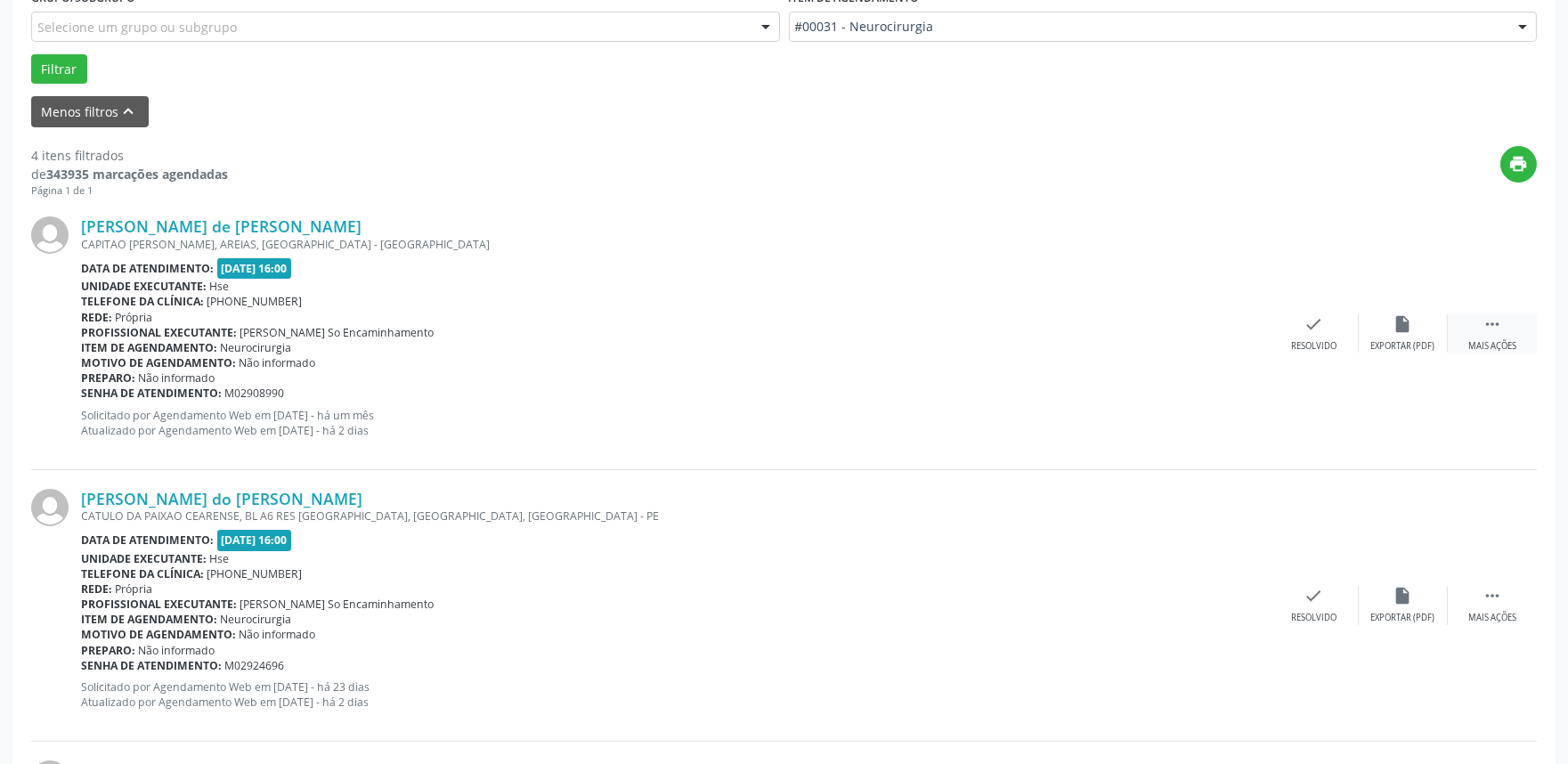
click at [1490, 325] on icon "" at bounding box center [1492, 324] width 19 height 19
click at [1391, 340] on div "Não compareceu" at bounding box center [1402, 346] width 76 height 13
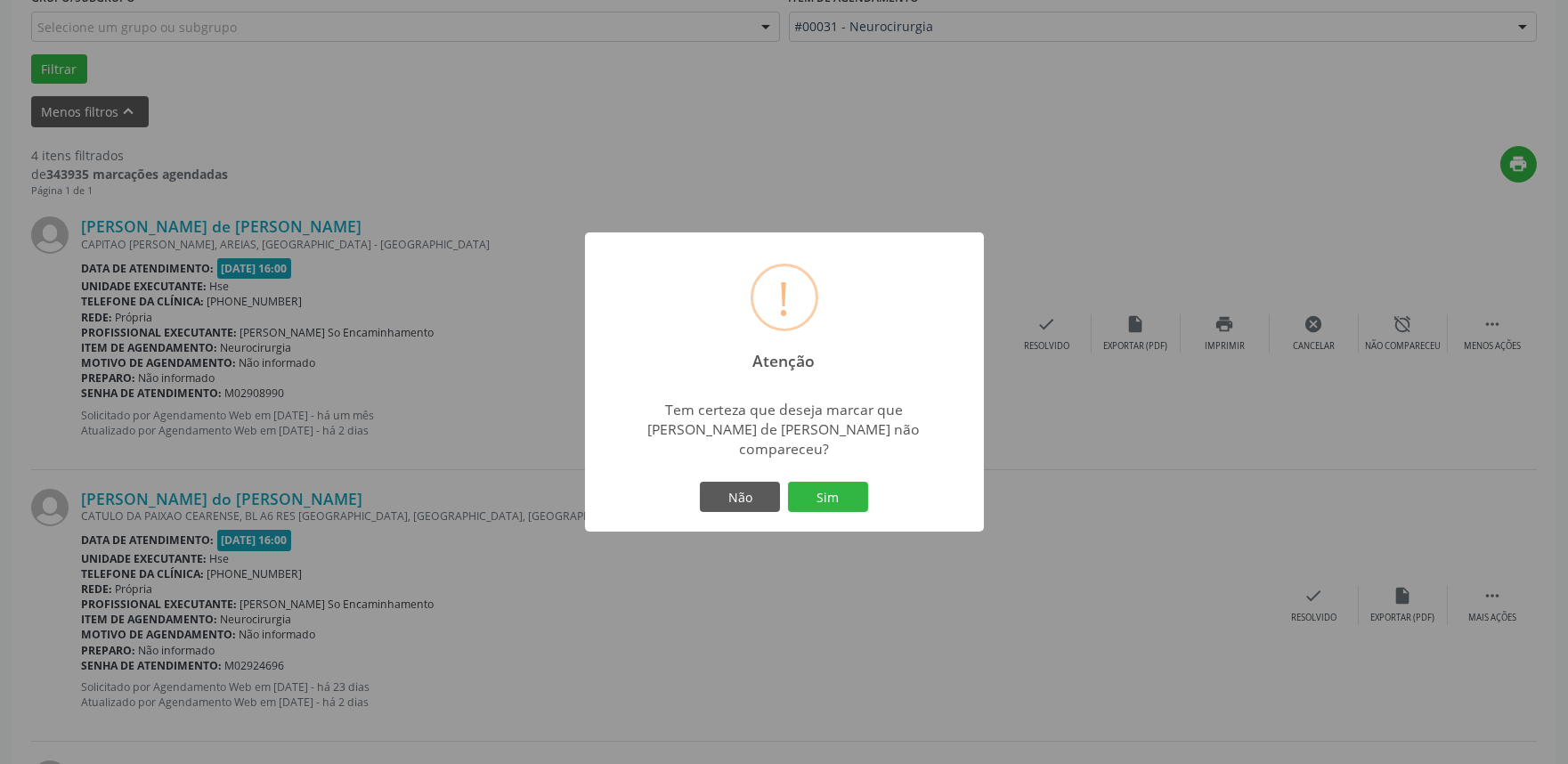
click at [828, 486] on button "Sim" at bounding box center [828, 496] width 80 height 30
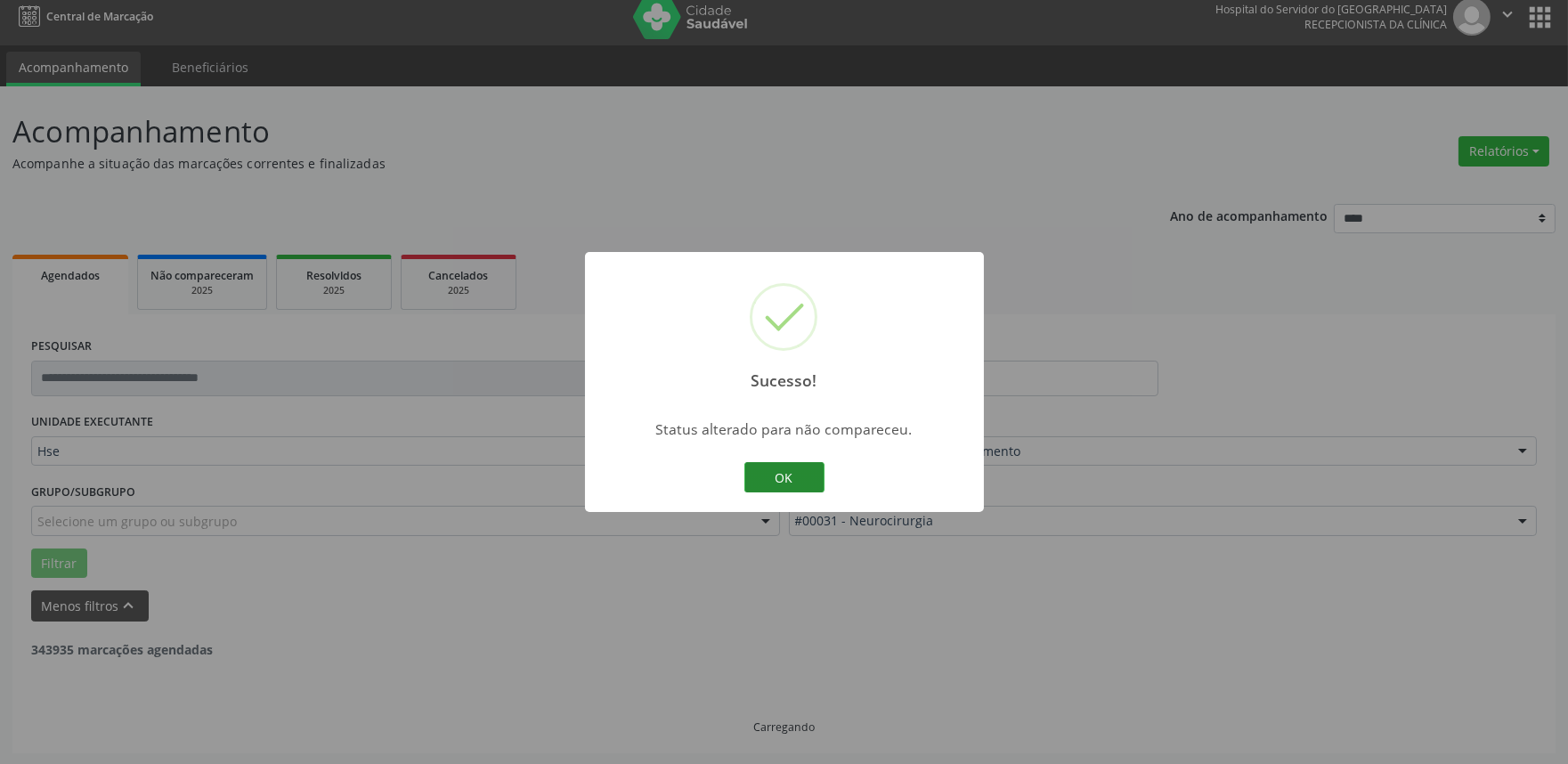
click at [806, 482] on button "OK" at bounding box center [784, 476] width 80 height 30
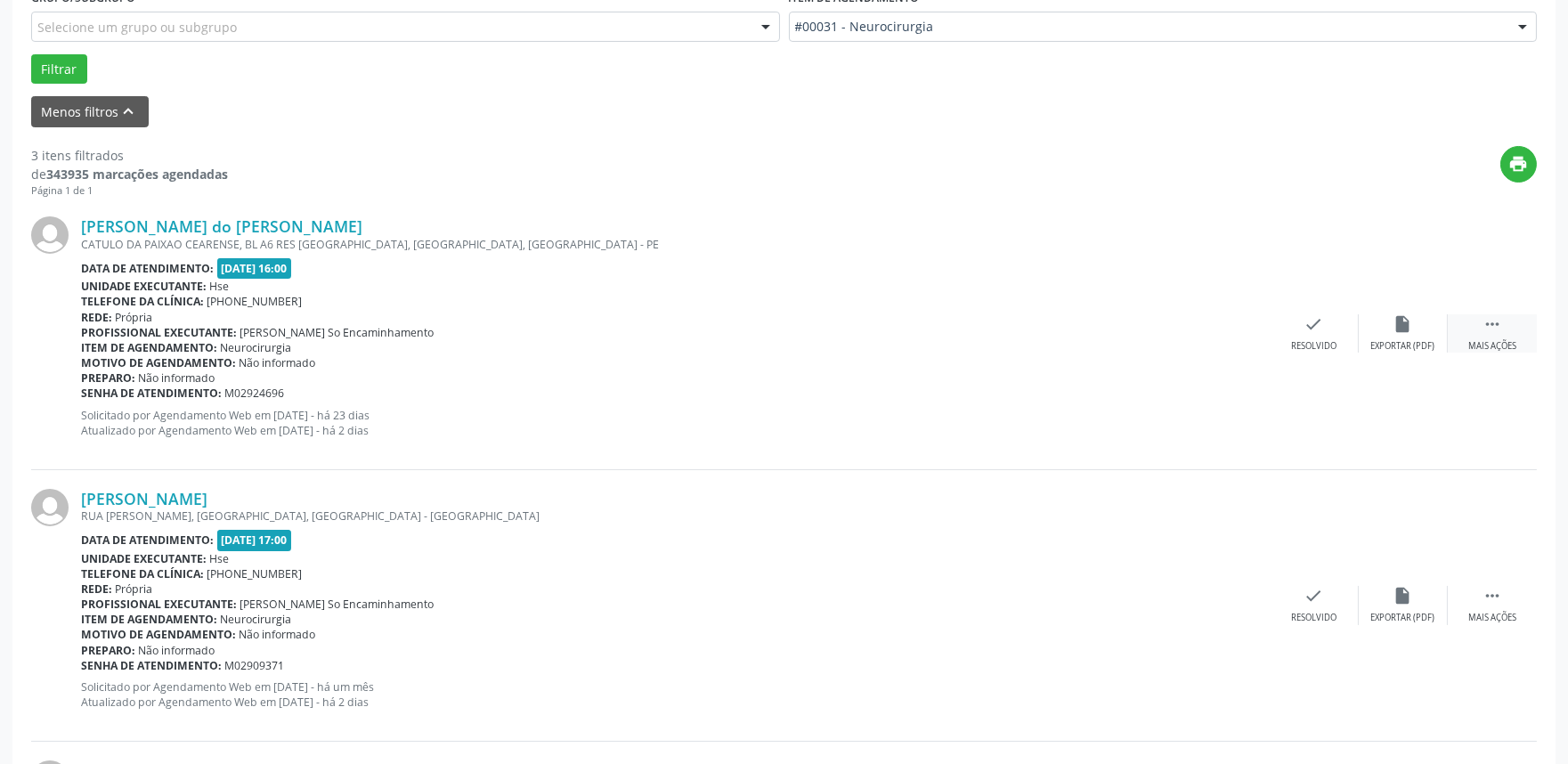
click at [1502, 342] on div "Mais ações" at bounding box center [1492, 346] width 48 height 13
click at [1383, 343] on div "Não compareceu" at bounding box center [1402, 346] width 76 height 13
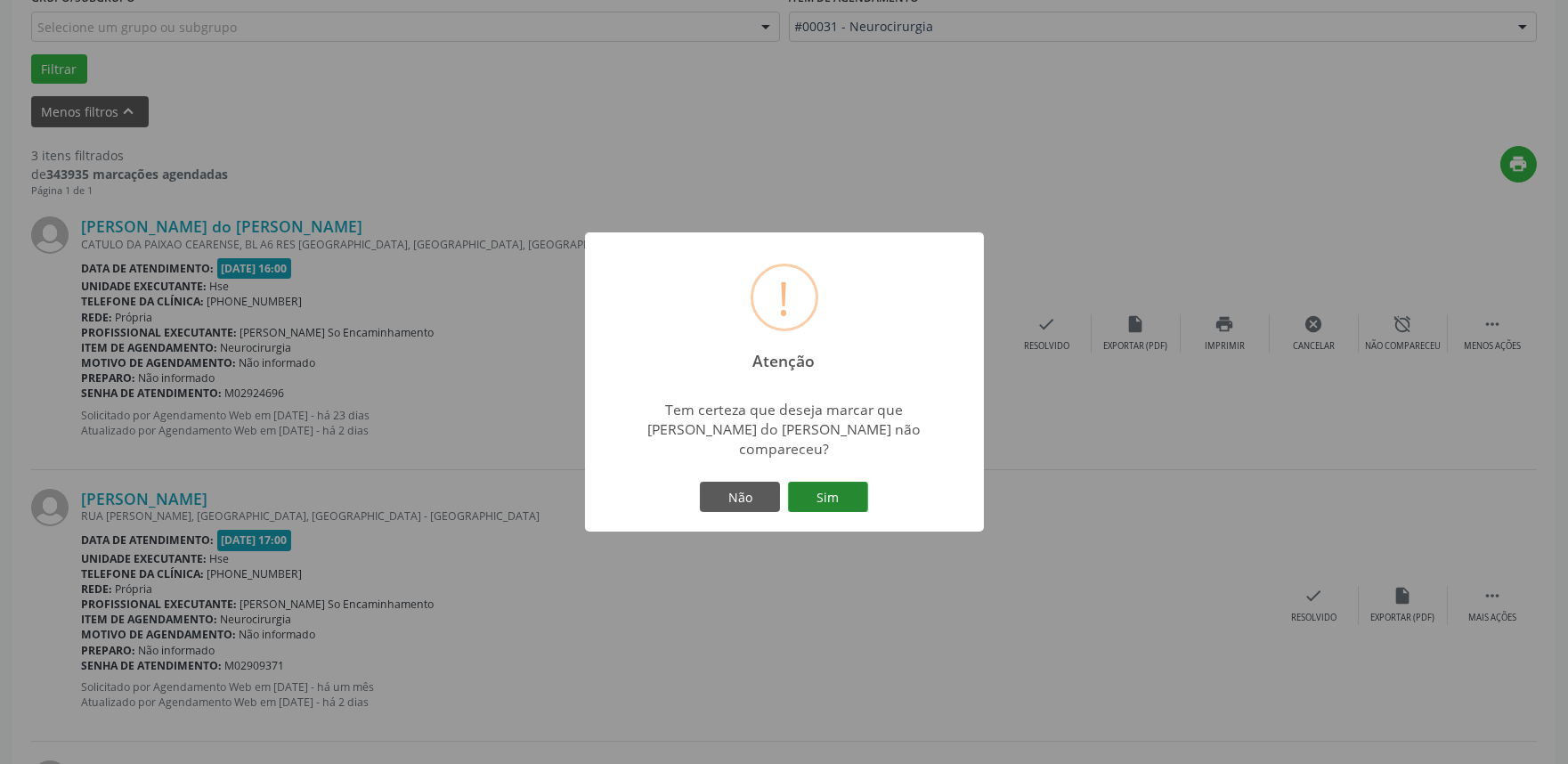
click at [832, 490] on button "Sim" at bounding box center [828, 496] width 80 height 30
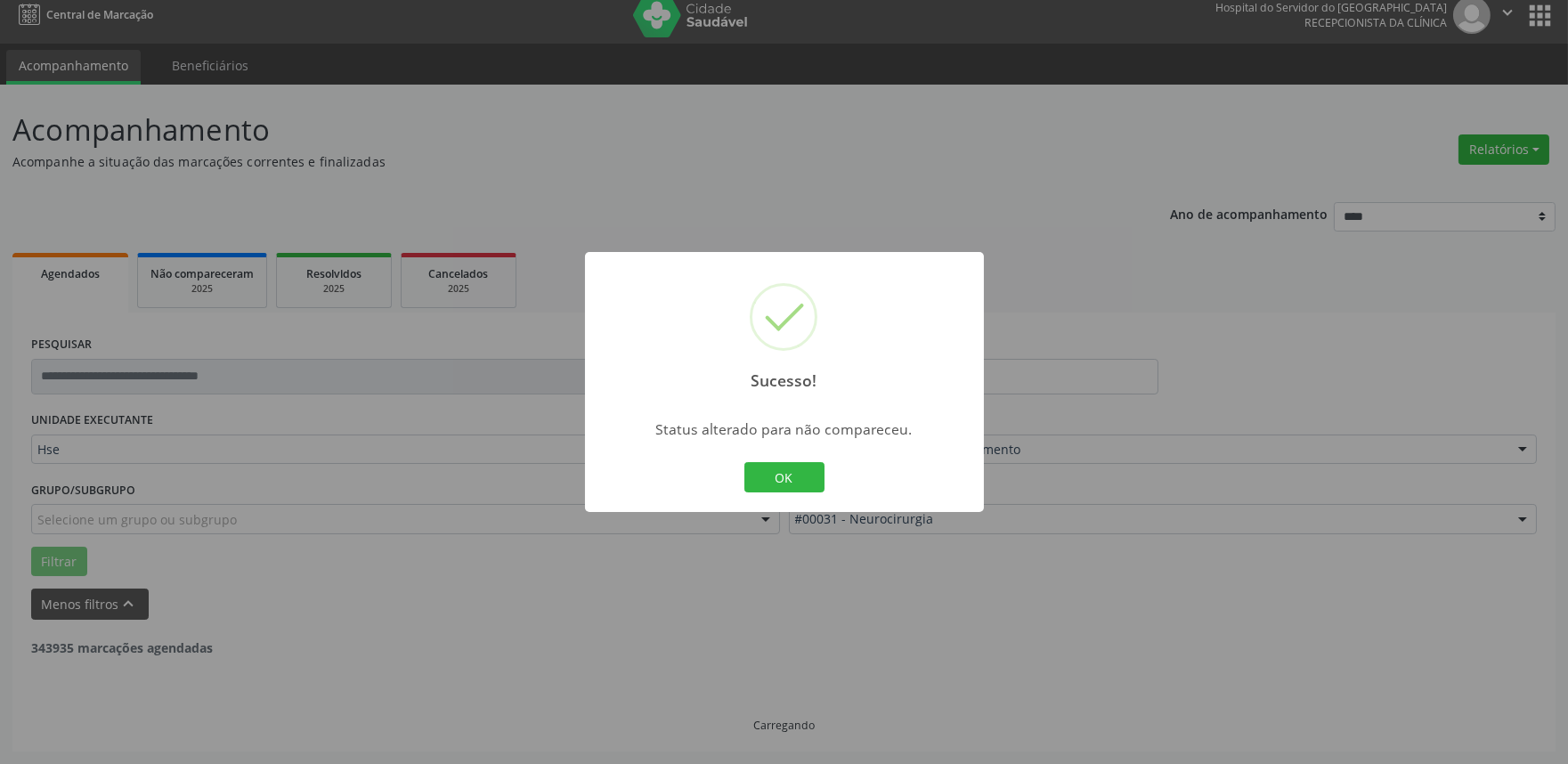
scroll to position [12, 0]
click at [781, 476] on button "OK" at bounding box center [784, 476] width 80 height 30
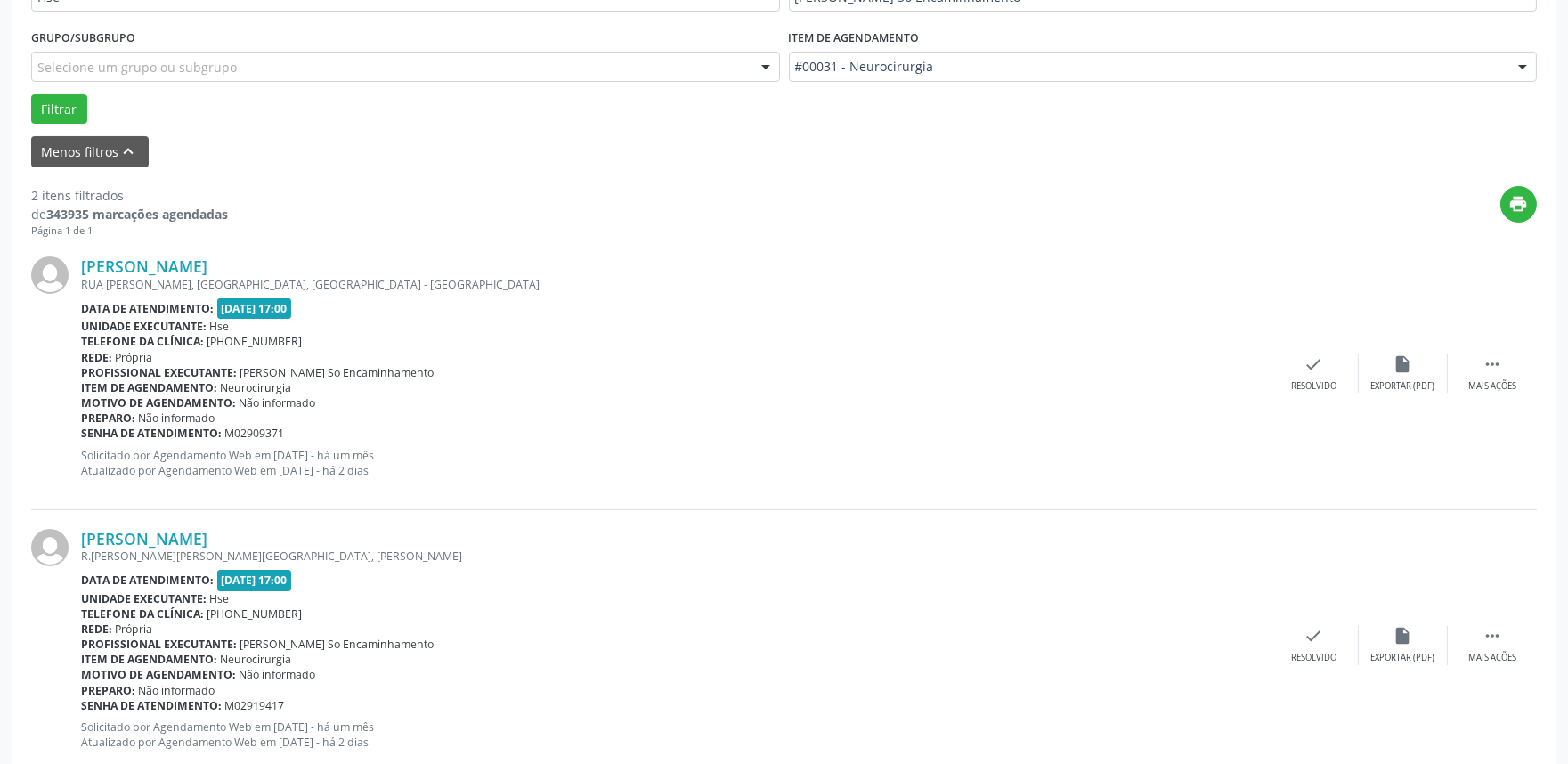
scroll to position [512, 0]
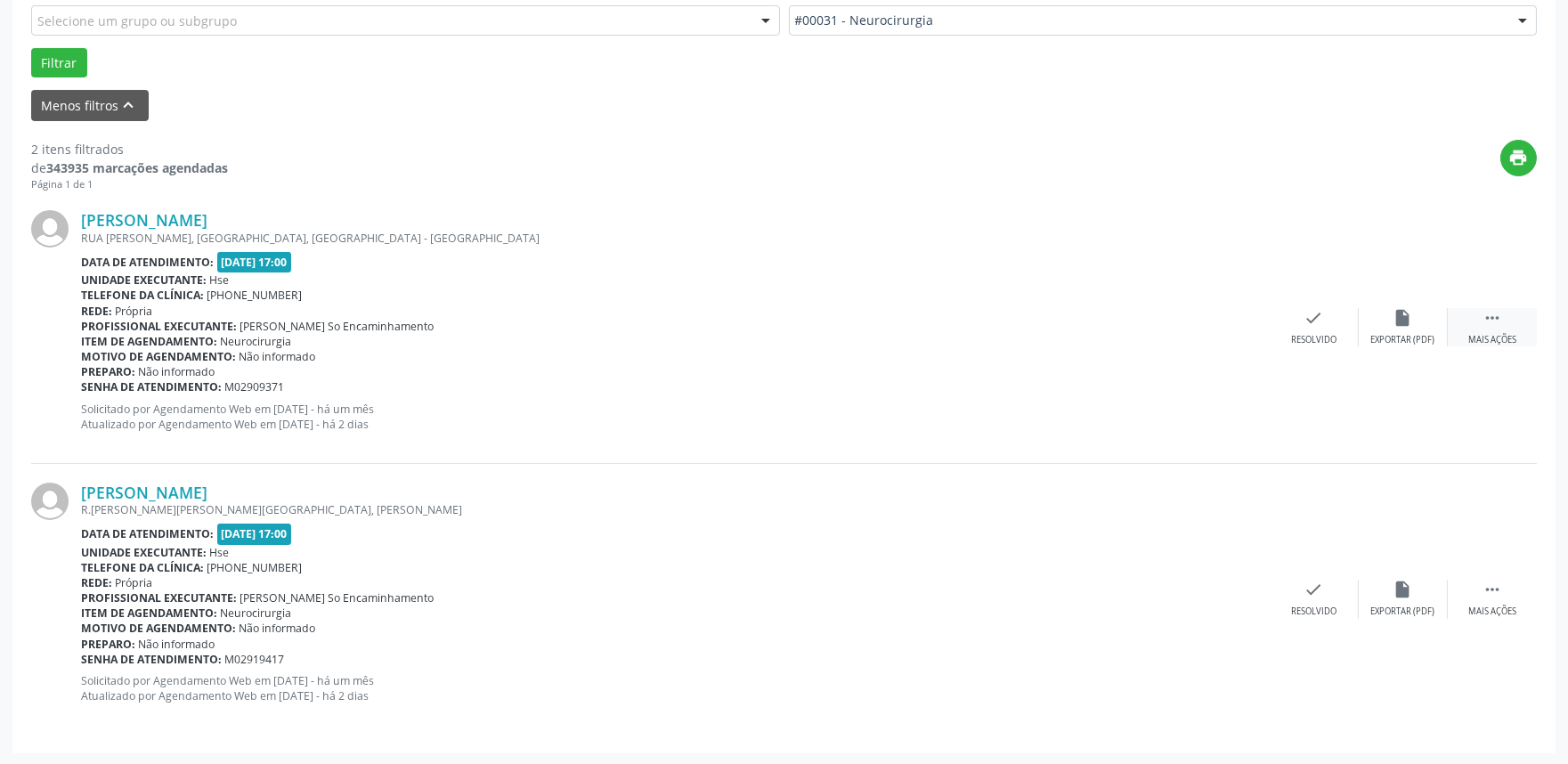
click at [1501, 322] on icon "" at bounding box center [1492, 318] width 19 height 19
click at [1395, 323] on icon "alarm_off" at bounding box center [1403, 318] width 19 height 19
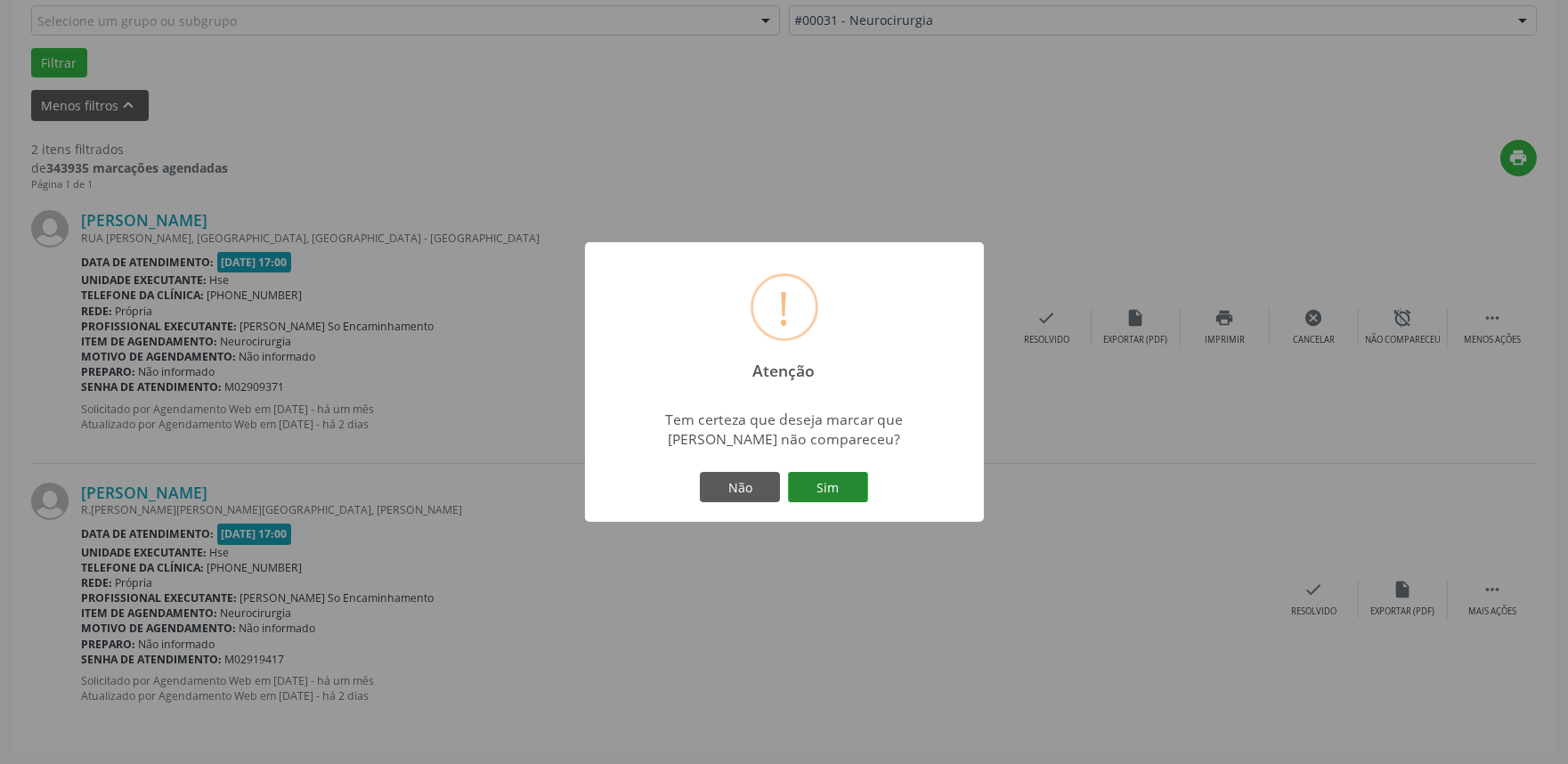
click at [817, 485] on button "Sim" at bounding box center [828, 487] width 80 height 30
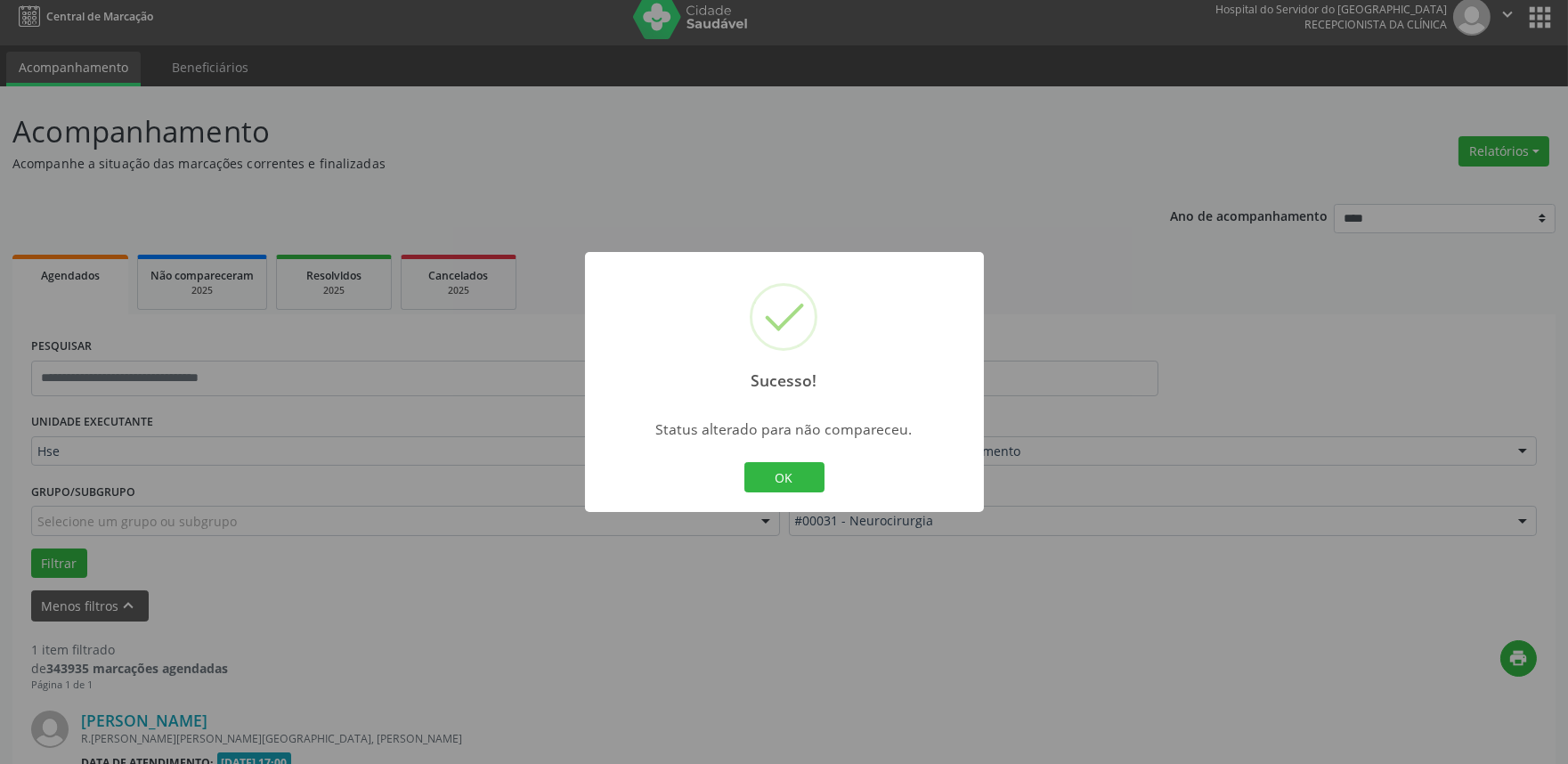
scroll to position [240, 0]
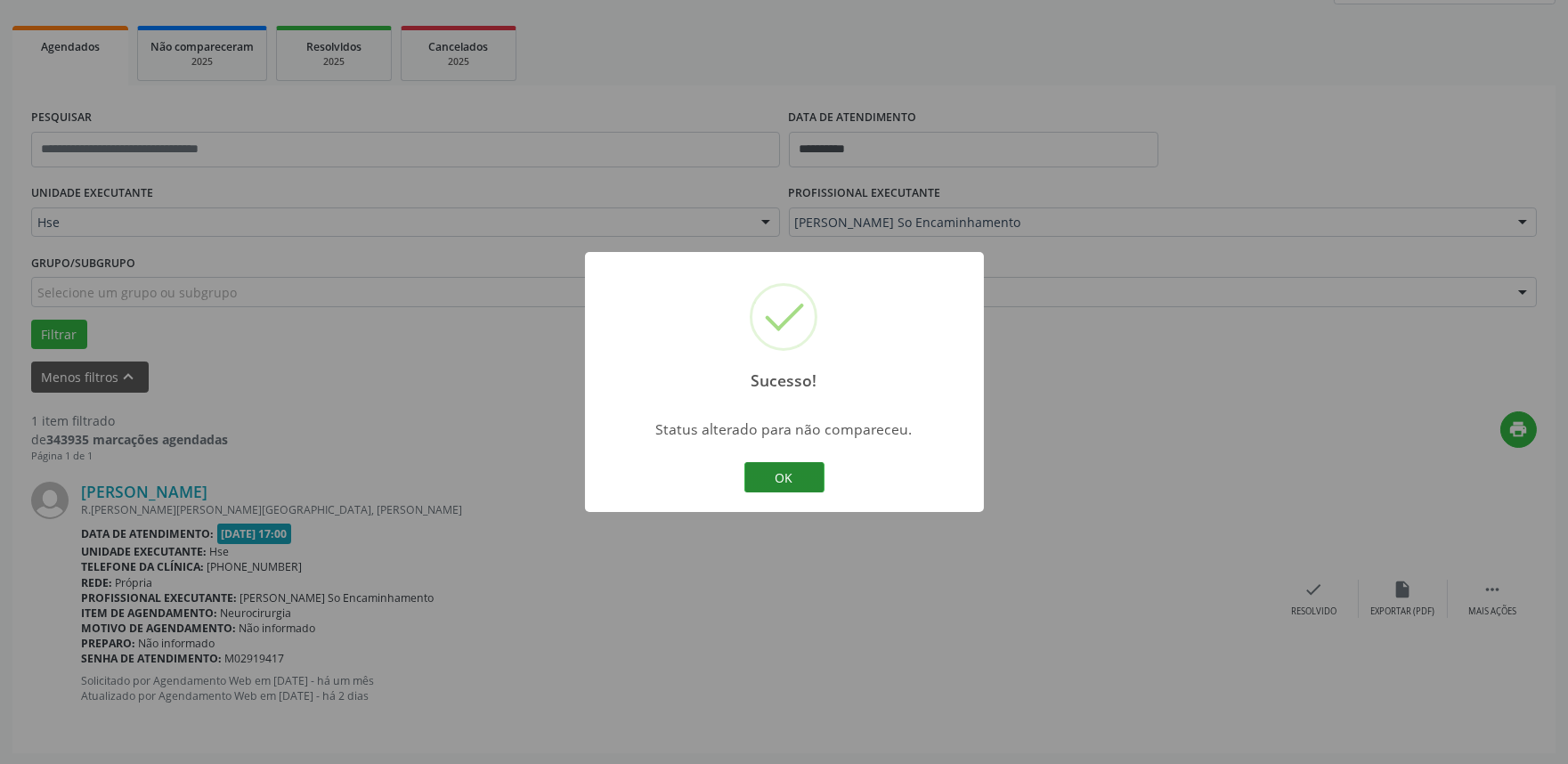
click at [790, 478] on button "OK" at bounding box center [784, 476] width 80 height 30
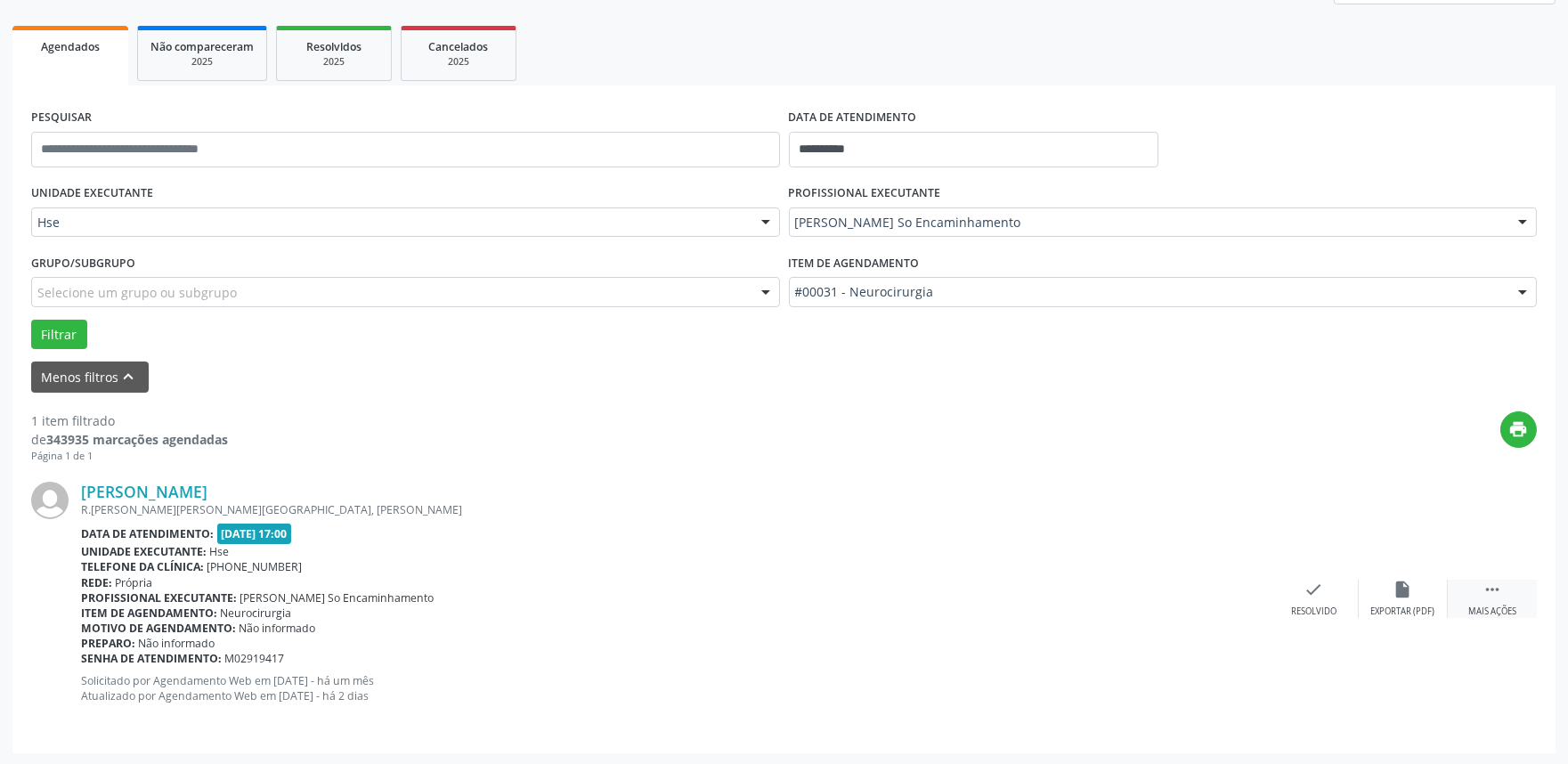
drag, startPoint x: 1501, startPoint y: 602, endPoint x: 1491, endPoint y: 603, distance: 10.0
click at [1501, 603] on div " Mais ações" at bounding box center [1492, 598] width 89 height 39
click at [1411, 597] on icon "alarm_off" at bounding box center [1403, 589] width 19 height 19
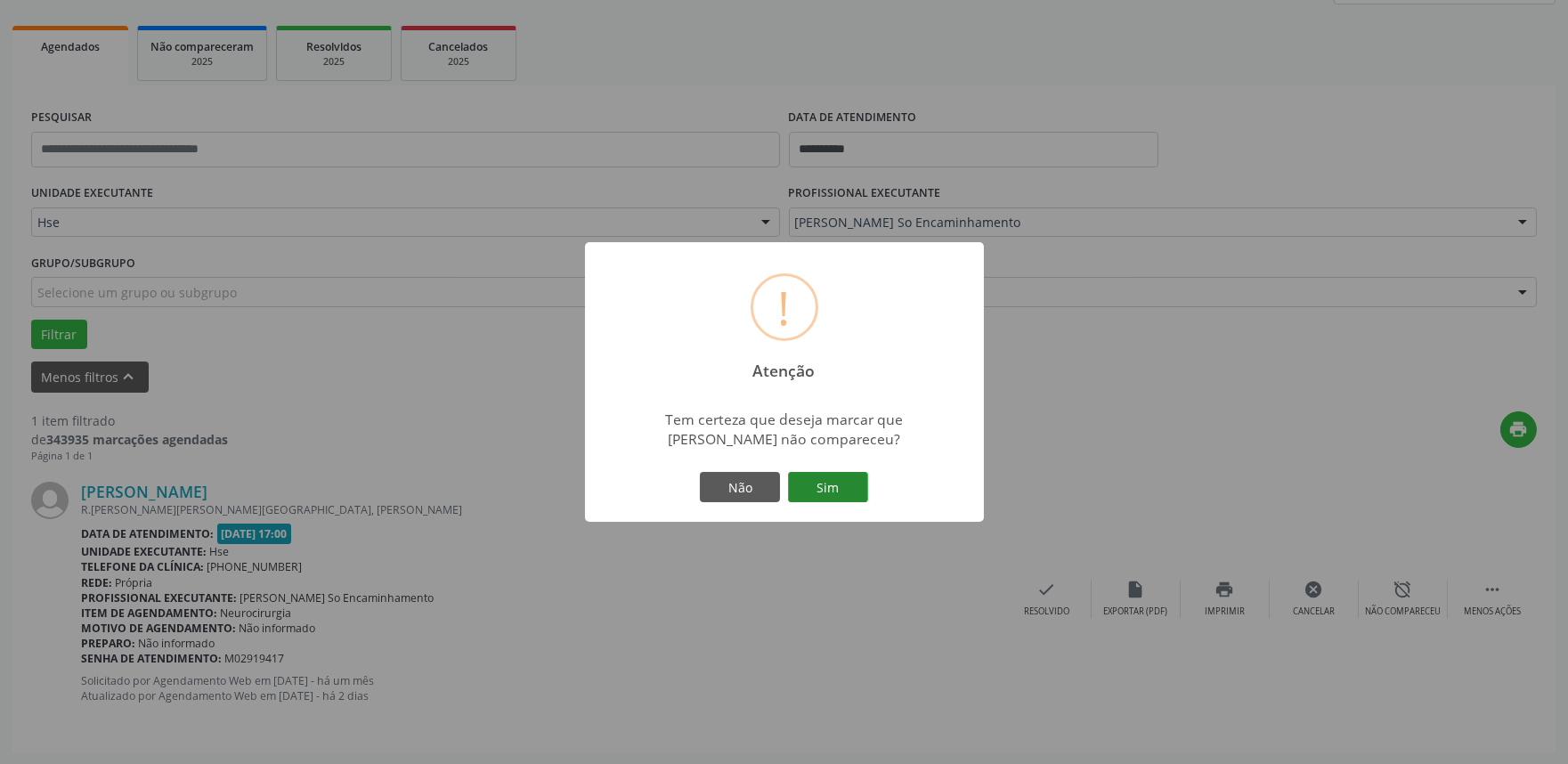
click at [821, 498] on button "Sim" at bounding box center [828, 487] width 80 height 30
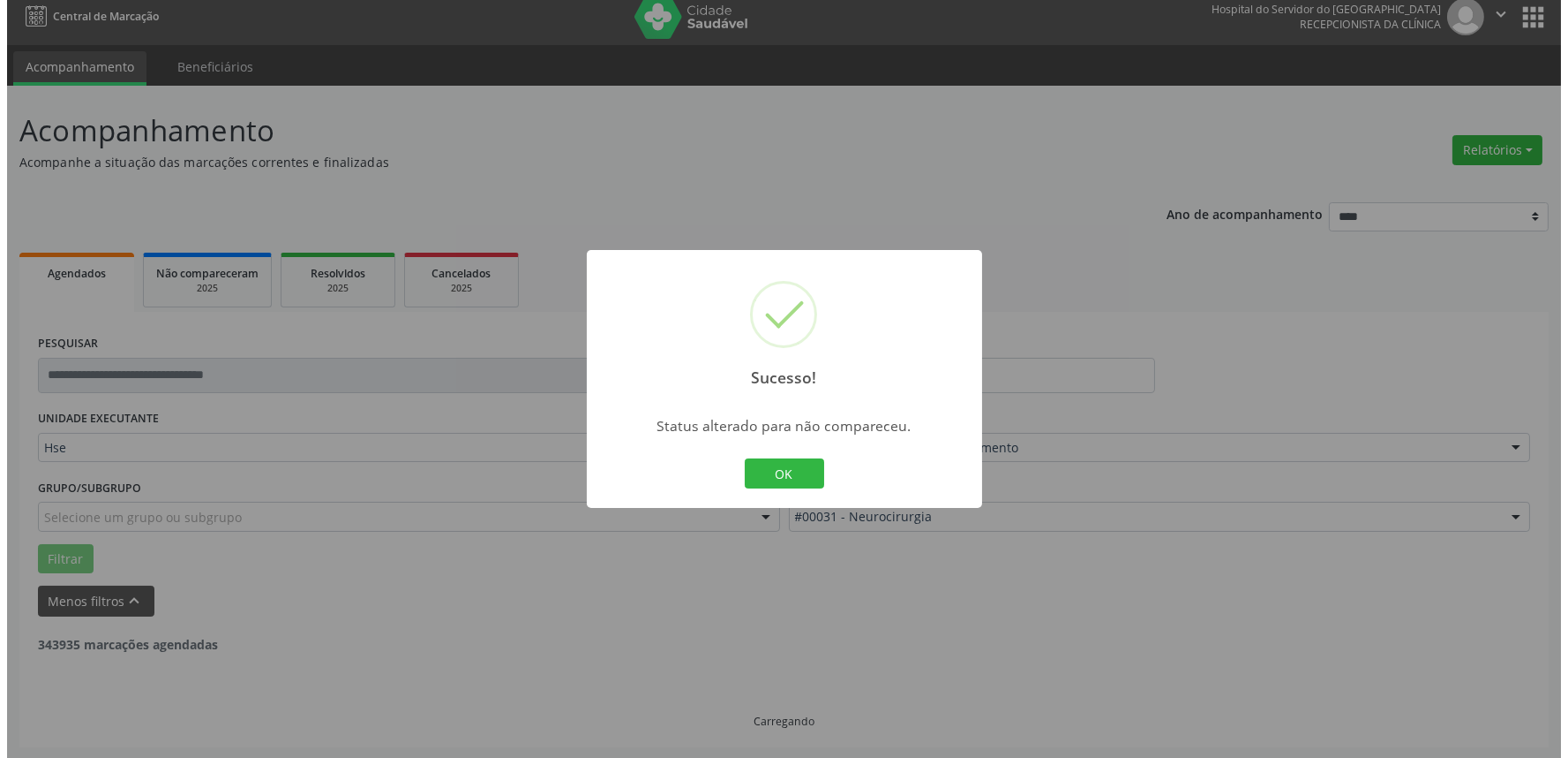
scroll to position [0, 0]
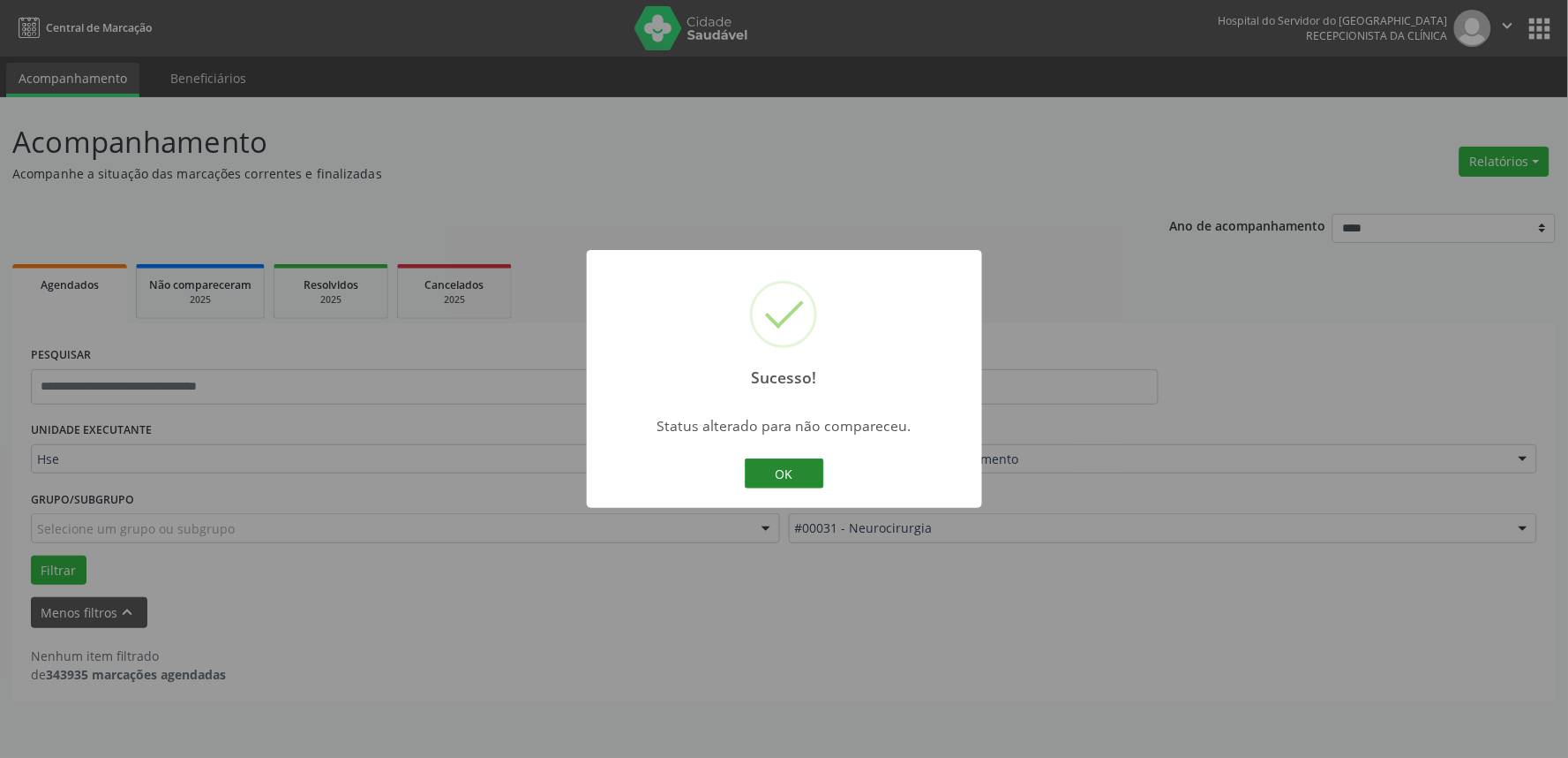
click at [796, 466] on button "OK" at bounding box center [784, 472] width 79 height 30
